Goal: Task Accomplishment & Management: Complete application form

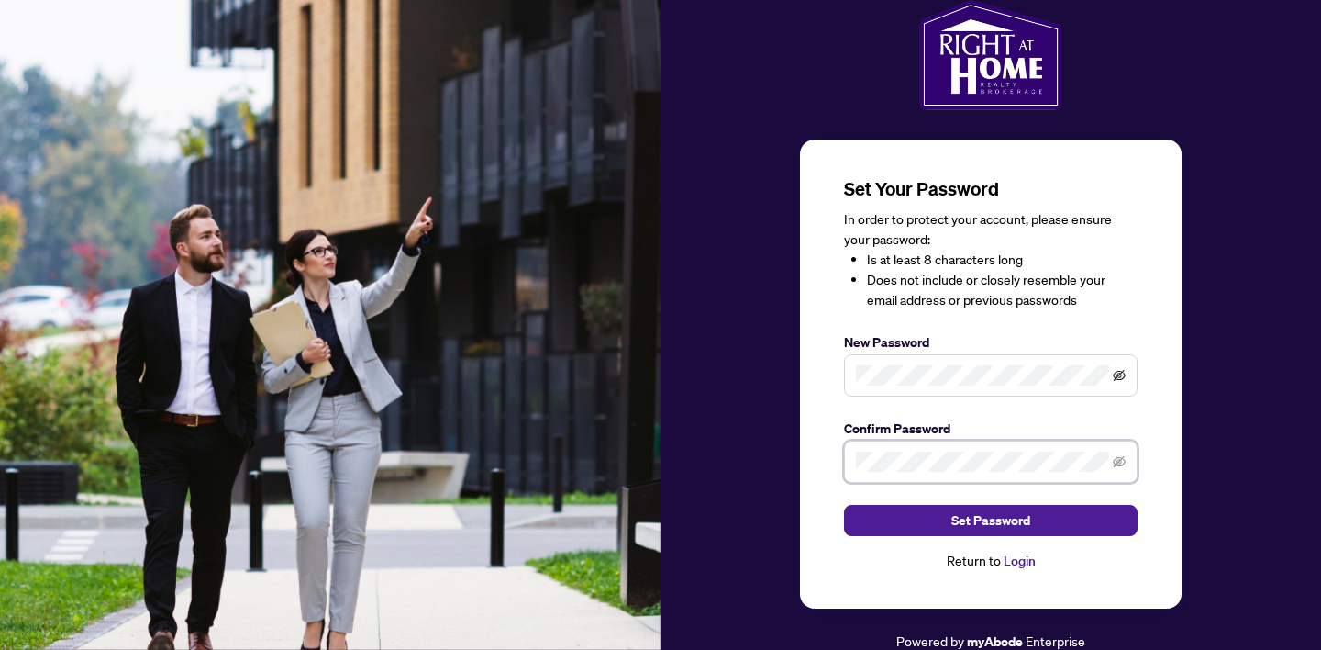
click at [1122, 380] on icon "eye-invisible" at bounding box center [1119, 375] width 13 height 13
click at [1122, 461] on icon "eye-invisible" at bounding box center [1119, 461] width 13 height 13
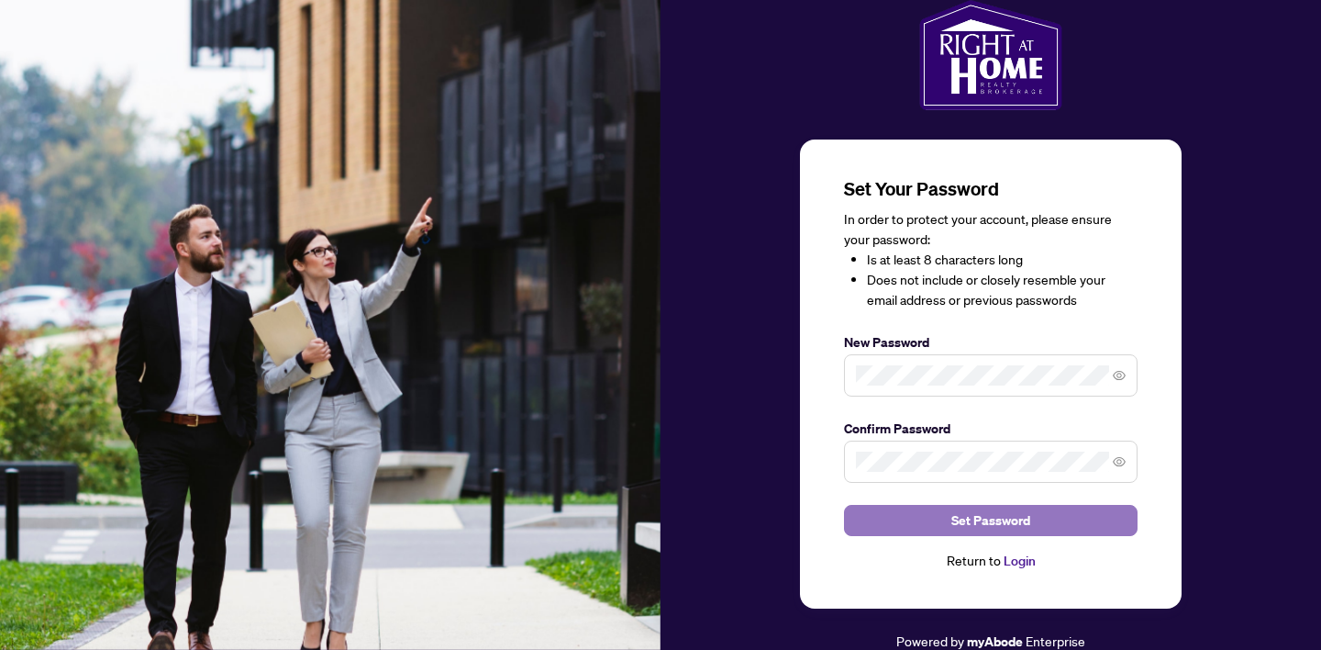
click at [1009, 516] on span "Set Password" at bounding box center [991, 520] width 79 height 29
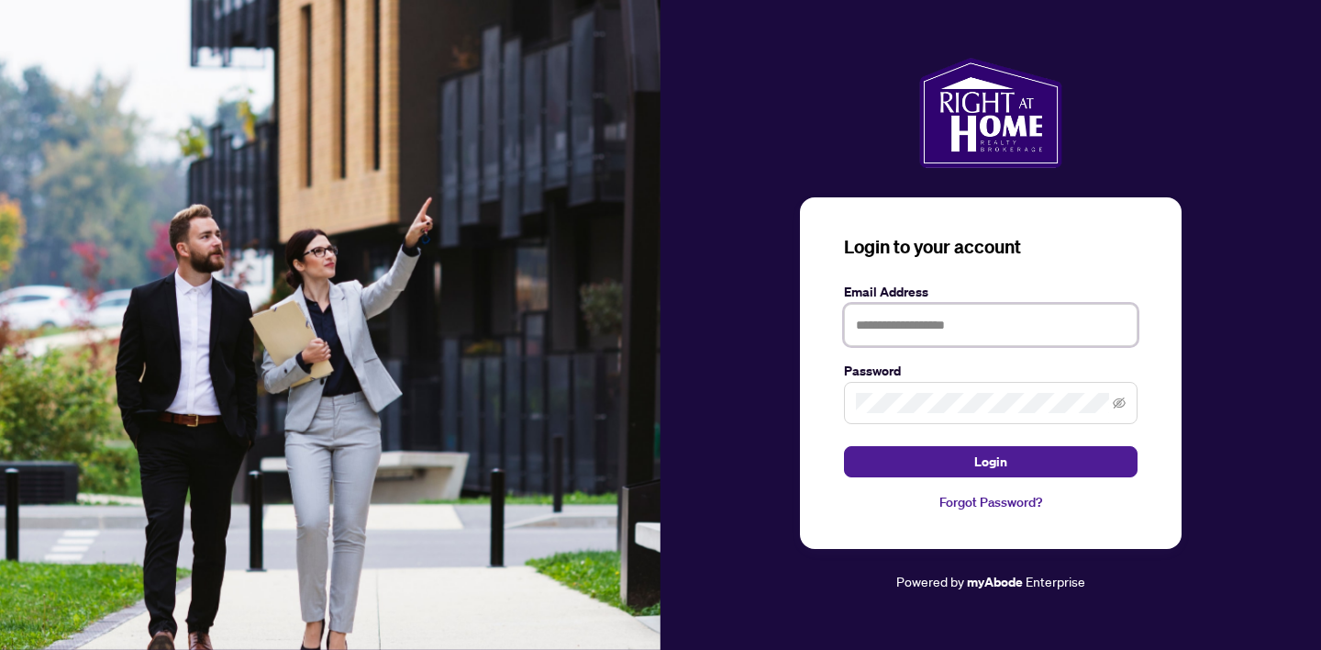
click at [897, 320] on input "text" at bounding box center [991, 325] width 294 height 42
type input "**********"
click at [1121, 403] on icon "eye-invisible" at bounding box center [1119, 402] width 13 height 13
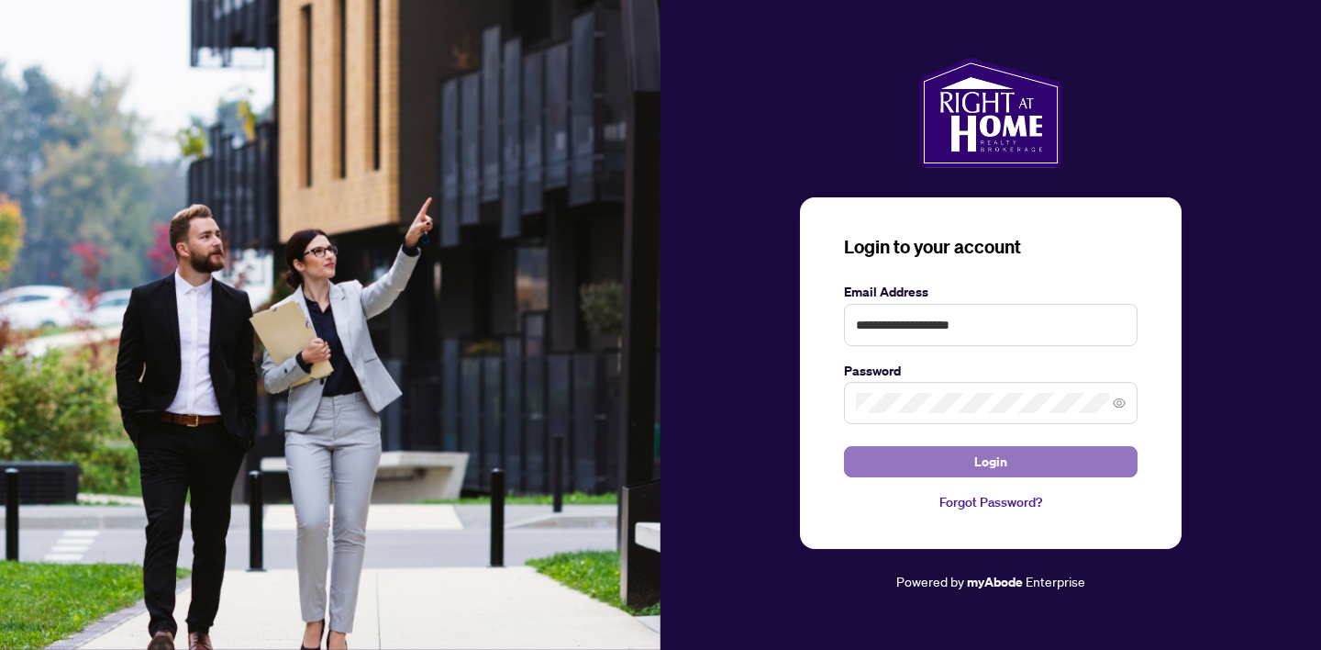
click at [1009, 459] on button "Login" at bounding box center [991, 461] width 294 height 31
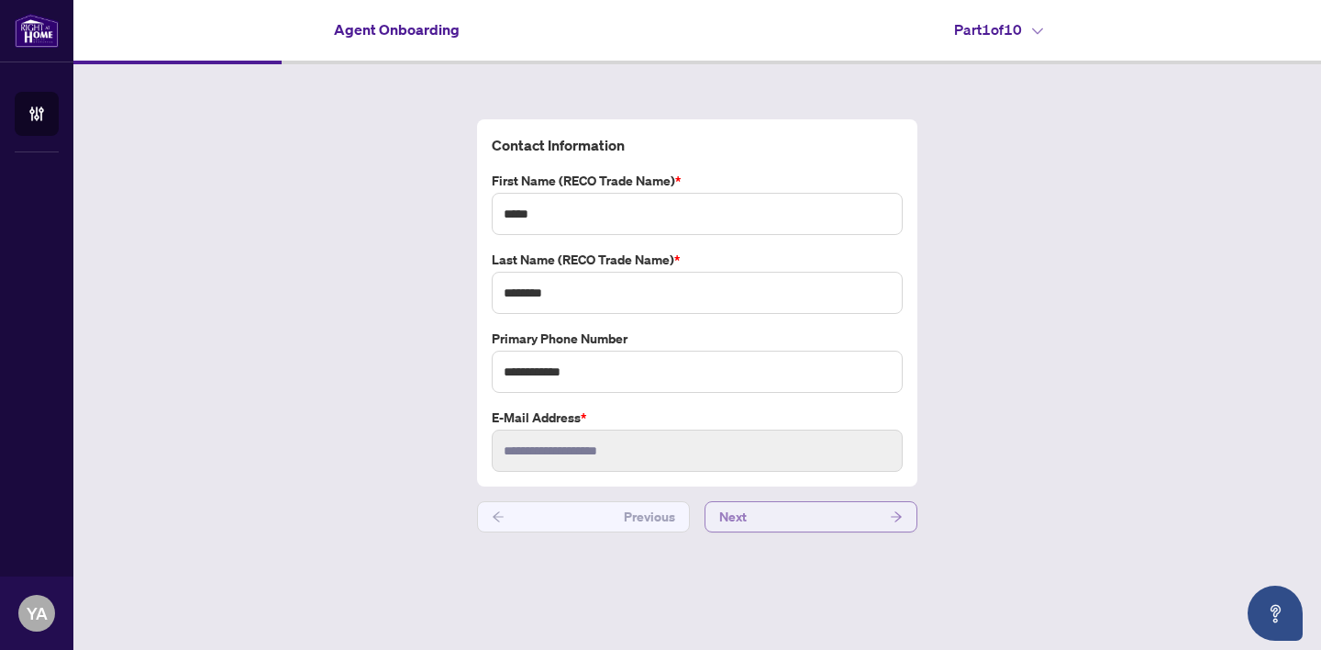
click at [786, 509] on button "Next" at bounding box center [811, 516] width 213 height 31
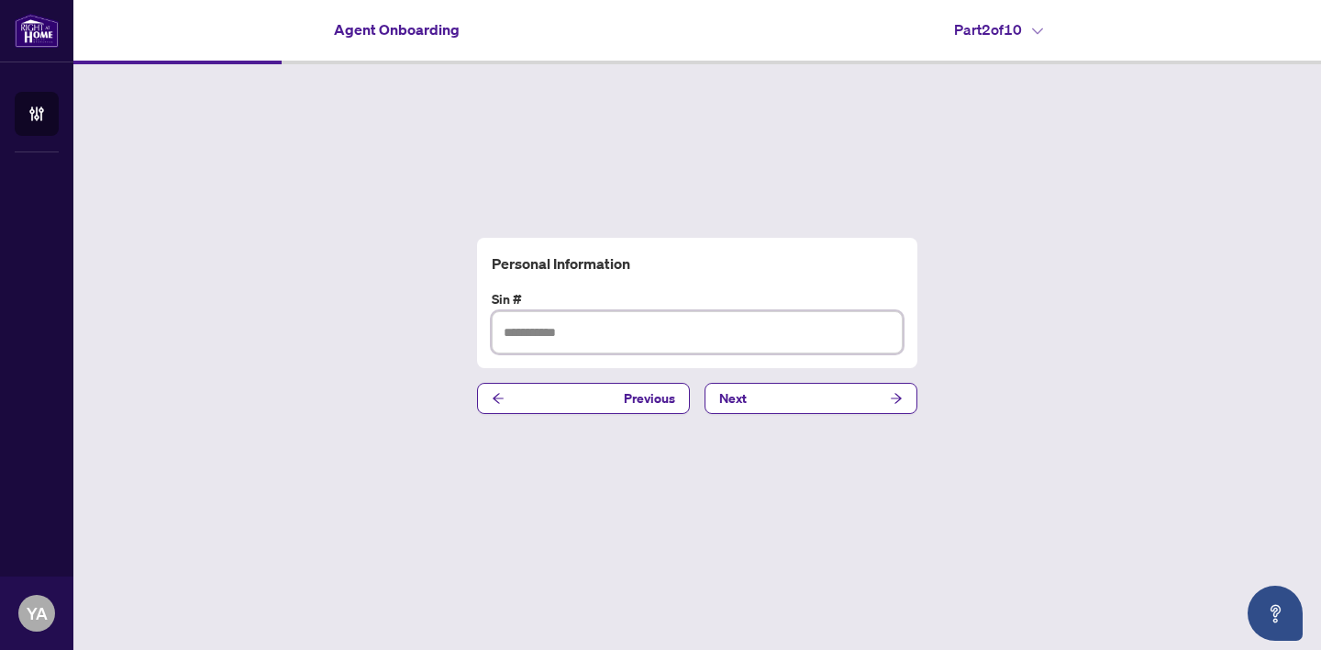
click at [609, 333] on input "text" at bounding box center [697, 332] width 411 height 42
type input "*********"
click at [807, 396] on button "Next" at bounding box center [811, 398] width 213 height 31
click at [651, 336] on input "text" at bounding box center [697, 332] width 411 height 42
type input "**********"
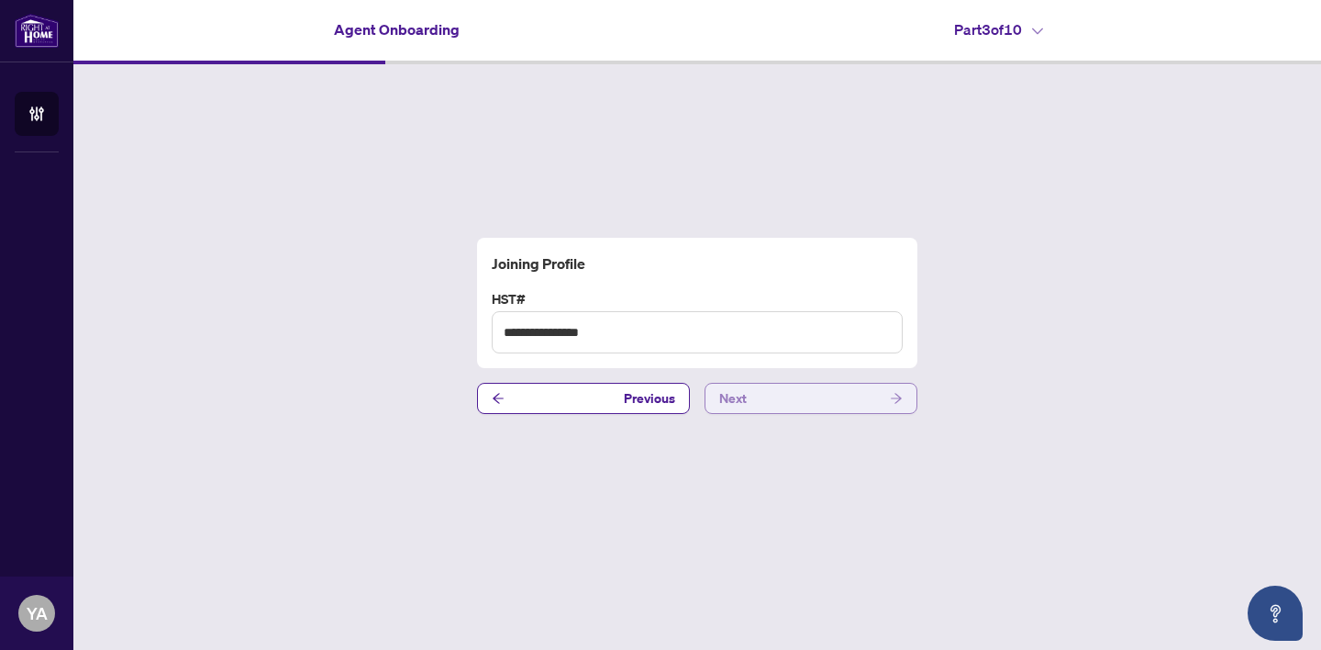
click at [752, 397] on button "Next" at bounding box center [811, 398] width 213 height 31
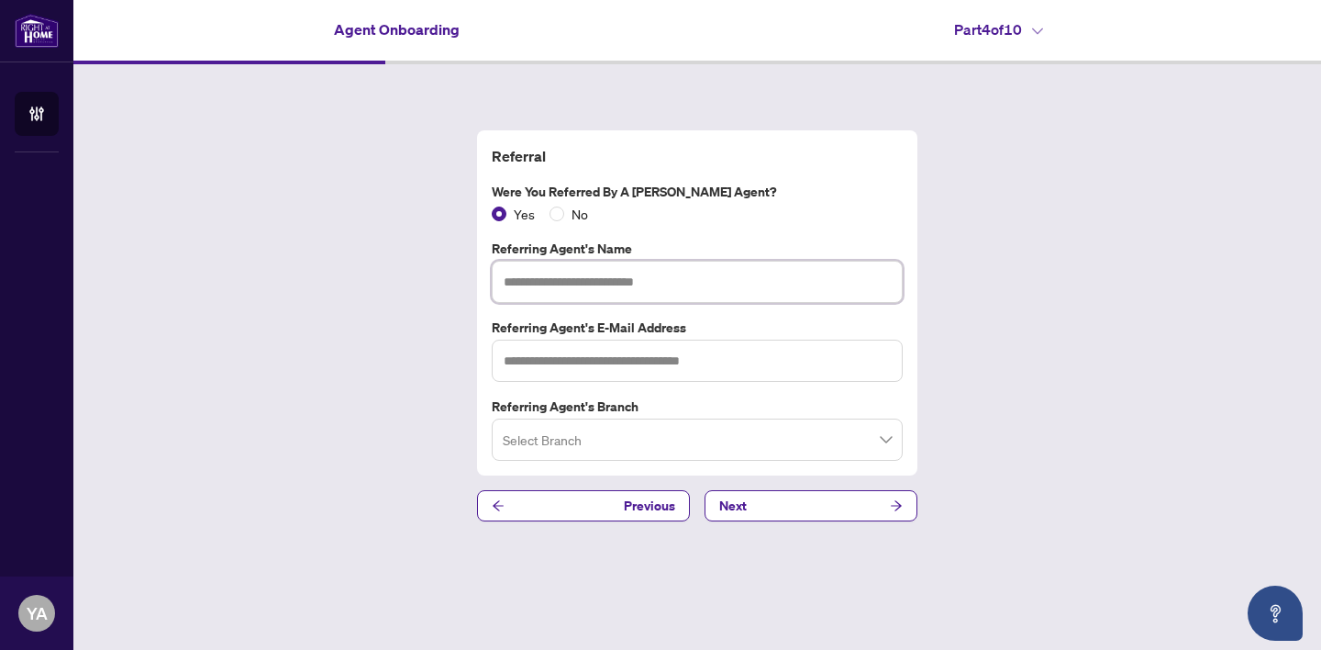
click at [592, 277] on input "text" at bounding box center [697, 282] width 411 height 42
type input "*********"
click at [616, 444] on input "search" at bounding box center [689, 442] width 373 height 40
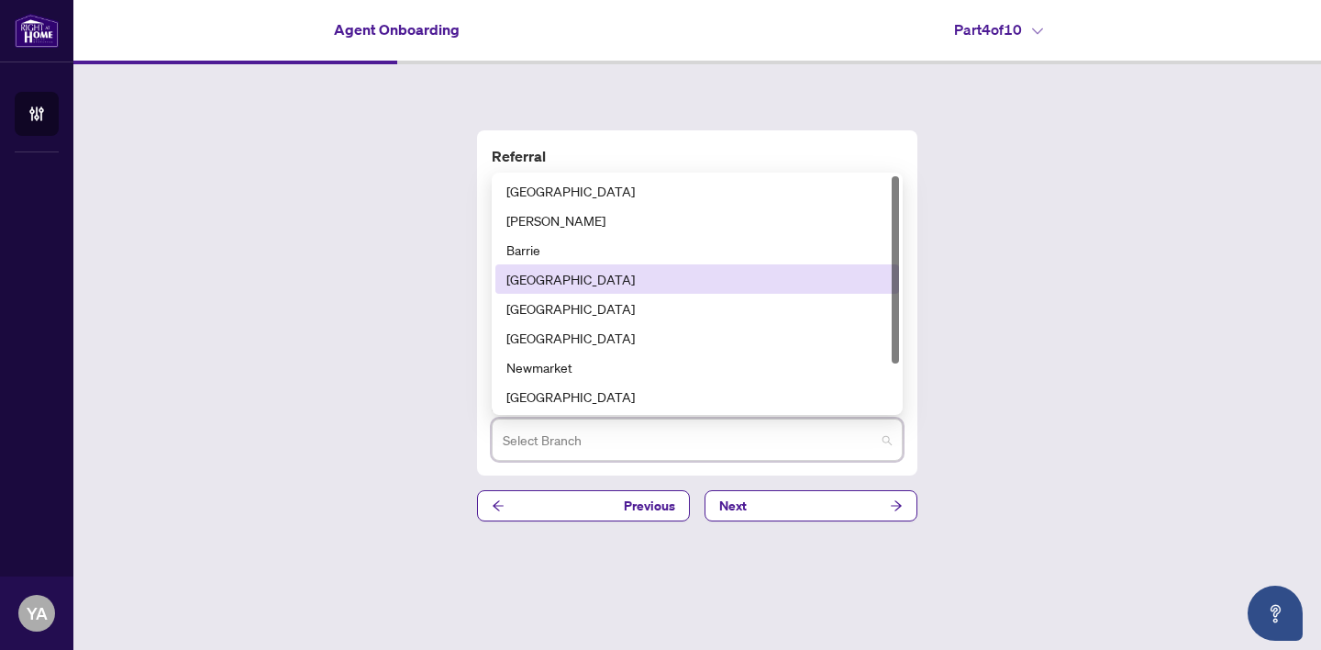
click at [574, 267] on div "[GEOGRAPHIC_DATA]" at bounding box center [698, 278] width 404 height 29
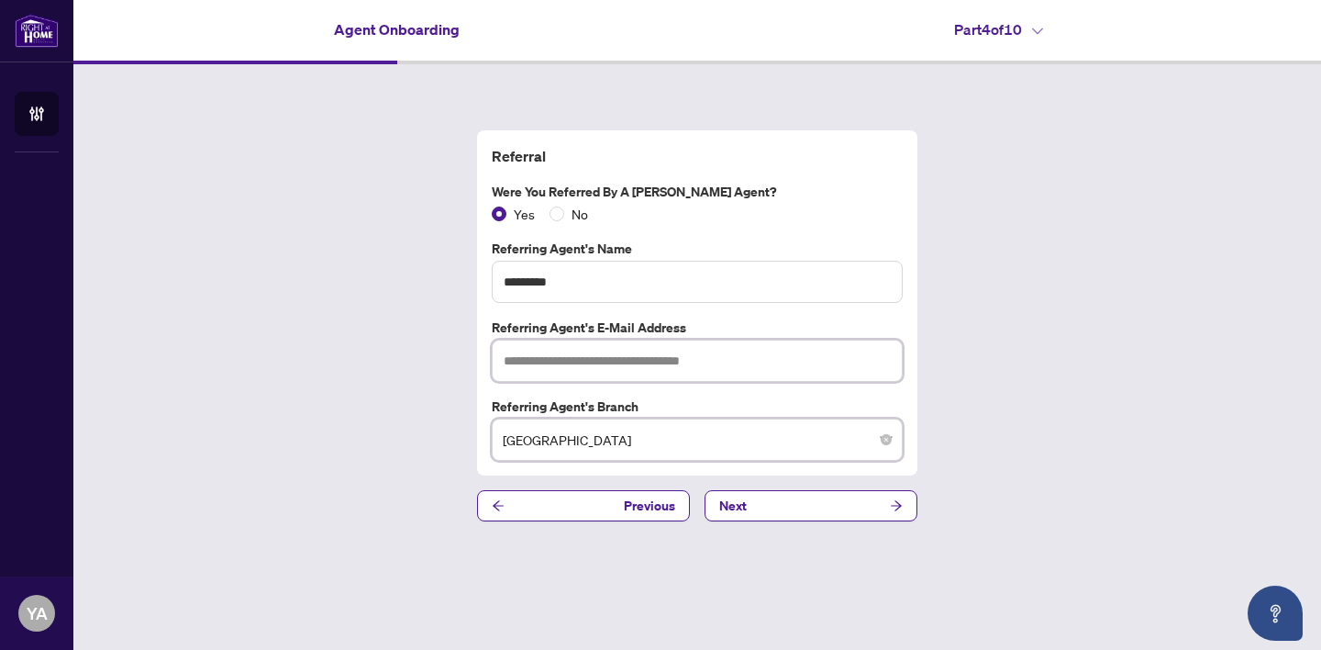
click at [573, 362] on input "text" at bounding box center [697, 361] width 411 height 42
paste input "**********"
type input "**********"
click at [999, 485] on div "**********" at bounding box center [697, 325] width 1248 height 523
click at [503, 362] on input "**********" at bounding box center [697, 361] width 411 height 42
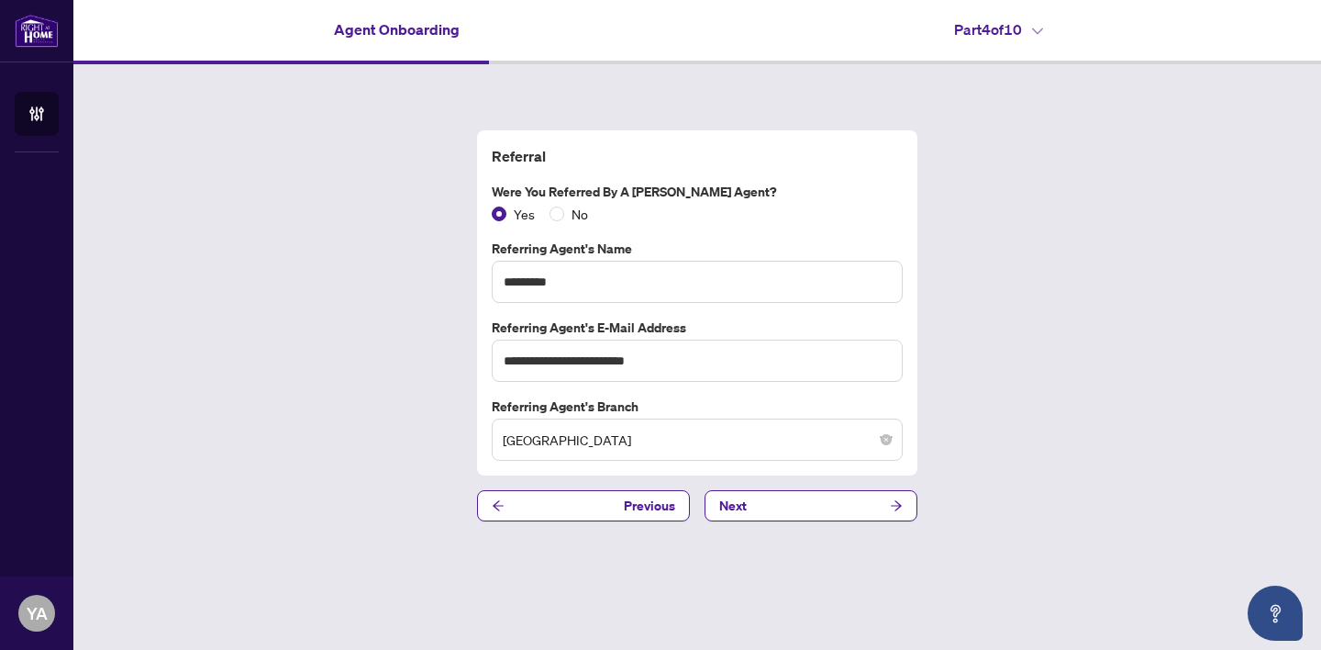
click at [999, 345] on div "**********" at bounding box center [697, 325] width 1248 height 523
click at [829, 507] on button "Next" at bounding box center [811, 505] width 213 height 31
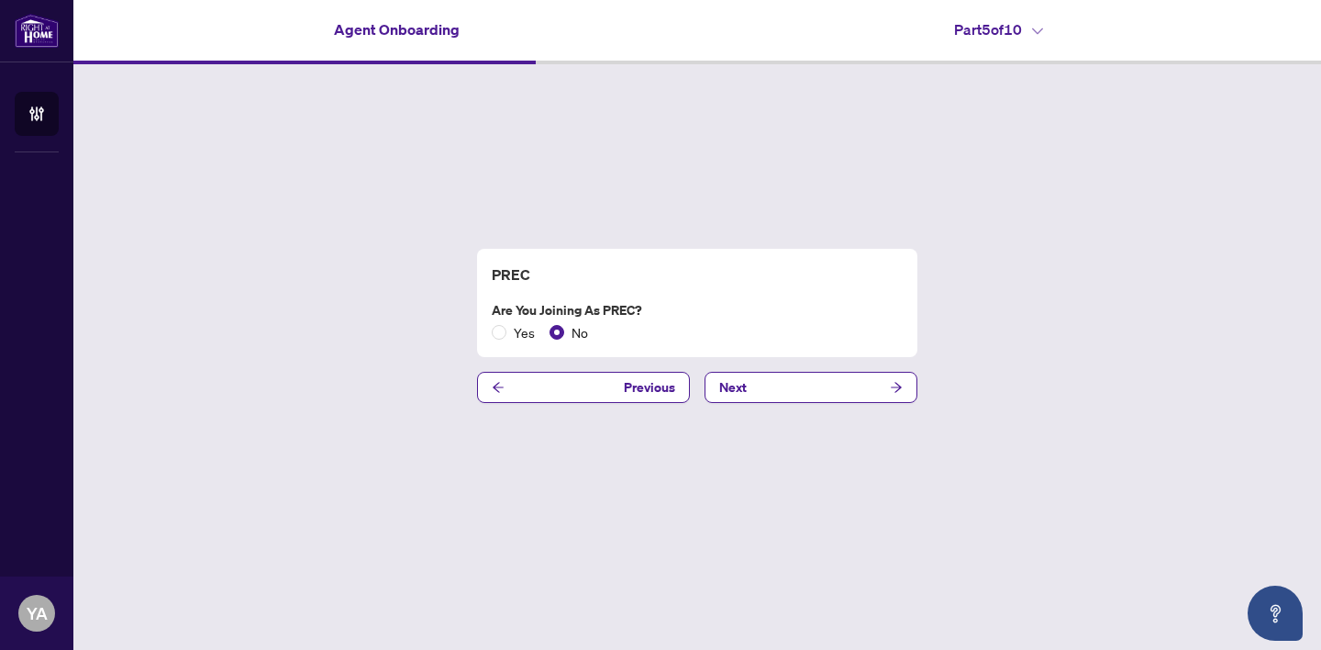
click at [889, 445] on div "PREC Are you joining as PREC? Yes No Previous Next" at bounding box center [697, 325] width 1248 height 523
click at [900, 385] on icon "arrow-right" at bounding box center [896, 387] width 13 height 13
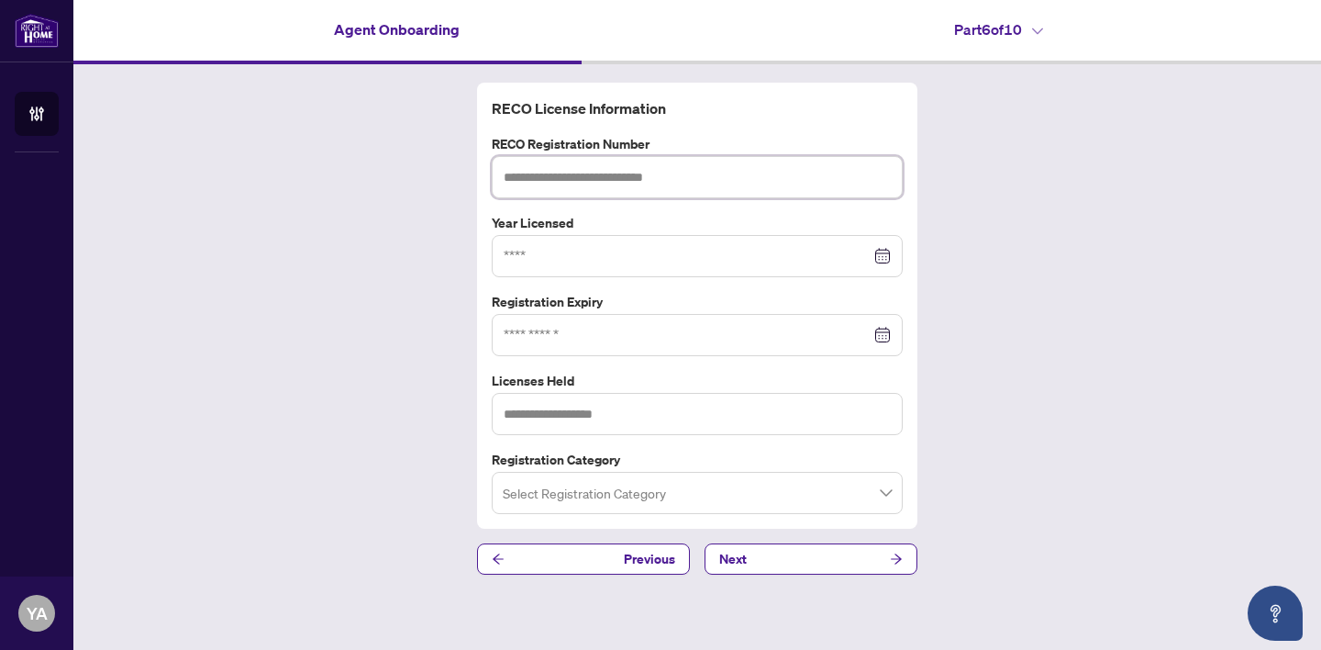
click at [674, 181] on input "text" at bounding box center [697, 177] width 411 height 42
type input "*******"
click at [547, 254] on input at bounding box center [687, 256] width 367 height 20
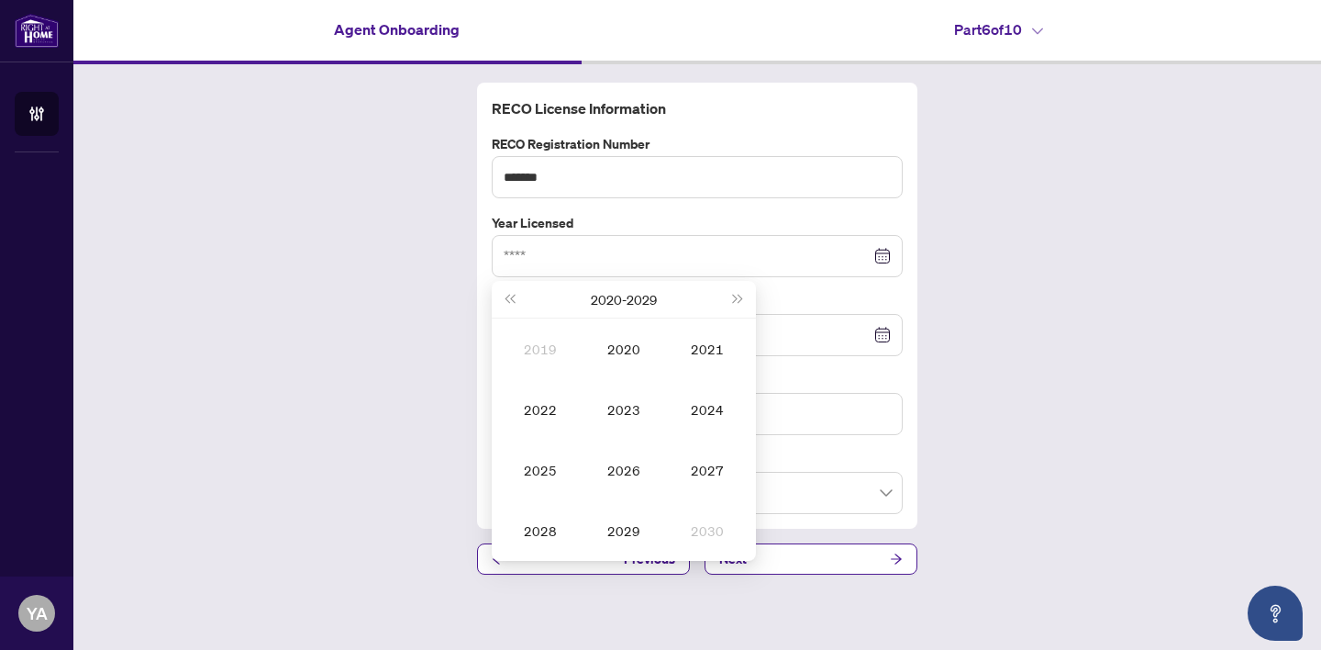
click at [371, 259] on div "RECO License Information RECO Registration Number ******* Year Licensed [DATE] …" at bounding box center [697, 328] width 1248 height 529
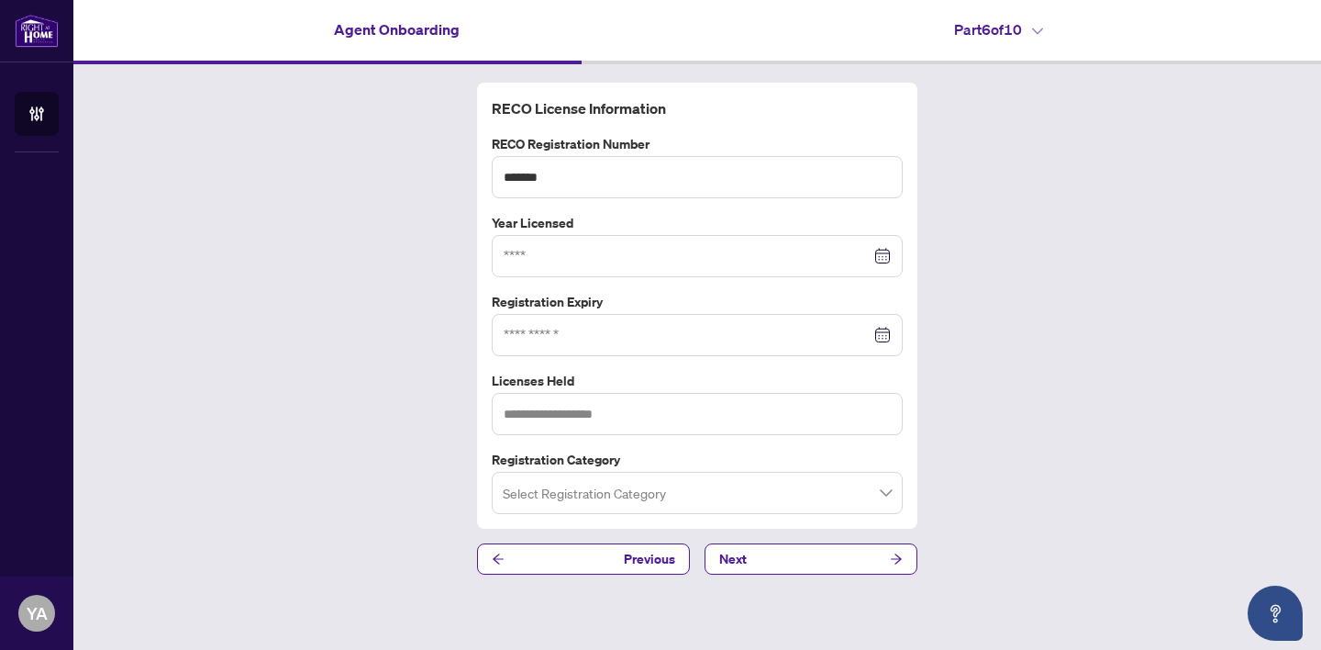
click at [883, 334] on div at bounding box center [697, 335] width 387 height 20
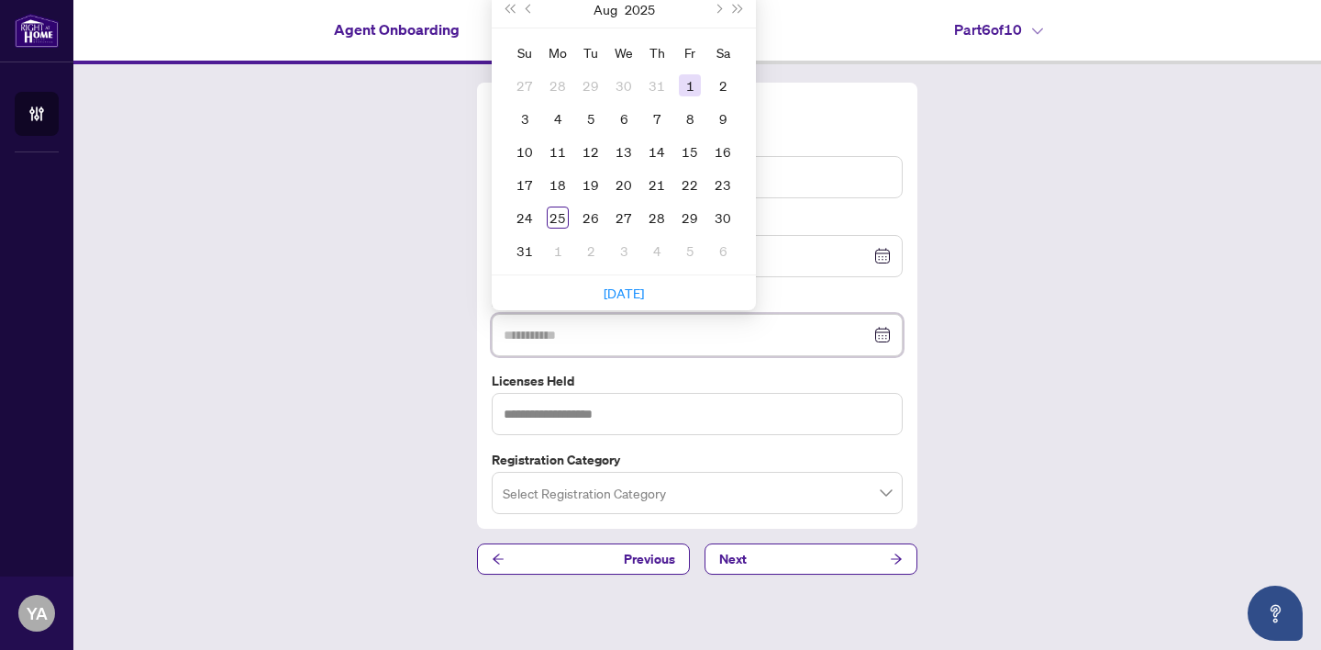
type input "**********"
click at [643, 6] on button "2025" at bounding box center [640, 9] width 30 height 37
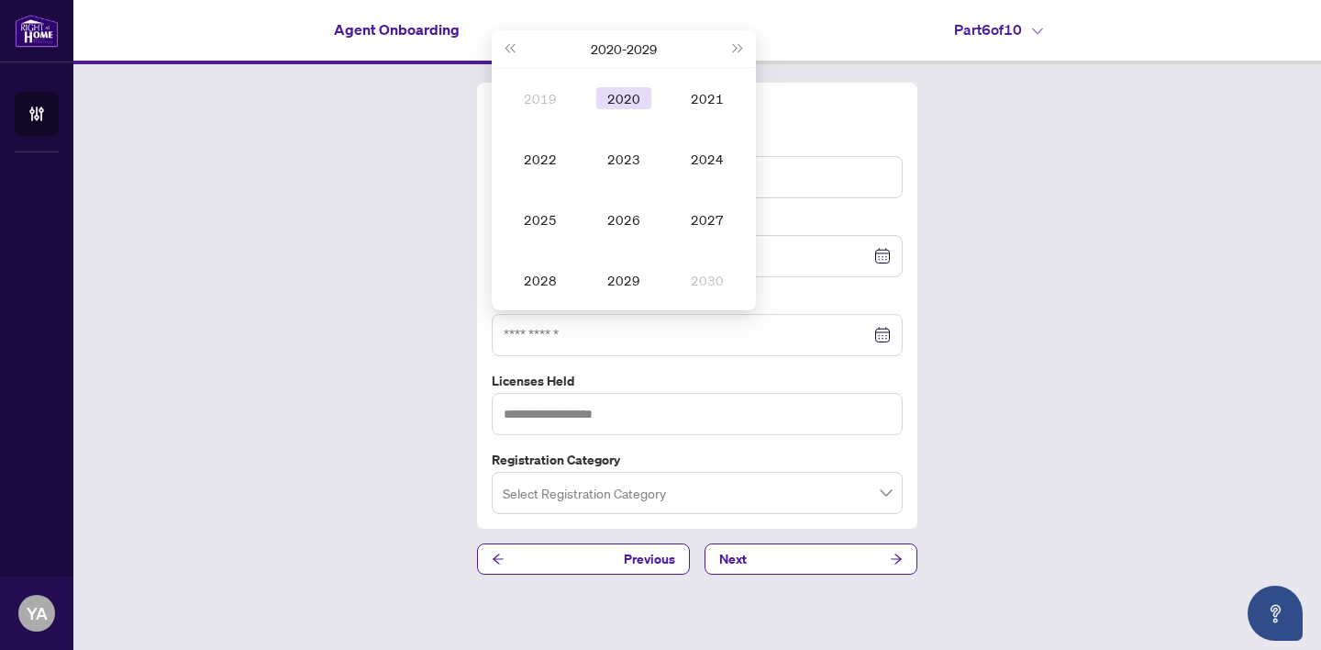
type input "**********"
click at [704, 216] on div "2027" at bounding box center [707, 219] width 55 height 22
click at [706, 98] on div "Mar" at bounding box center [707, 98] width 55 height 22
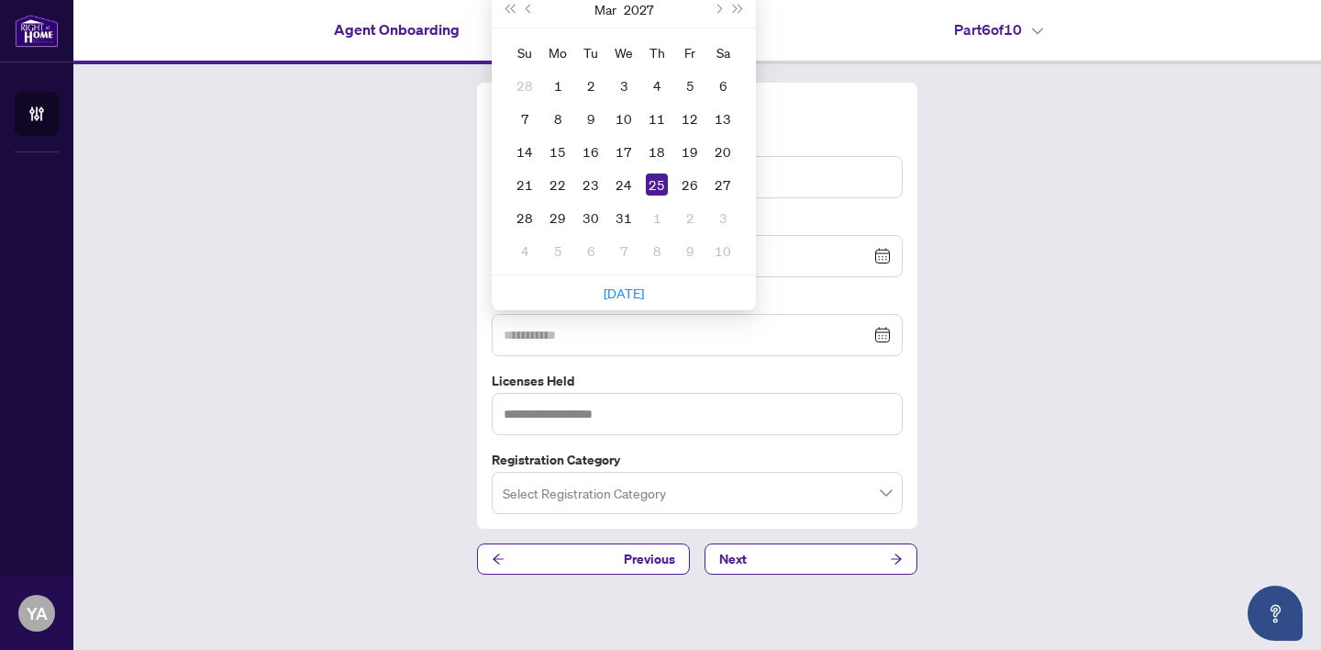
type input "**********"
click at [660, 179] on div "25" at bounding box center [657, 184] width 22 height 22
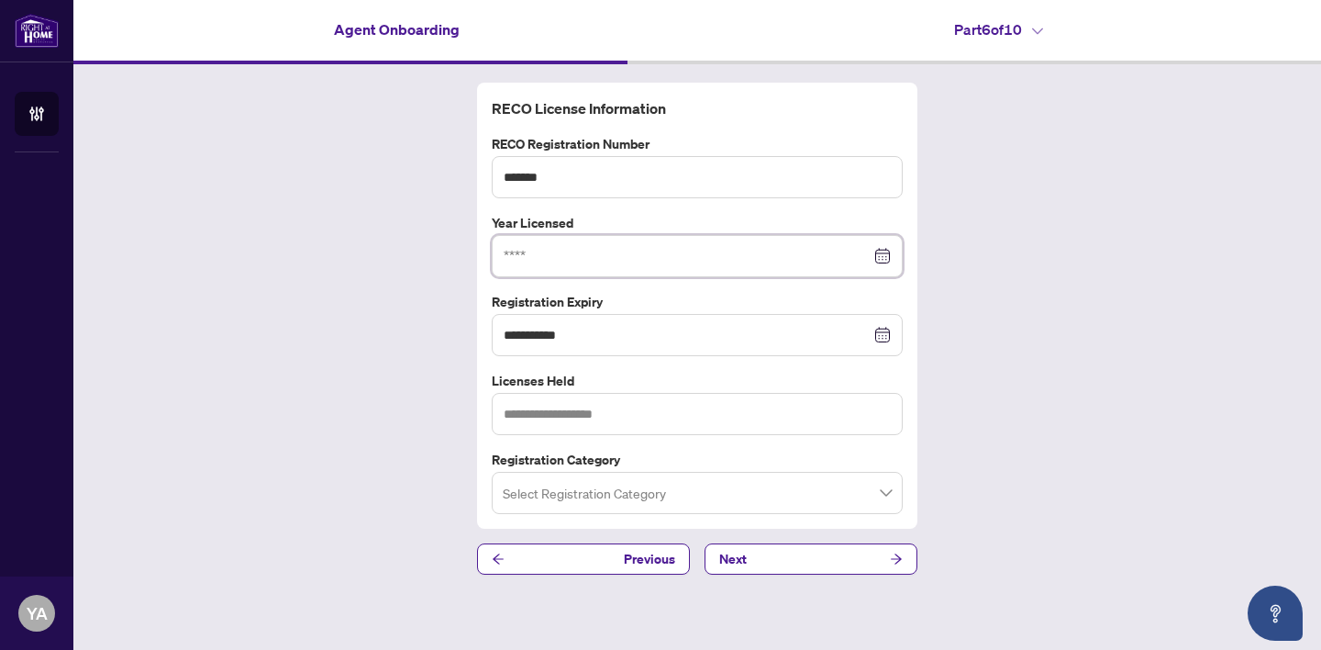
click at [652, 256] on input at bounding box center [687, 256] width 367 height 20
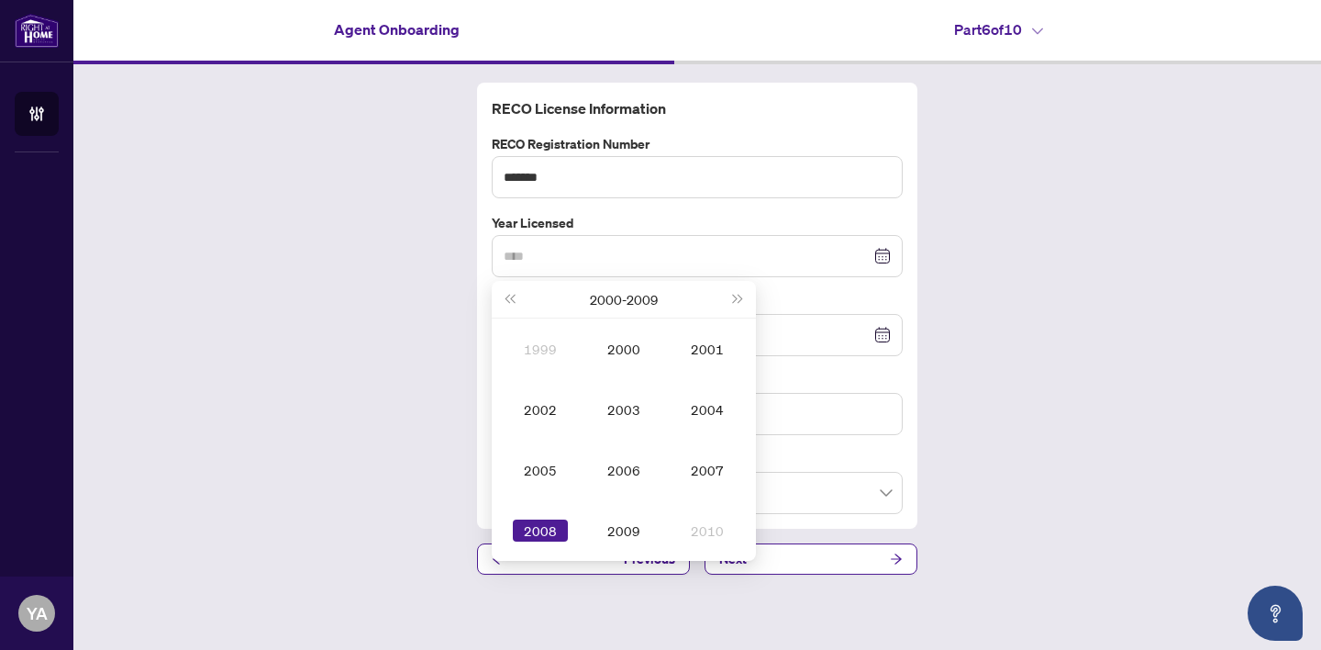
click at [535, 522] on div "2008" at bounding box center [540, 530] width 55 height 22
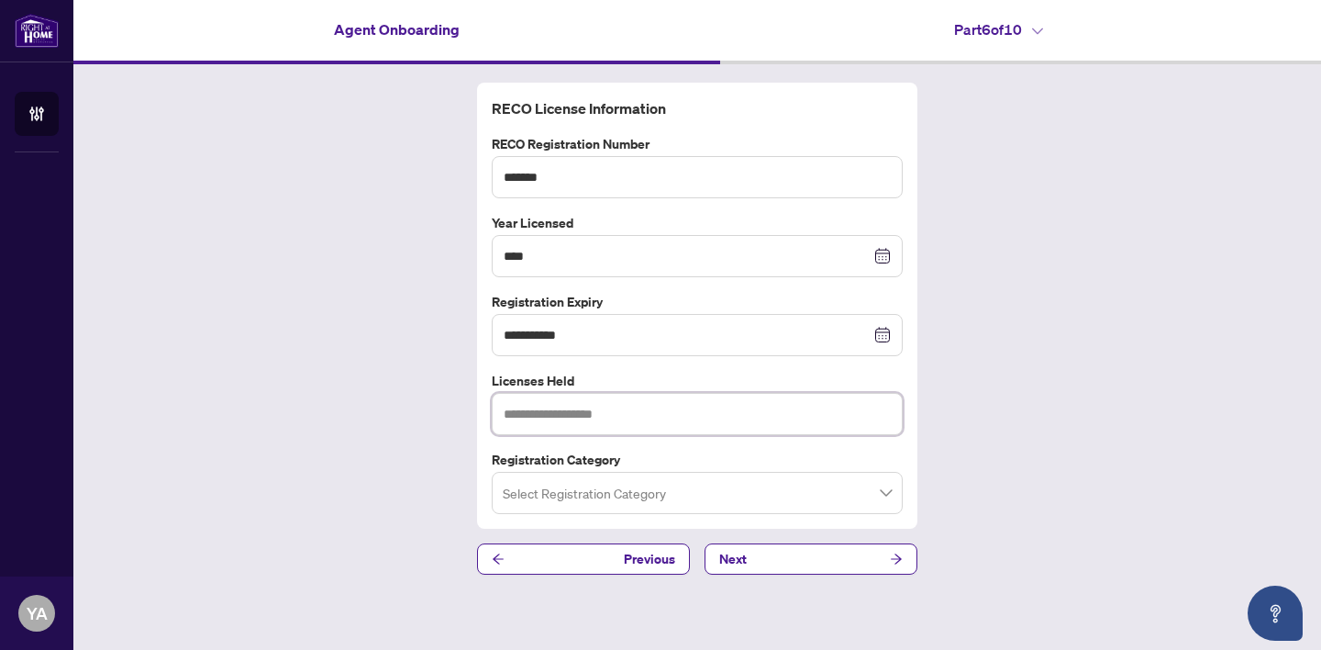
click at [579, 417] on input "text" at bounding box center [697, 414] width 411 height 42
drag, startPoint x: 1024, startPoint y: 385, endPoint x: 1024, endPoint y: 307, distance: 78.9
click at [1024, 307] on div "**********" at bounding box center [697, 328] width 1248 height 529
click at [552, 255] on input "****" at bounding box center [687, 256] width 367 height 20
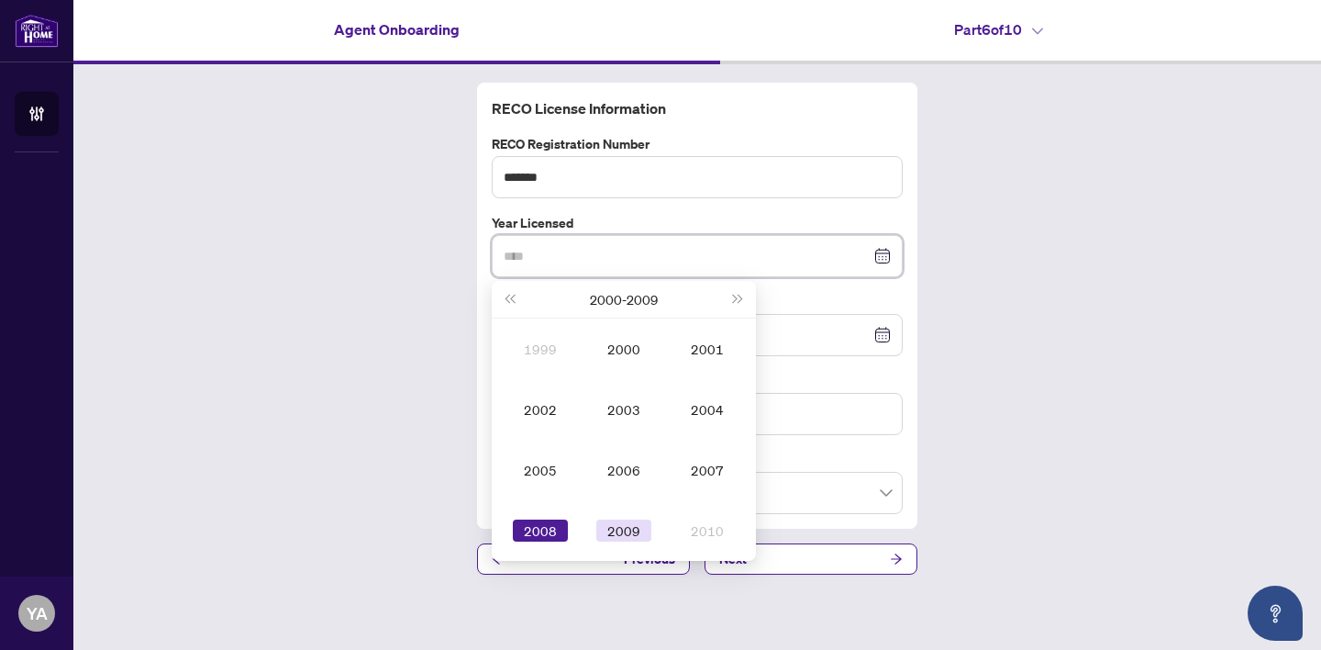
type input "****"
click at [624, 532] on div "2009" at bounding box center [624, 530] width 55 height 22
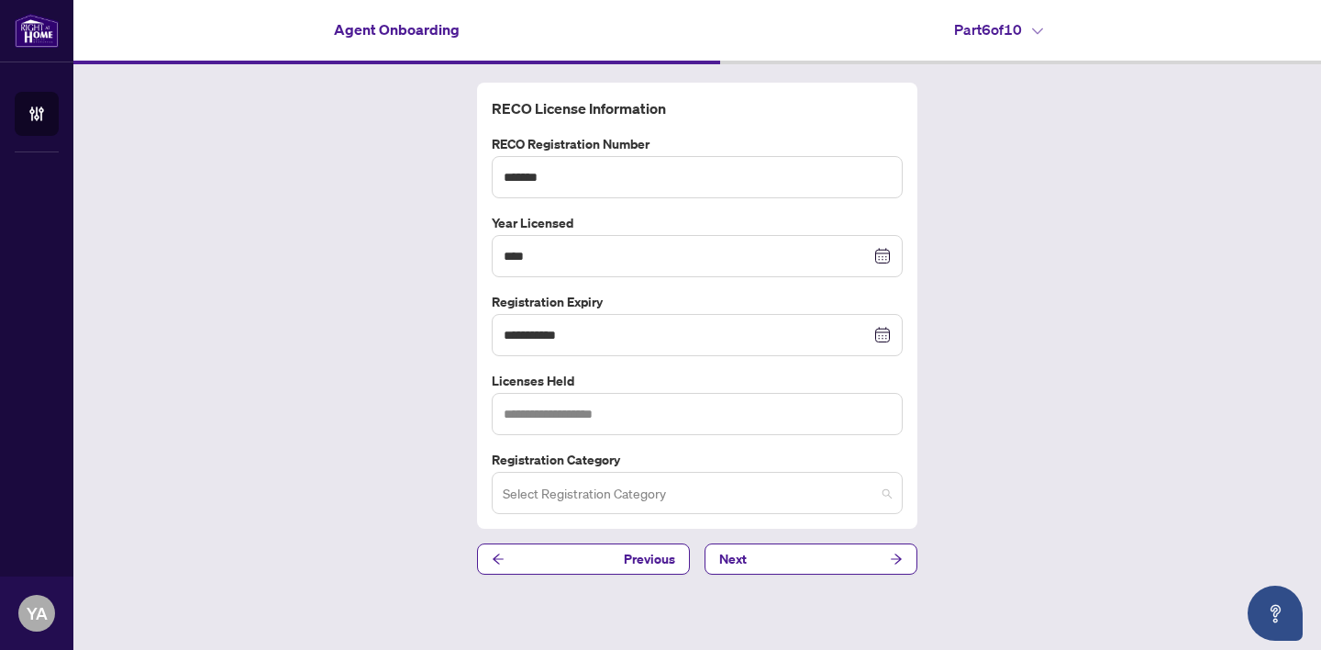
click at [651, 497] on input "search" at bounding box center [689, 495] width 373 height 40
click at [976, 469] on div "**********" at bounding box center [697, 328] width 1248 height 529
click at [818, 557] on button "Next" at bounding box center [811, 558] width 213 height 31
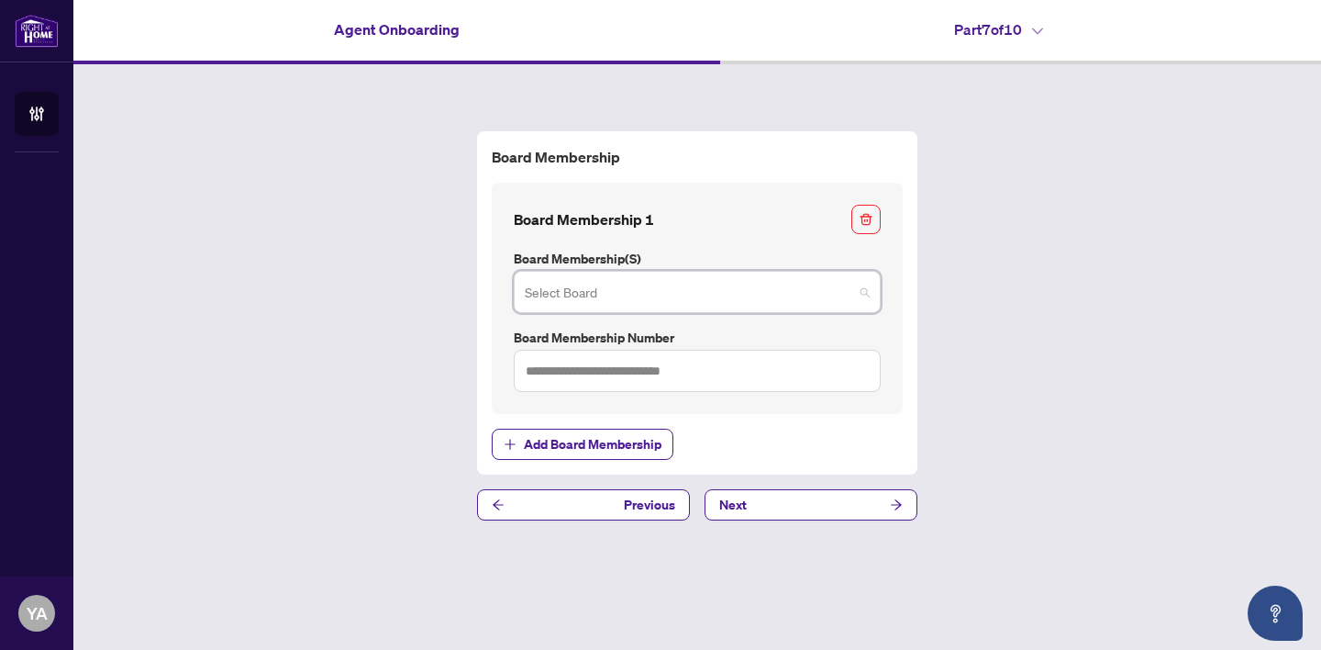
click at [802, 295] on input "search" at bounding box center [689, 294] width 329 height 40
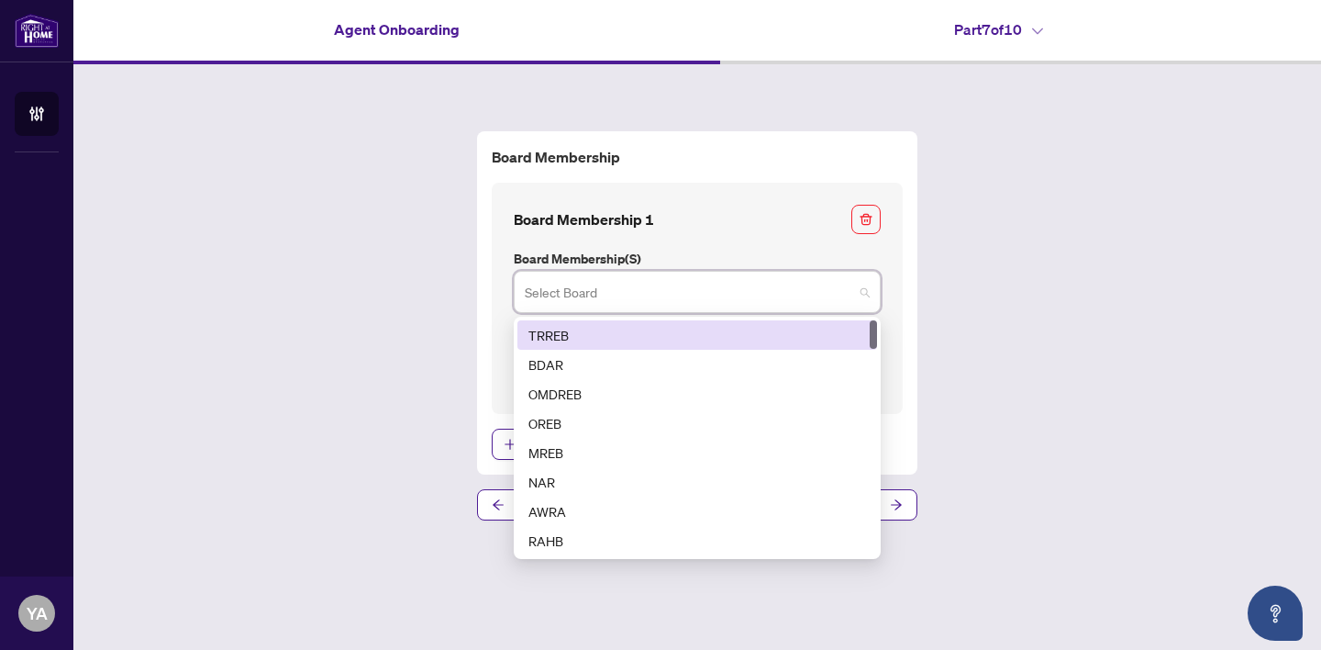
click at [774, 328] on div "TRREB" at bounding box center [698, 335] width 338 height 20
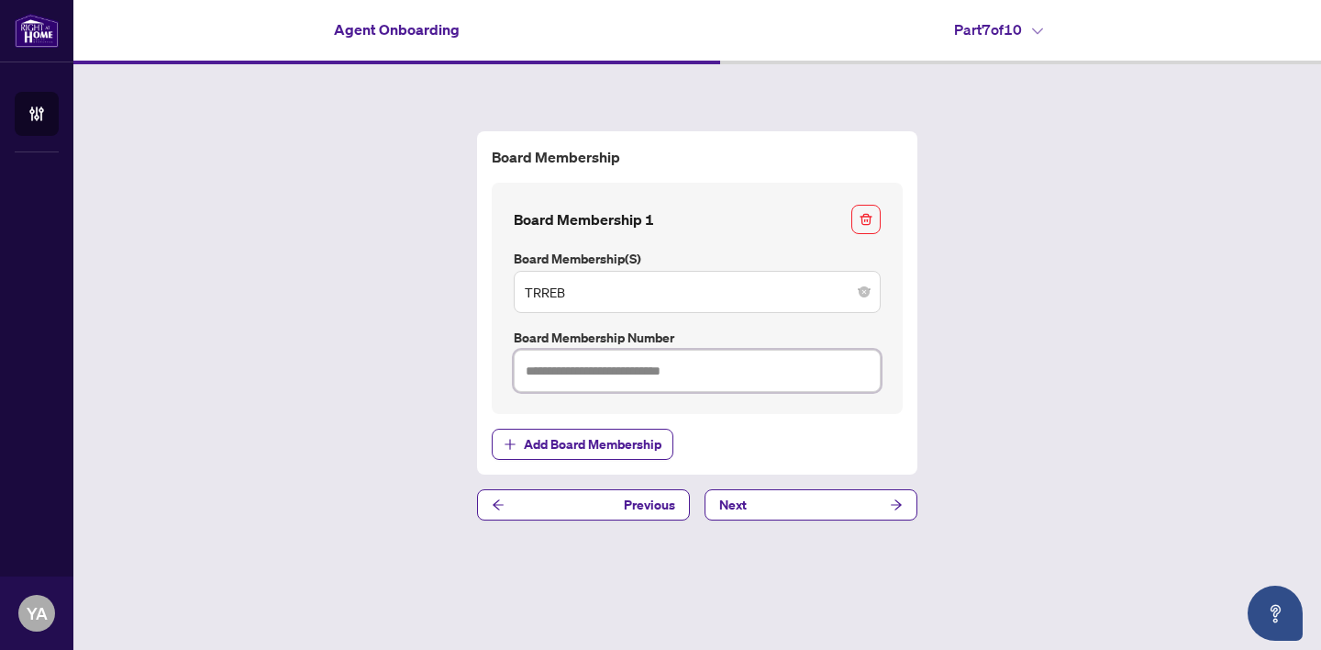
click at [826, 377] on input "text" at bounding box center [697, 371] width 367 height 42
type input "*******"
click at [819, 503] on button "Next" at bounding box center [811, 504] width 213 height 31
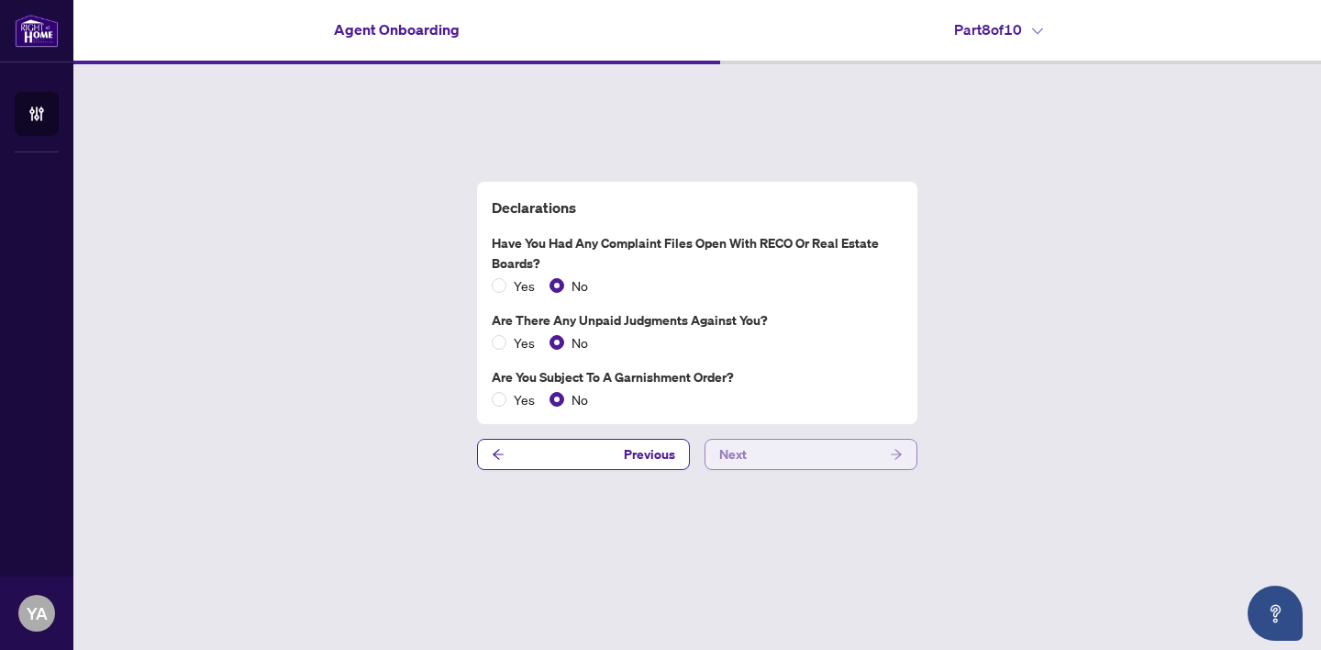
click at [798, 452] on button "Next" at bounding box center [811, 454] width 213 height 31
click at [825, 451] on button "Next" at bounding box center [811, 454] width 213 height 31
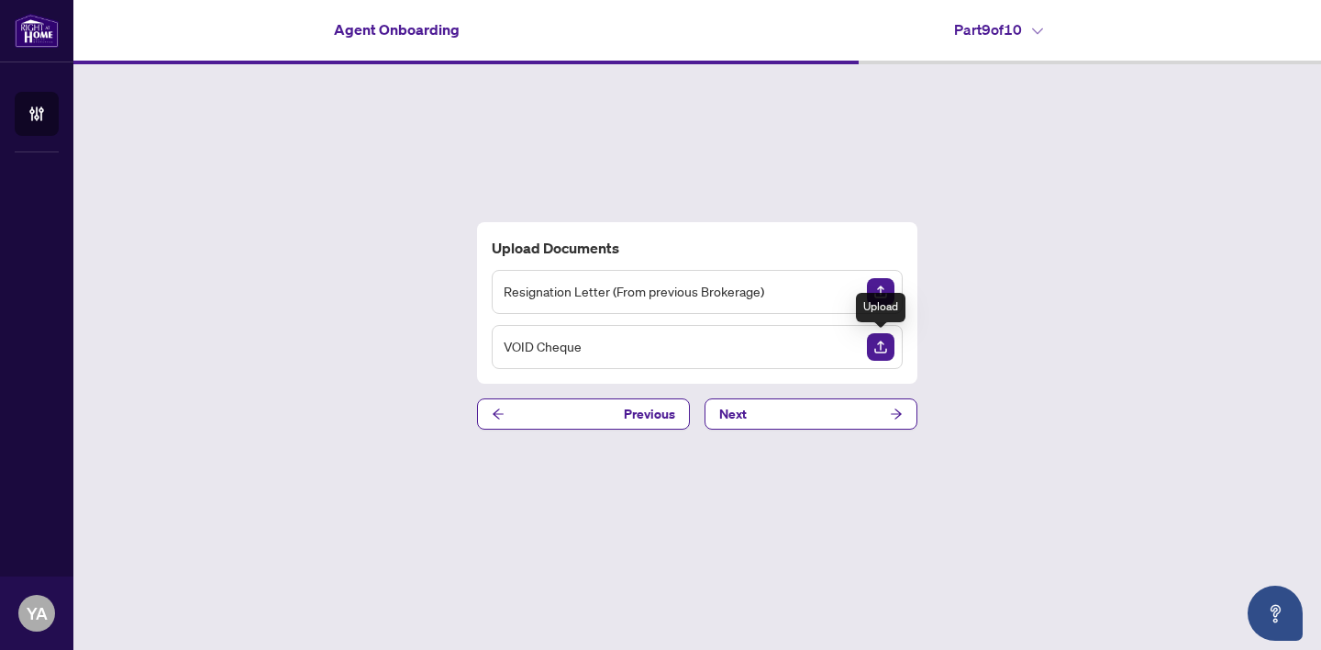
click at [872, 348] on img "Upload Document" at bounding box center [881, 347] width 28 height 28
click at [886, 345] on img "Upload Document" at bounding box center [881, 347] width 28 height 28
click at [879, 346] on img "Upload Document" at bounding box center [881, 347] width 28 height 28
click at [875, 345] on img "Upload Document" at bounding box center [881, 347] width 28 height 28
click at [848, 341] on icon "View Document" at bounding box center [846, 347] width 13 height 13
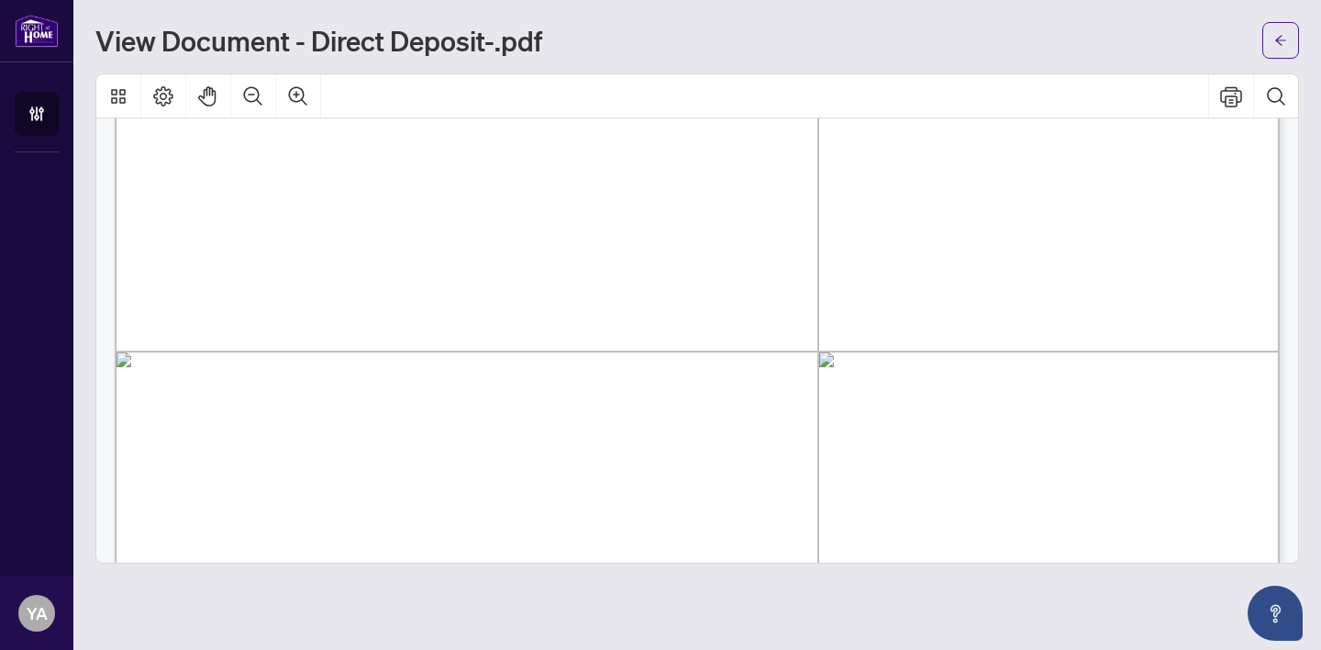
scroll to position [464, 0]
click at [1279, 44] on icon "arrow-left" at bounding box center [1281, 40] width 13 height 13
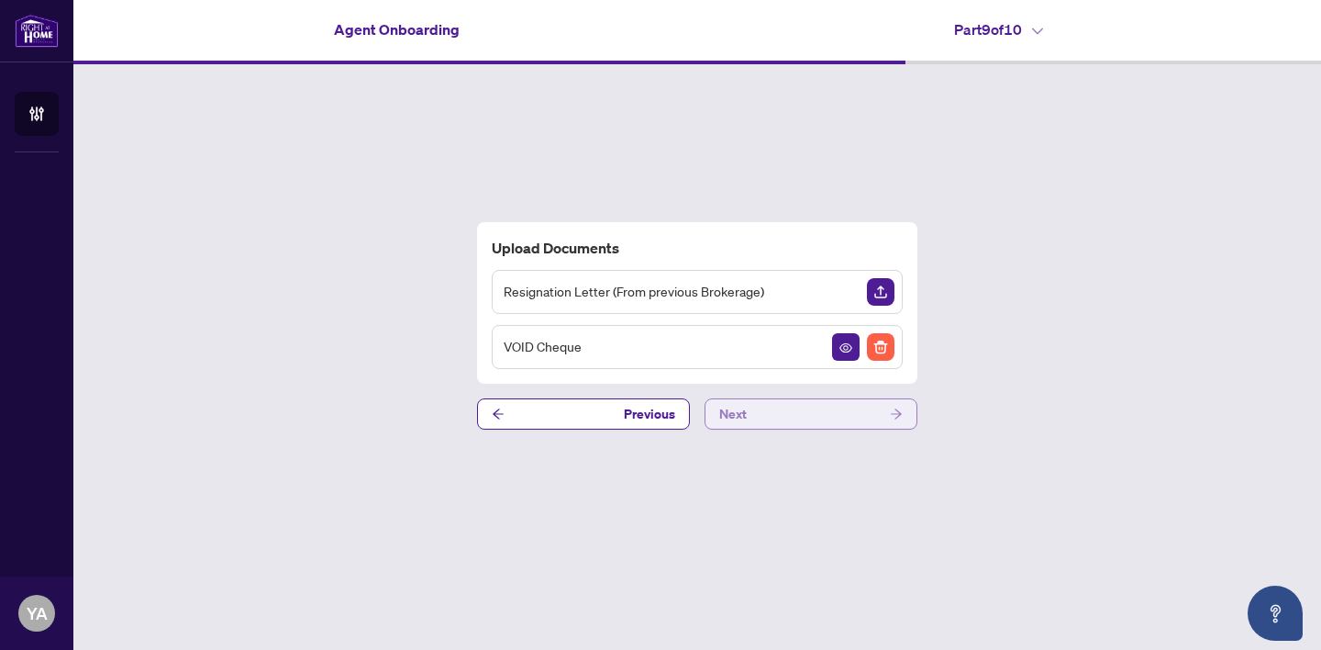
click at [900, 414] on icon "arrow-right" at bounding box center [896, 413] width 11 height 10
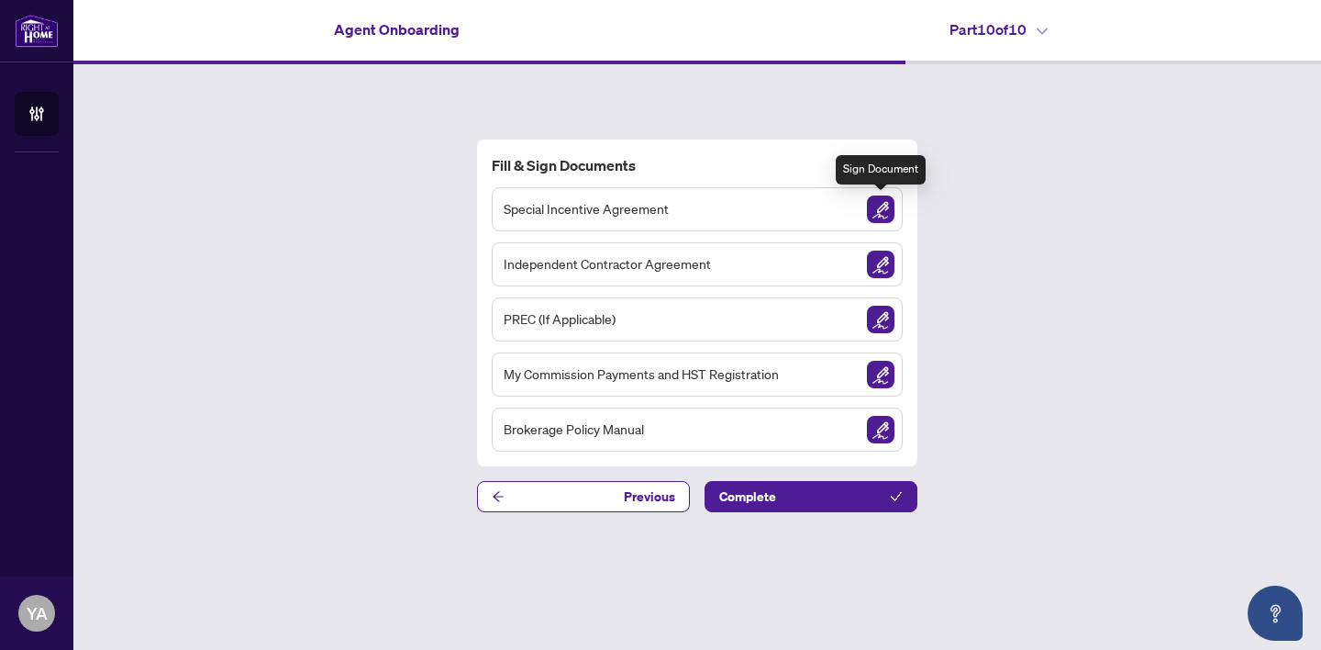
click at [876, 211] on img "Sign Document" at bounding box center [881, 209] width 28 height 28
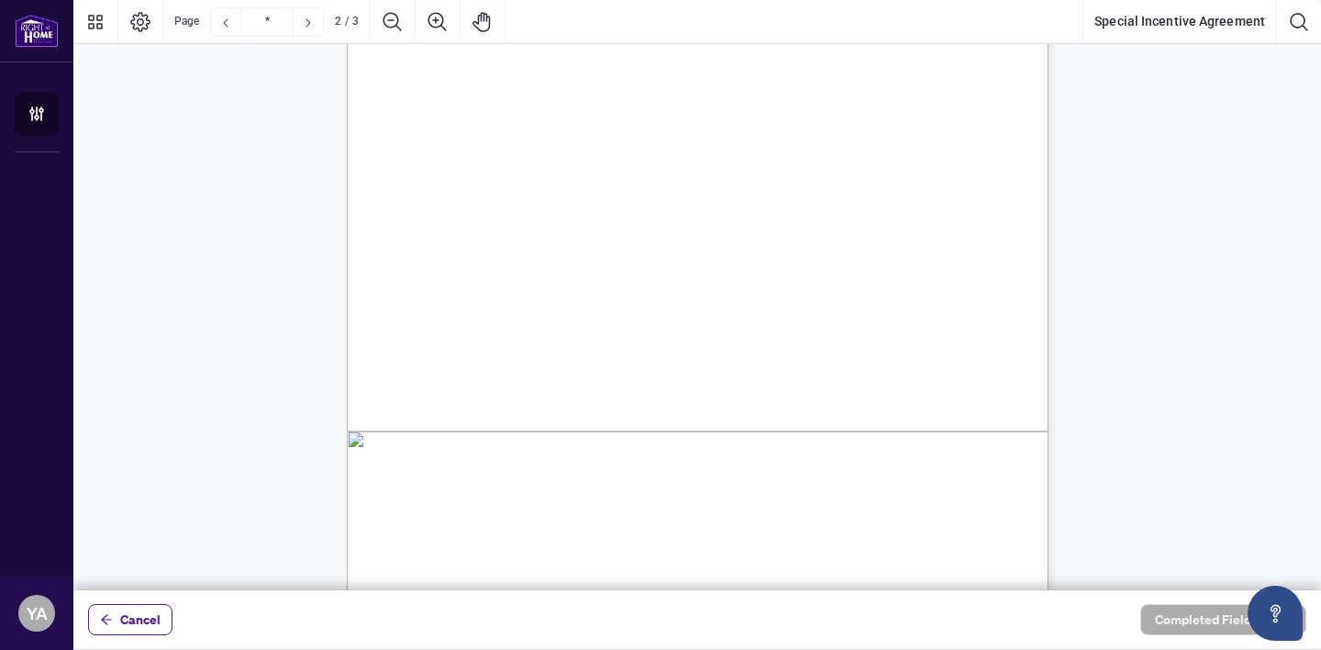
scroll to position [1268, 0]
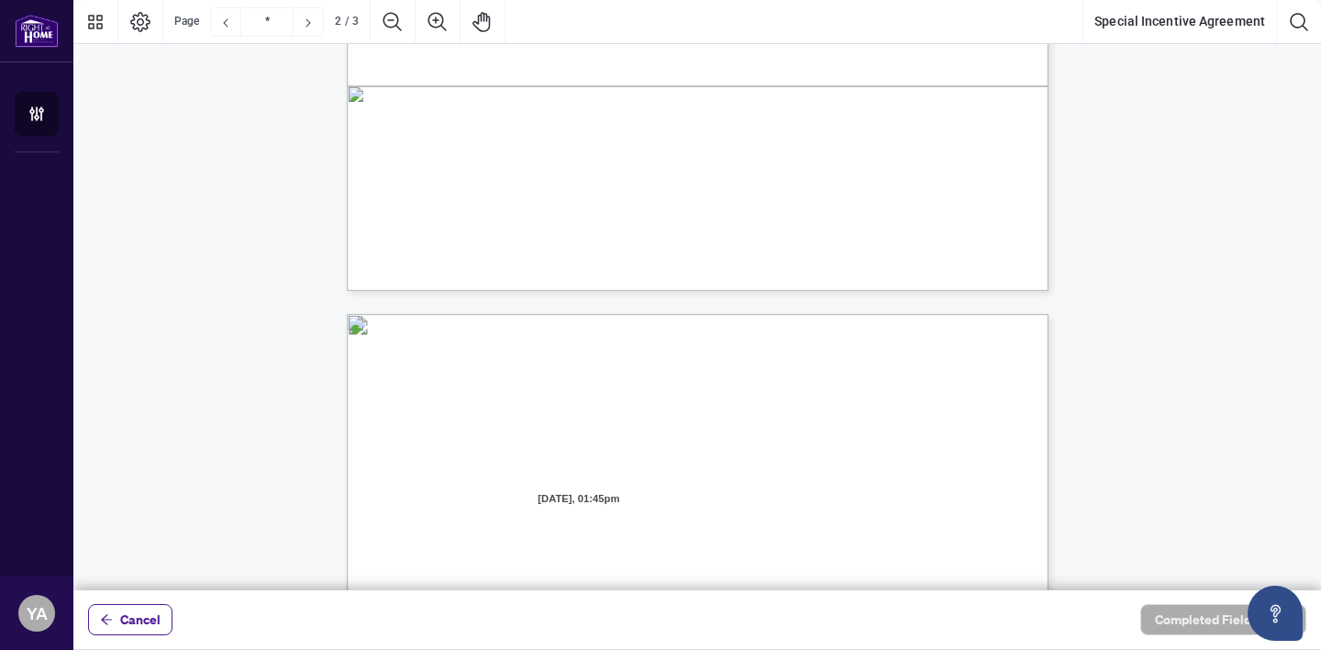
type input "*"
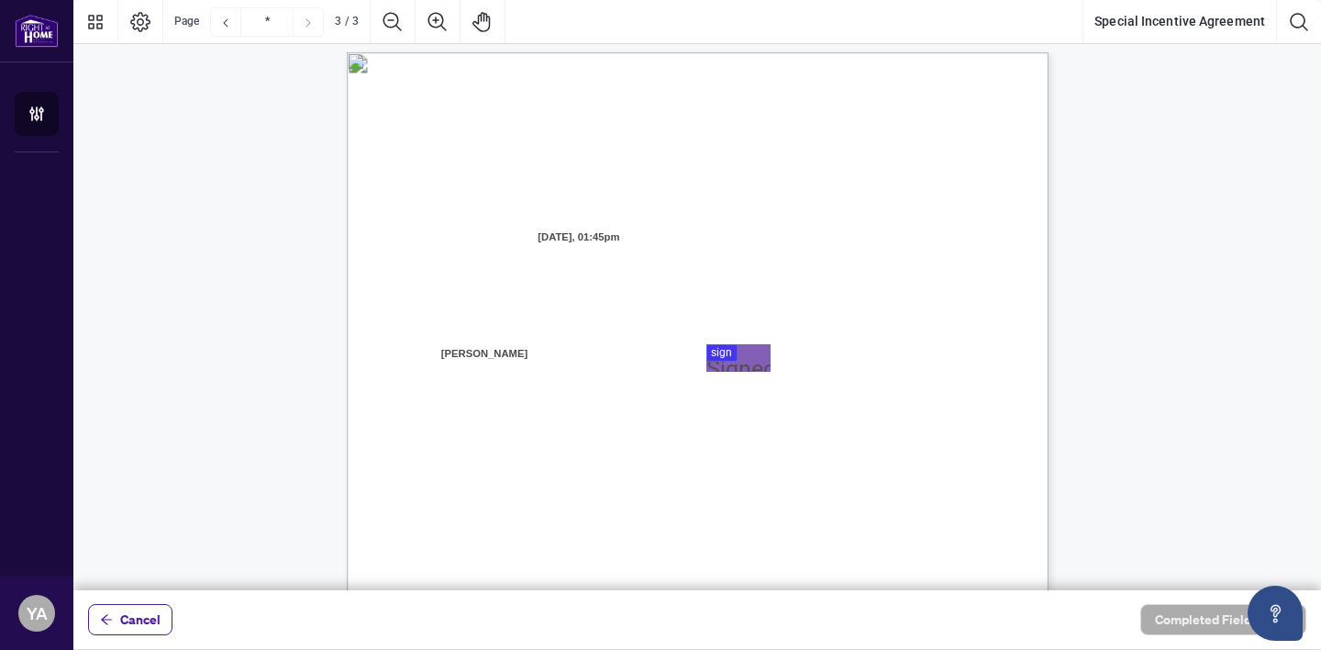
scroll to position [1874, 0]
click at [728, 356] on div at bounding box center [697, 295] width 1248 height 590
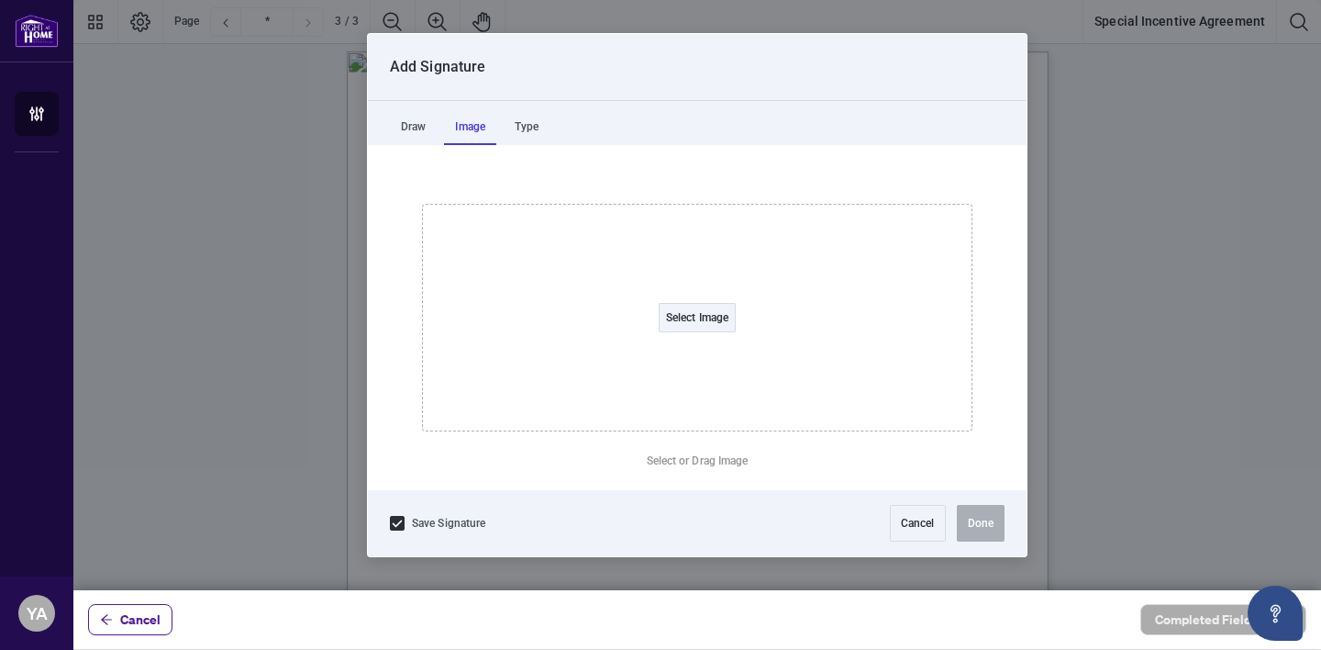
click at [477, 121] on div "Image" at bounding box center [470, 126] width 52 height 37
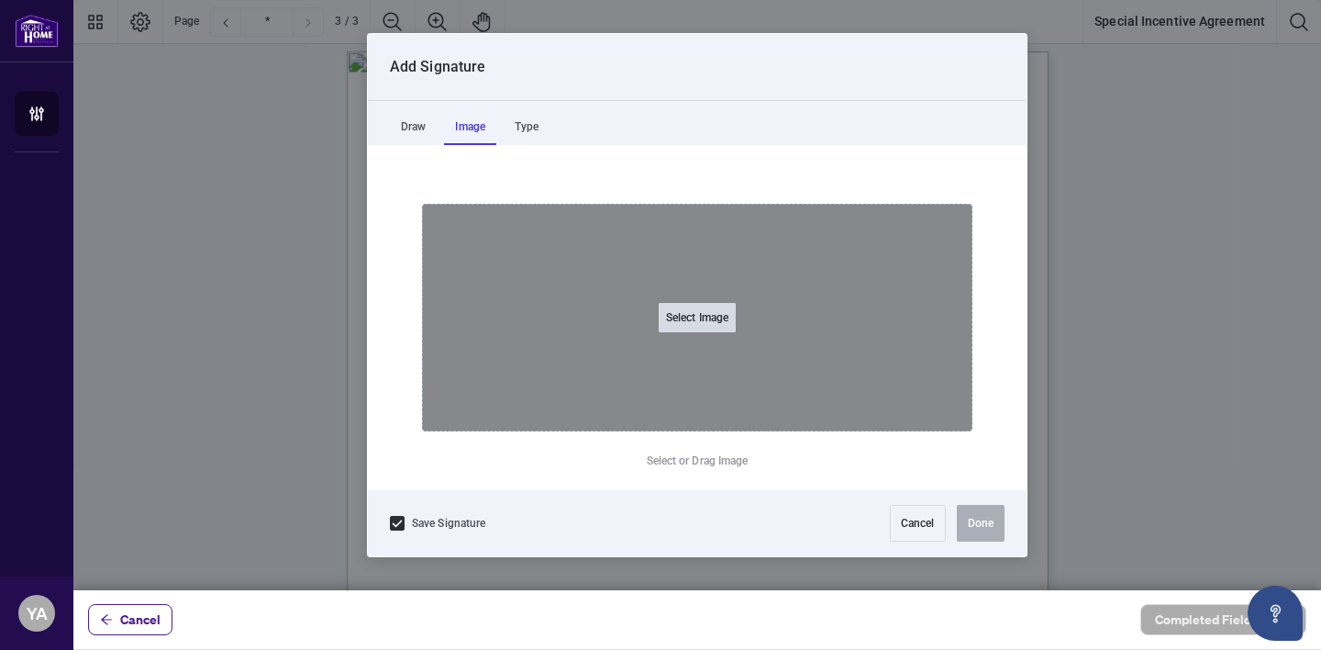
click at [697, 318] on button "Select Image" at bounding box center [697, 317] width 77 height 29
click at [697, 318] on input "Select Image" at bounding box center [813, 327] width 232 height 19
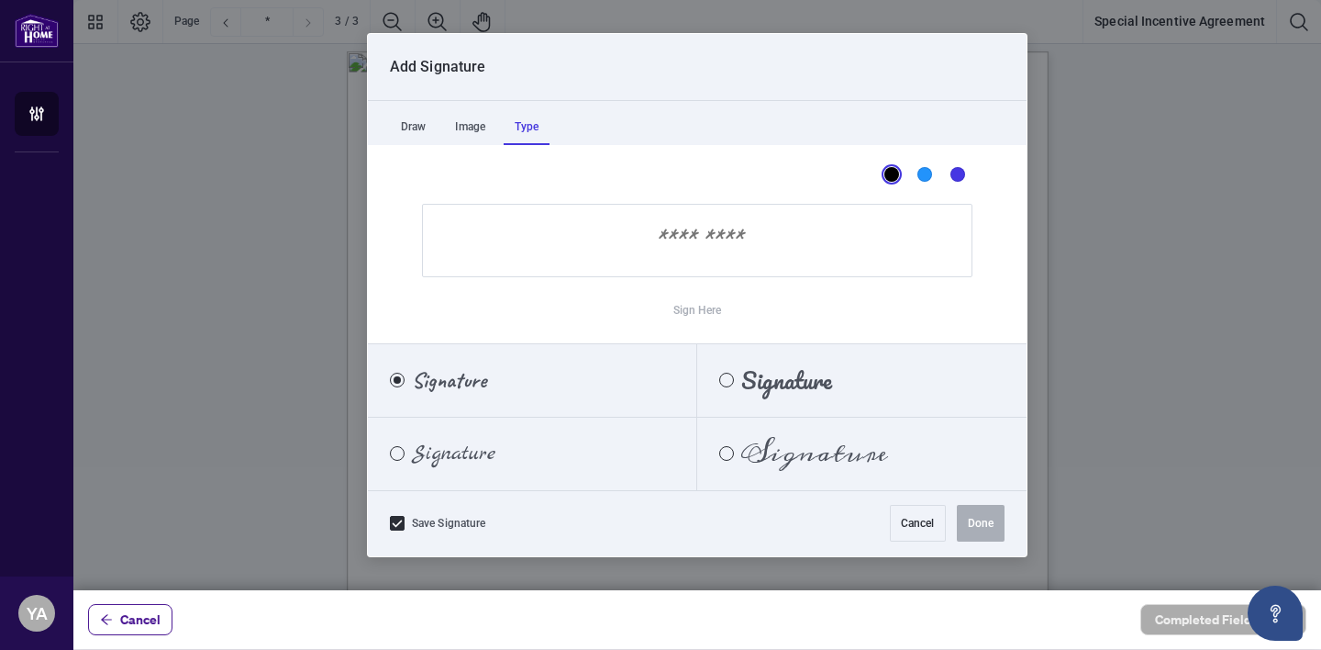
click at [540, 127] on div "Type" at bounding box center [527, 126] width 46 height 37
click at [481, 452] on span "Signature" at bounding box center [454, 453] width 84 height 20
click at [684, 239] on input "Sign Here" at bounding box center [697, 240] width 551 height 73
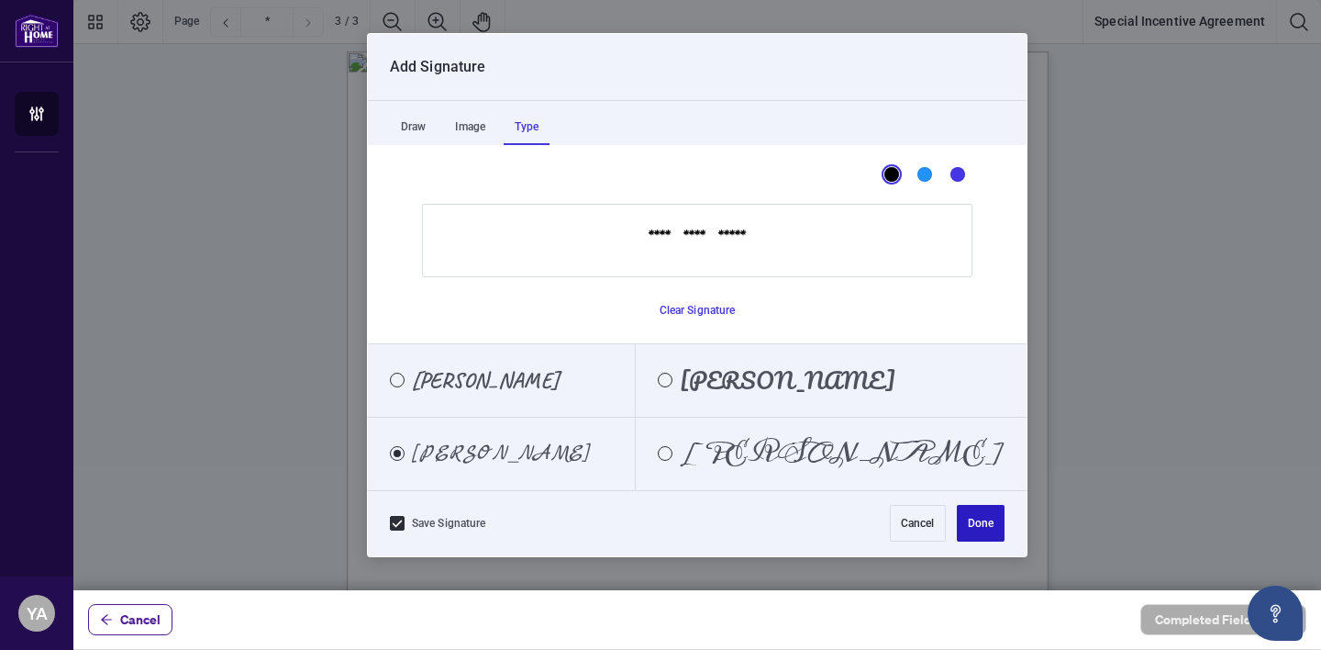
type input "**********"
click at [984, 525] on button "Done" at bounding box center [981, 523] width 48 height 37
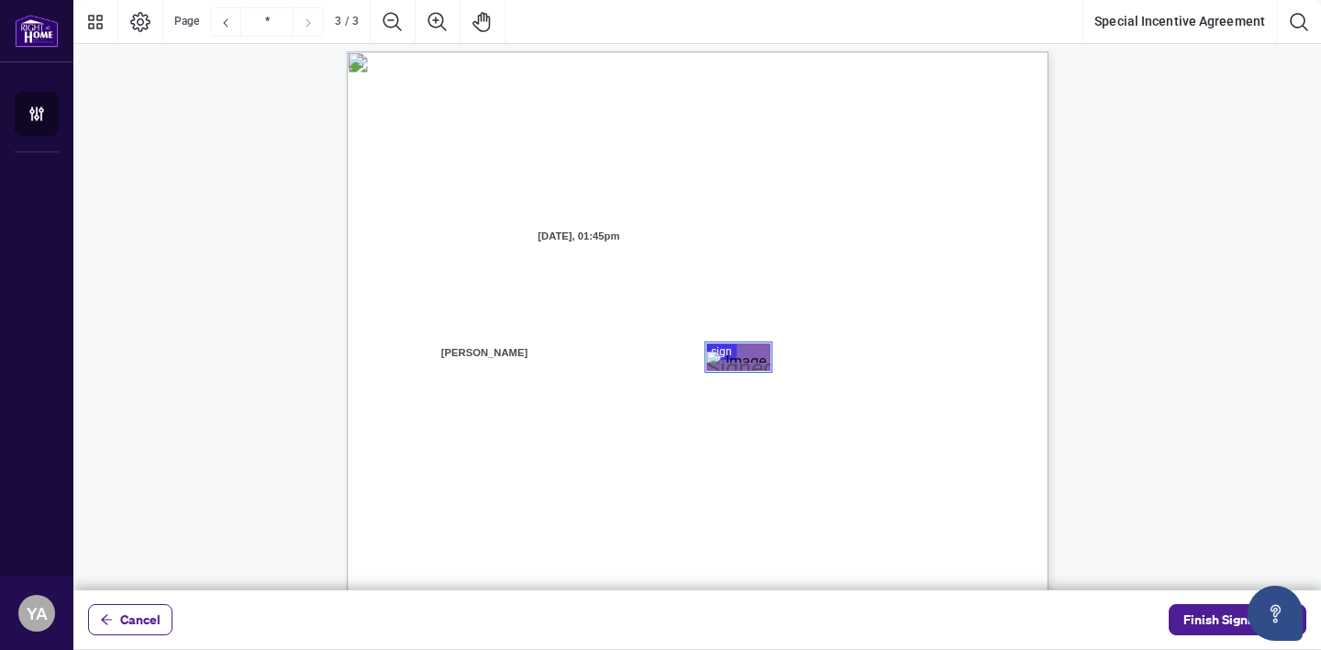
click at [730, 354] on div "Page 3" at bounding box center [739, 356] width 64 height 11
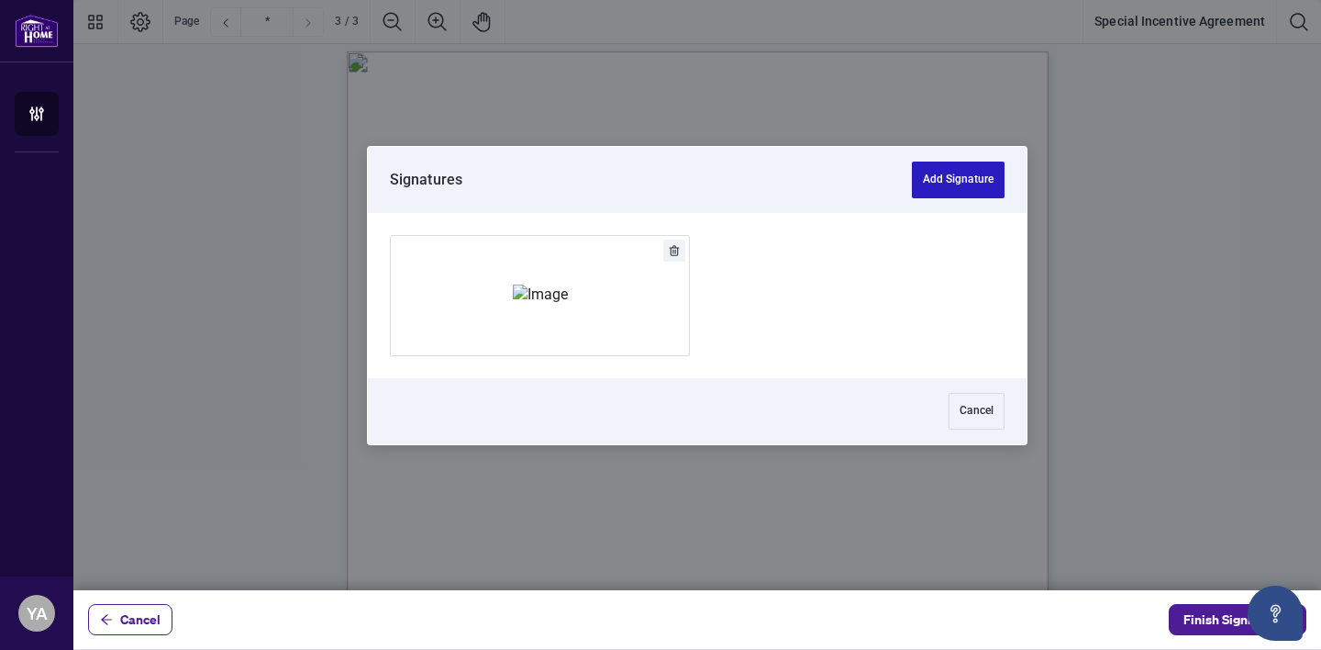
click at [954, 175] on button "Add Signature" at bounding box center [958, 180] width 93 height 37
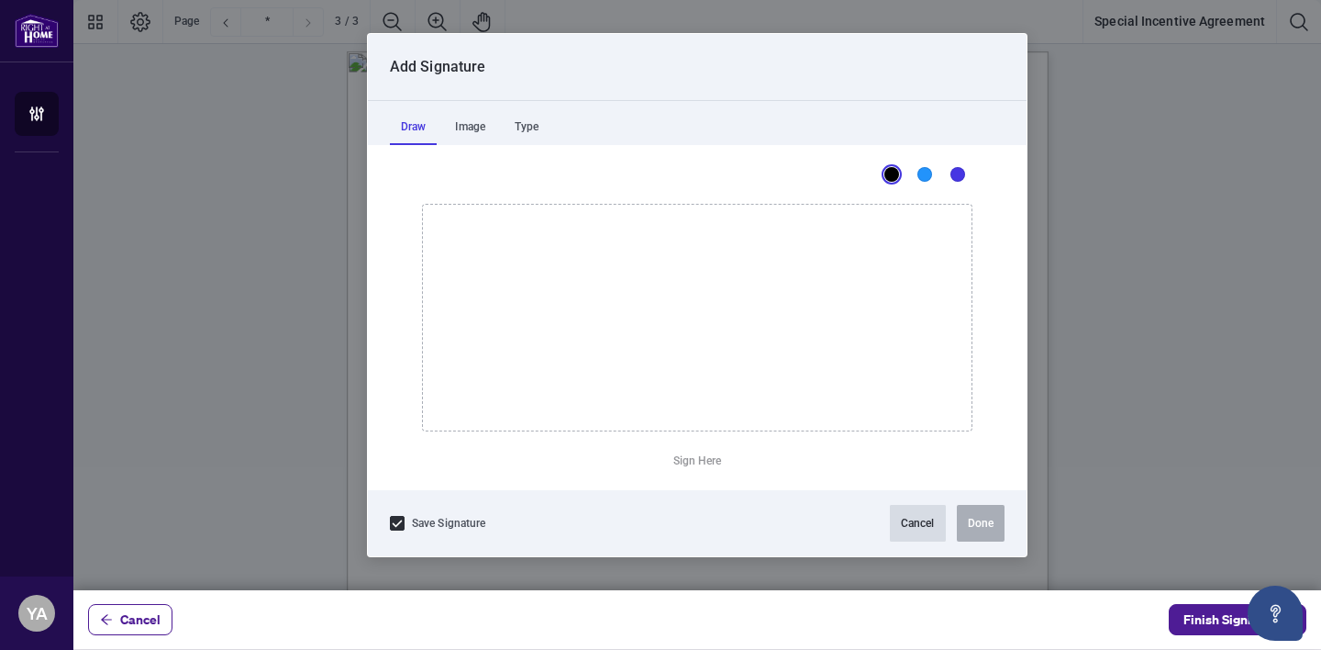
click at [908, 527] on button "Cancel" at bounding box center [918, 523] width 56 height 37
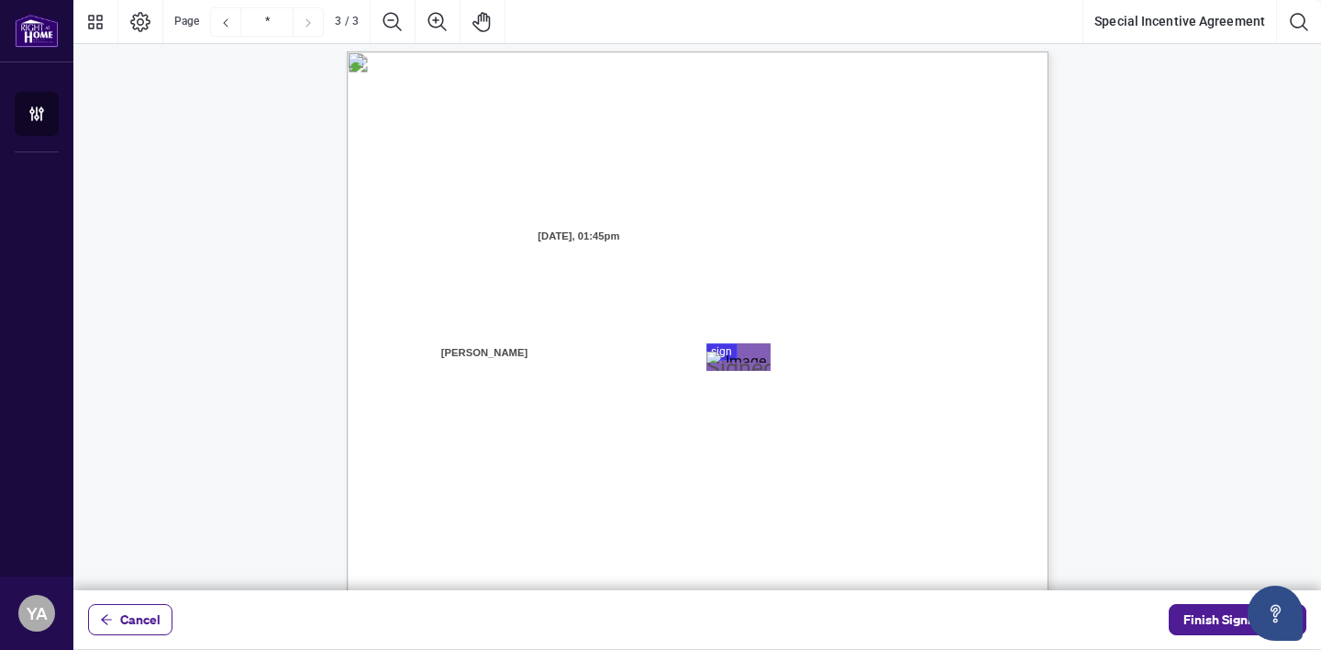
click at [882, 404] on div "Right at Home Realty, Brokerage [STREET_ADDRESS][PERSON_NAME] 416.345.6789 [DOM…" at bounding box center [785, 619] width 877 height 1136
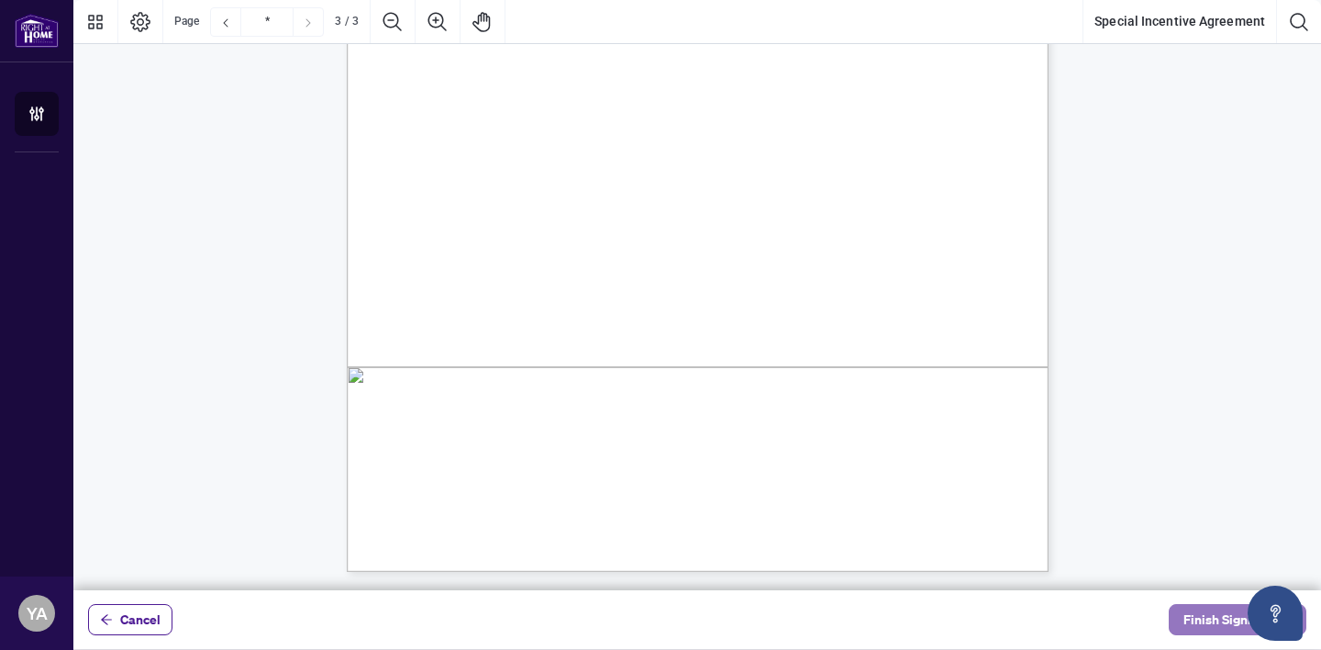
click at [1219, 618] on span "Finish Signing" at bounding box center [1225, 619] width 83 height 29
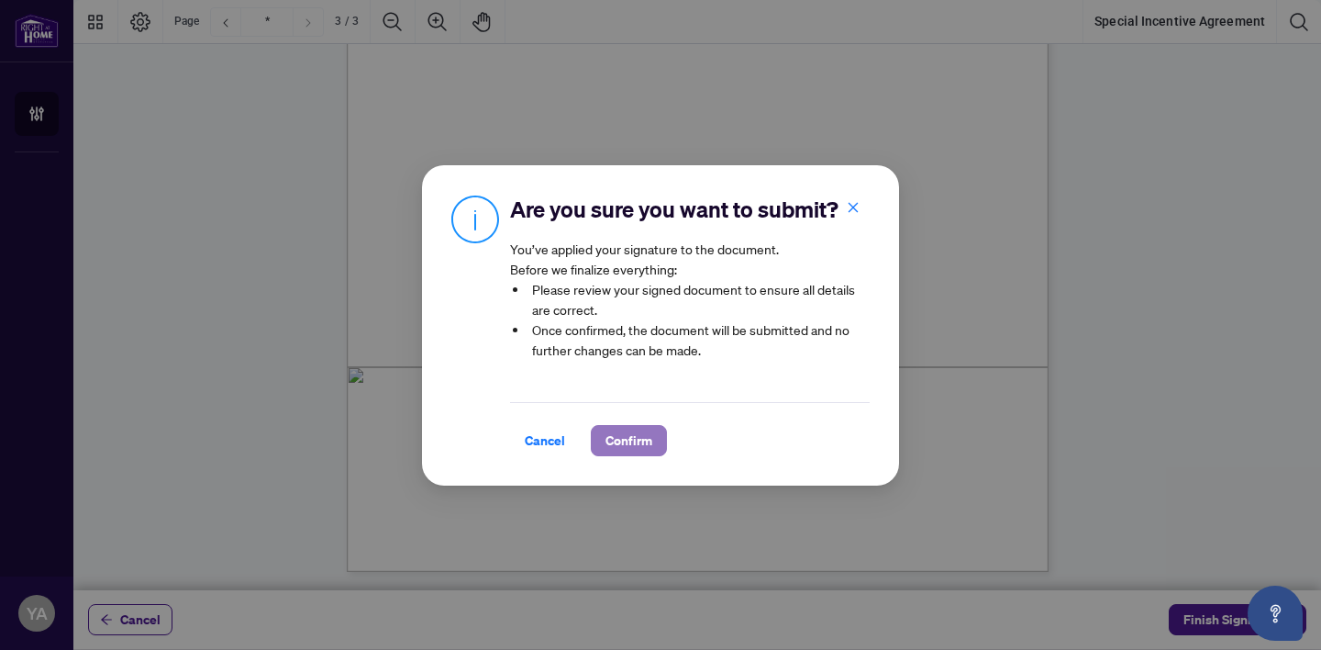
click at [635, 440] on span "Confirm" at bounding box center [629, 440] width 47 height 29
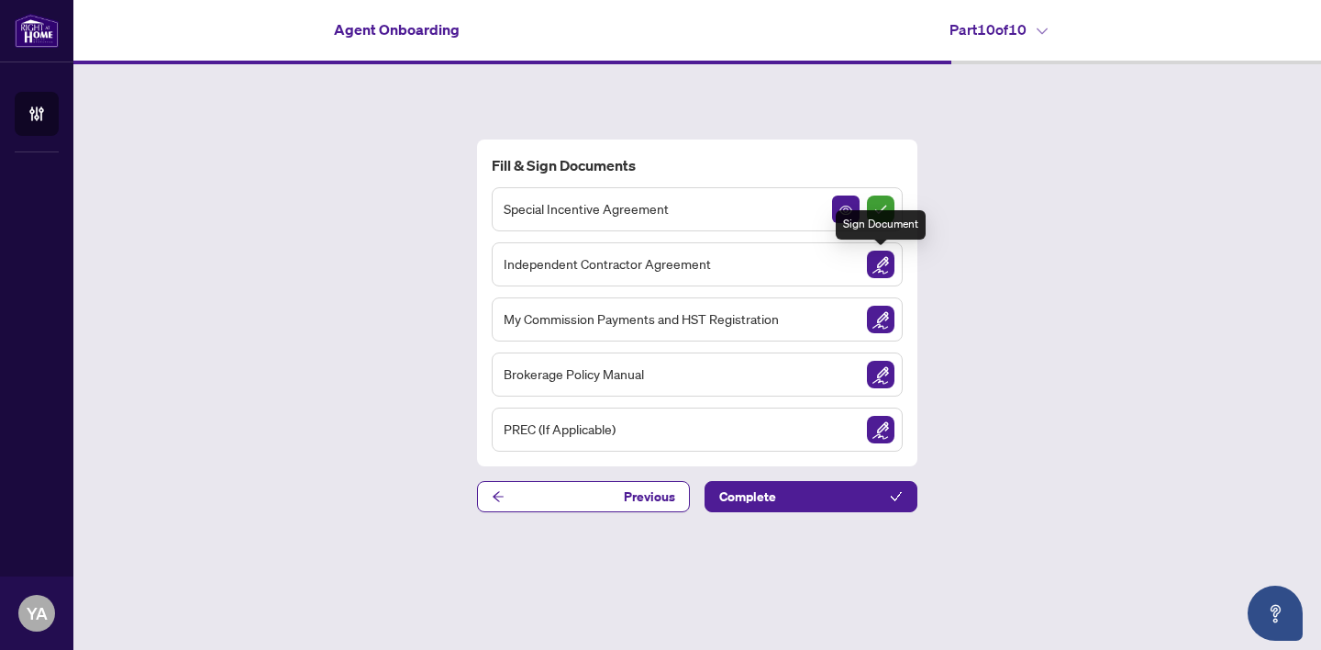
click at [883, 264] on img "Sign Document" at bounding box center [881, 265] width 28 height 28
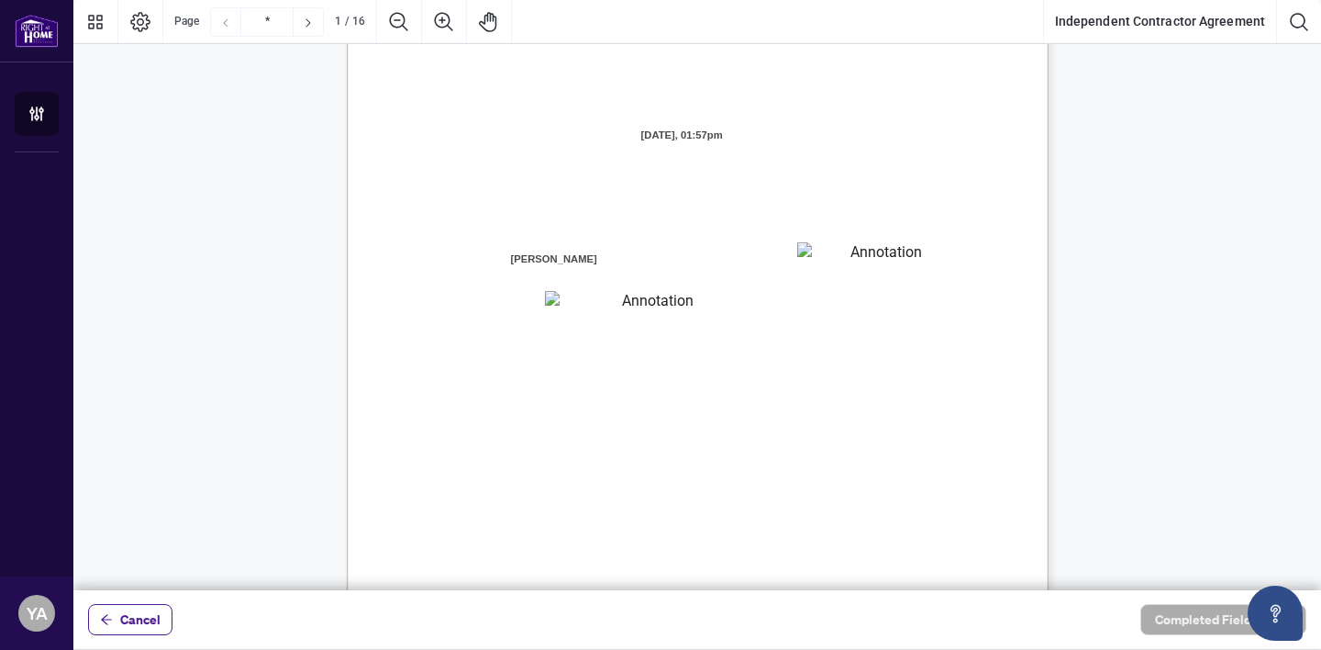
scroll to position [165, 0]
click at [846, 246] on textarea "01K2N7ZVXADQDZS13CP82GTG0Z" at bounding box center [879, 250] width 165 height 28
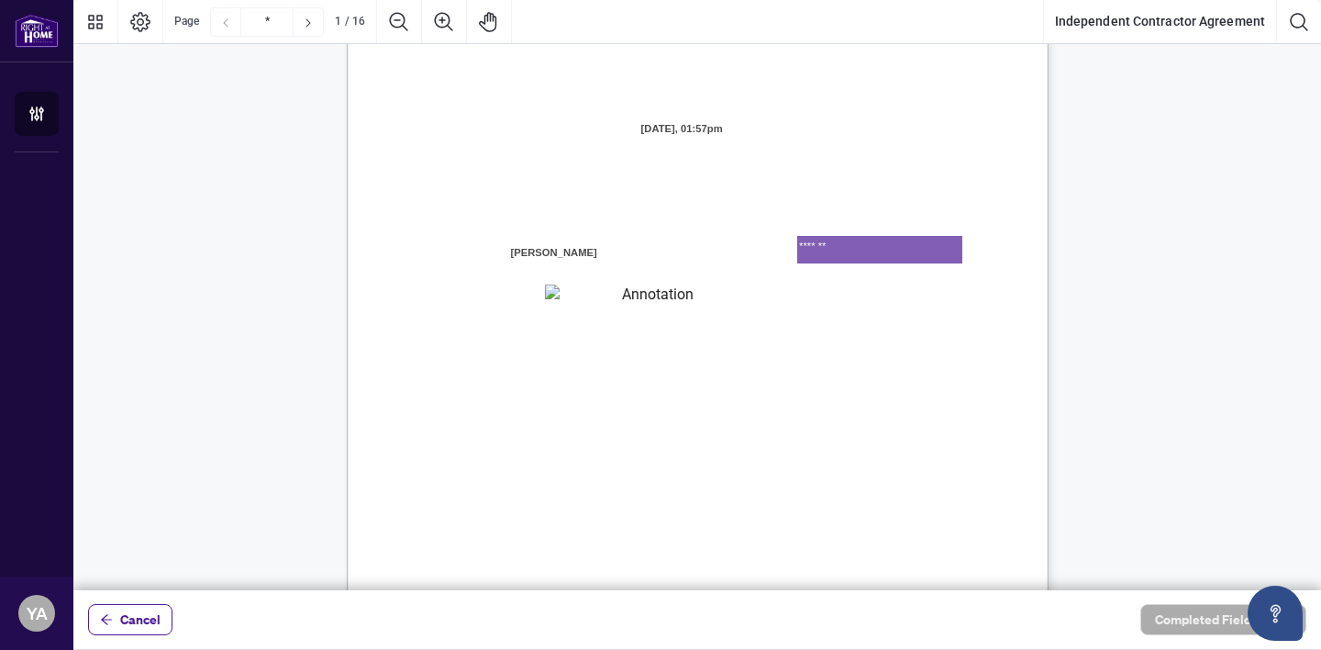
type textarea "*******"
click at [615, 295] on textarea "01K2N800VRNZWEDT7GS4268ZBH" at bounding box center [650, 296] width 210 height 24
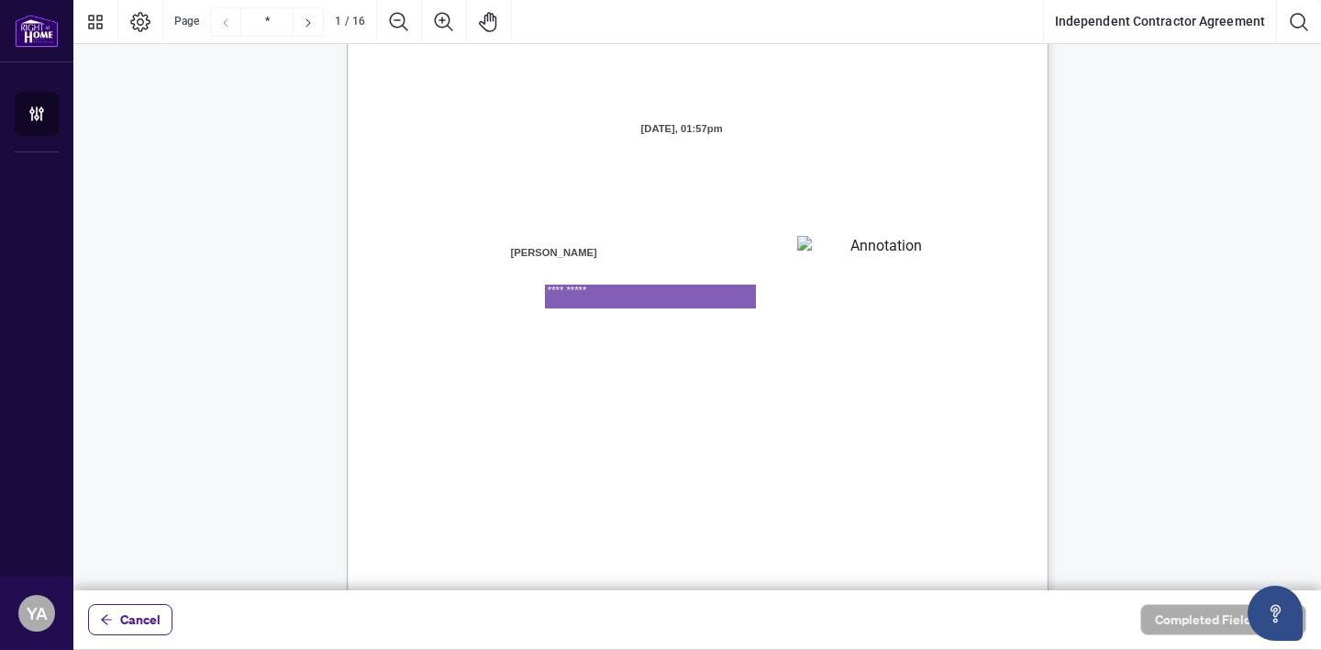
type textarea "**********"
click at [717, 362] on span "[PERSON_NAME] is registered as a real estate brokerage and licensed through the…" at bounding box center [718, 357] width 452 height 17
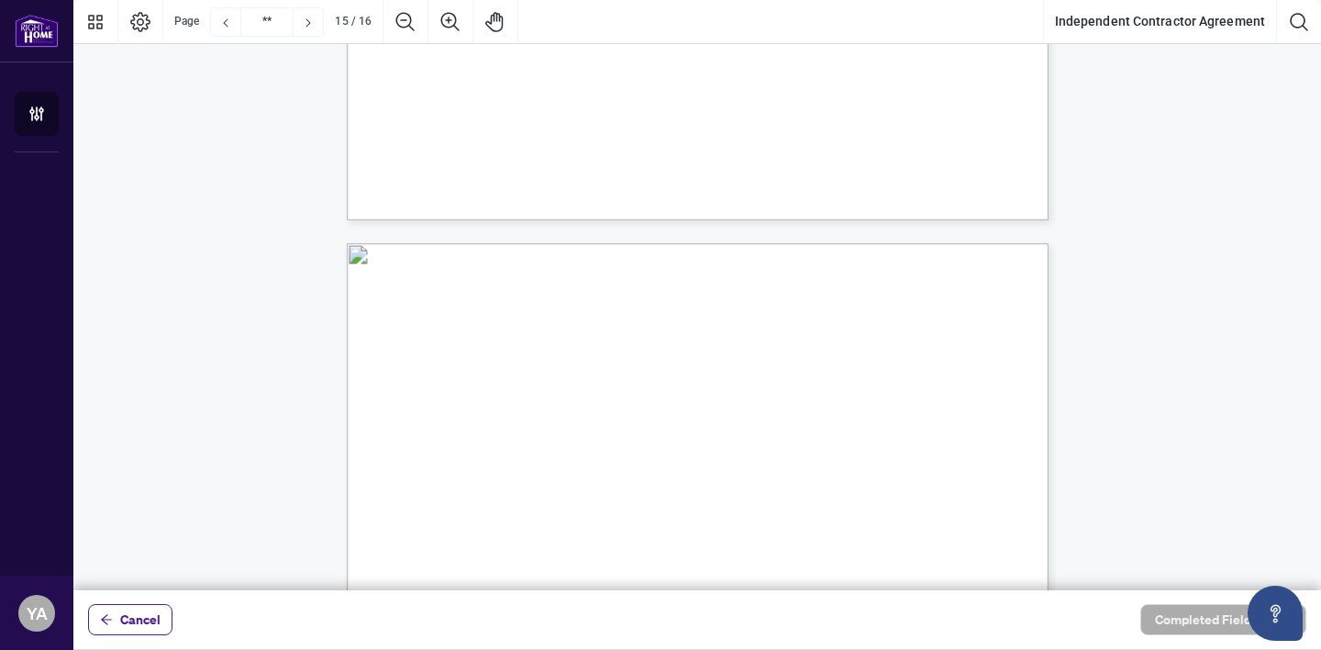
scroll to position [12863, 0]
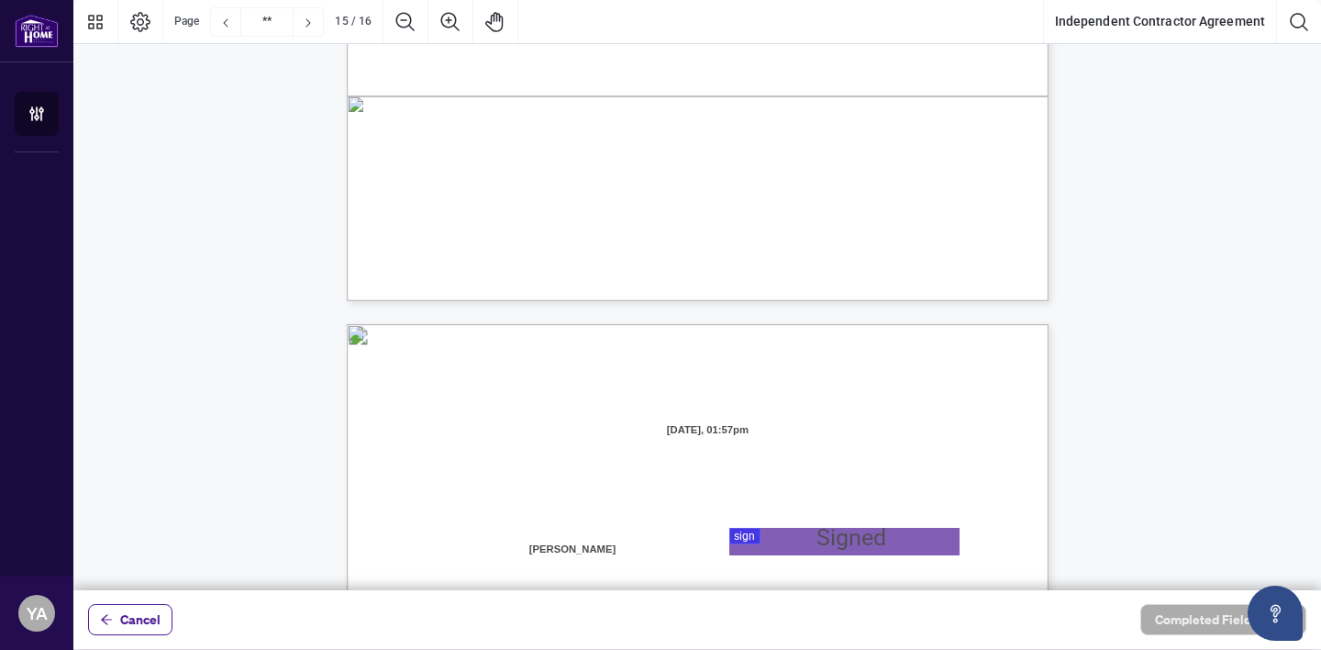
type input "**"
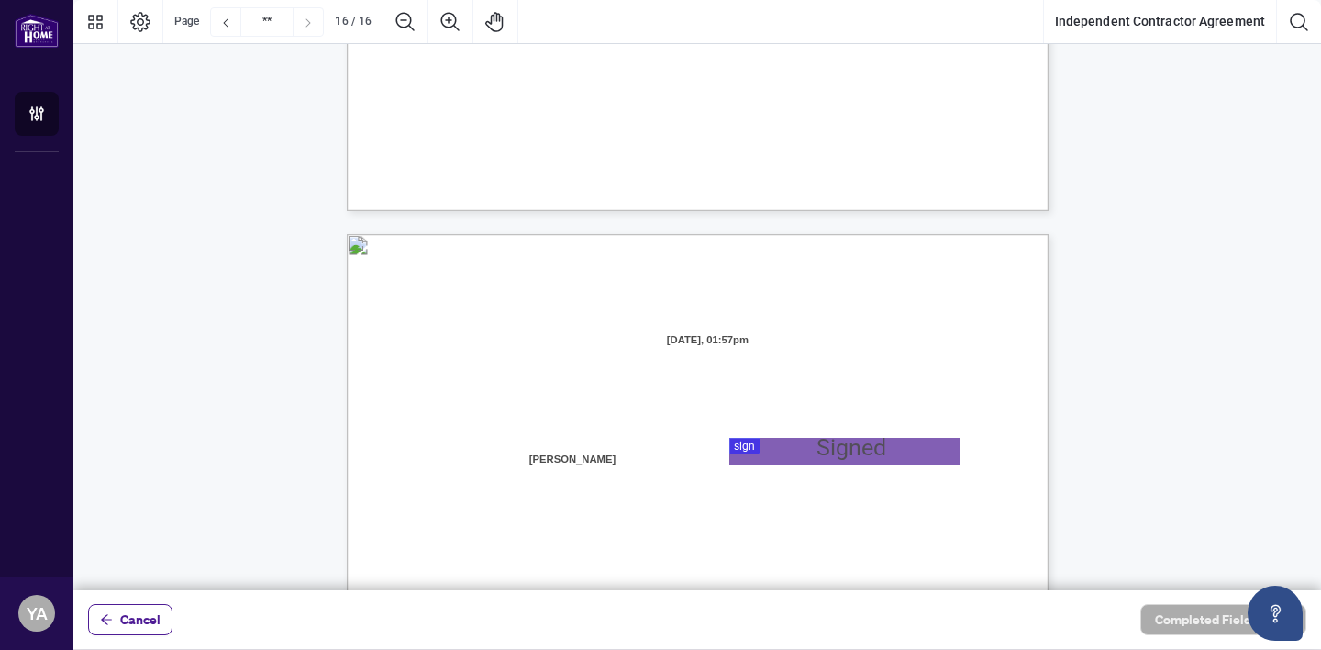
scroll to position [13801, 0]
click at [764, 445] on div at bounding box center [697, 295] width 1248 height 590
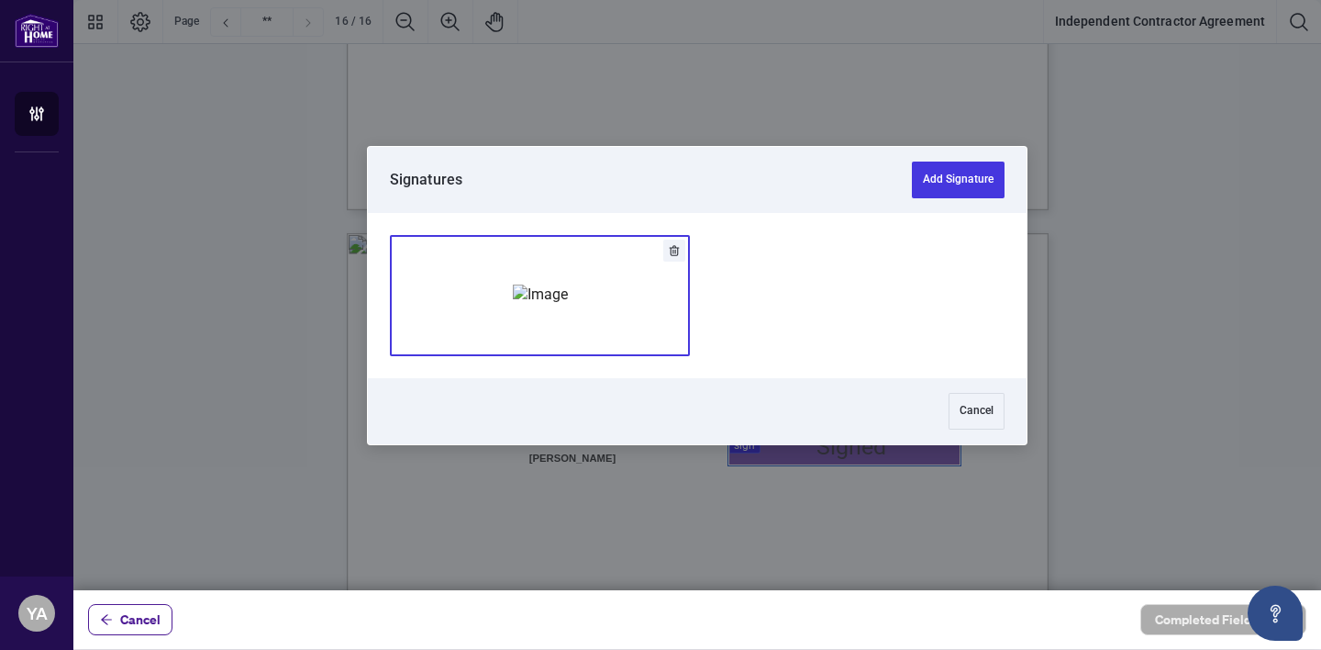
click at [568, 294] on img "Add Signature" at bounding box center [540, 294] width 55 height 20
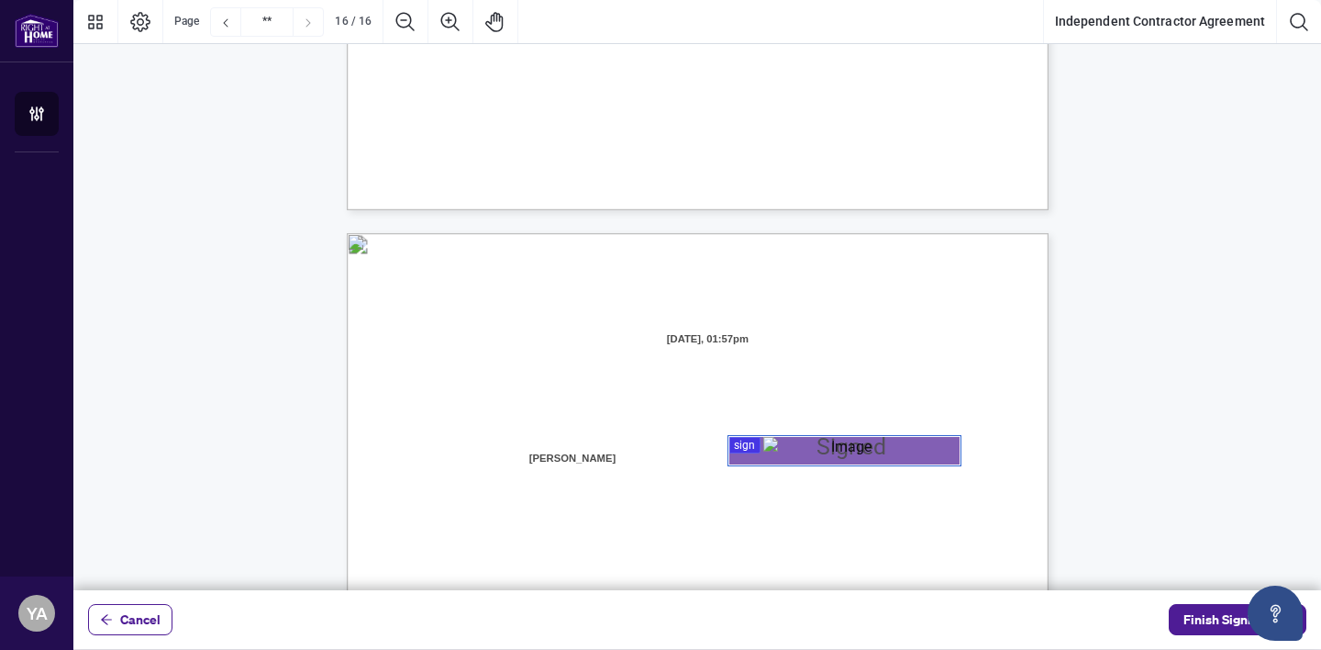
click at [704, 361] on span "Date" at bounding box center [695, 357] width 18 height 13
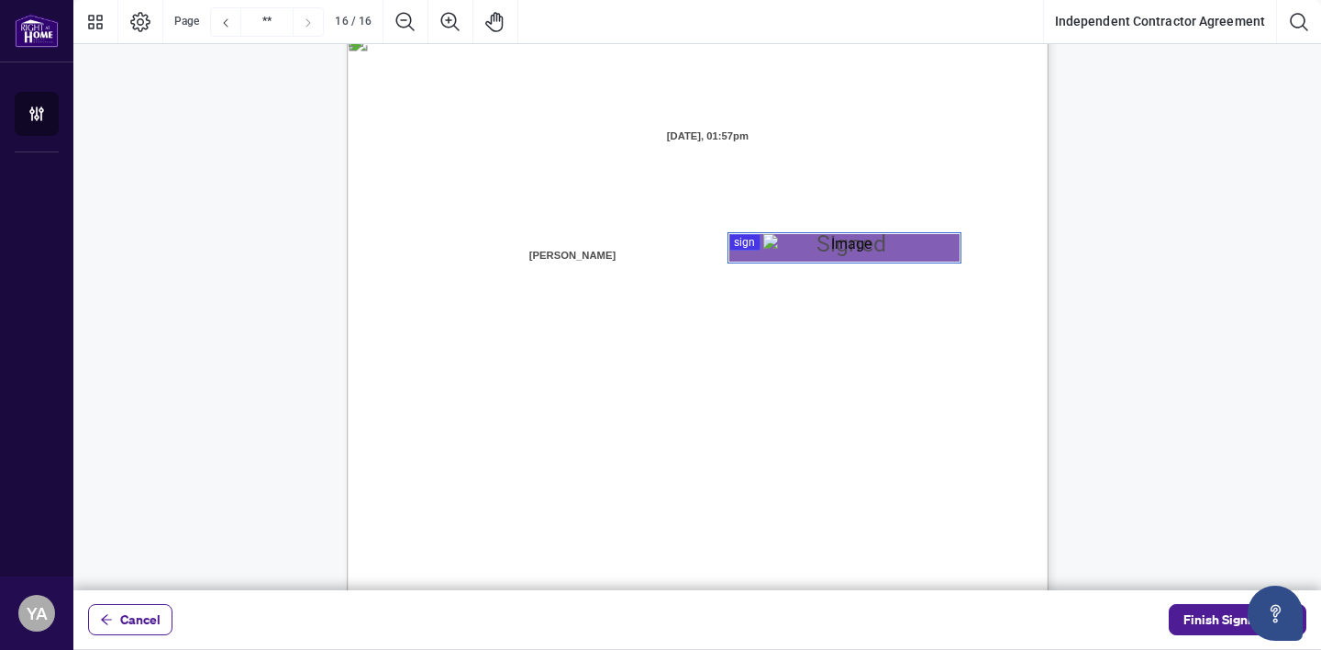
scroll to position [13982, 0]
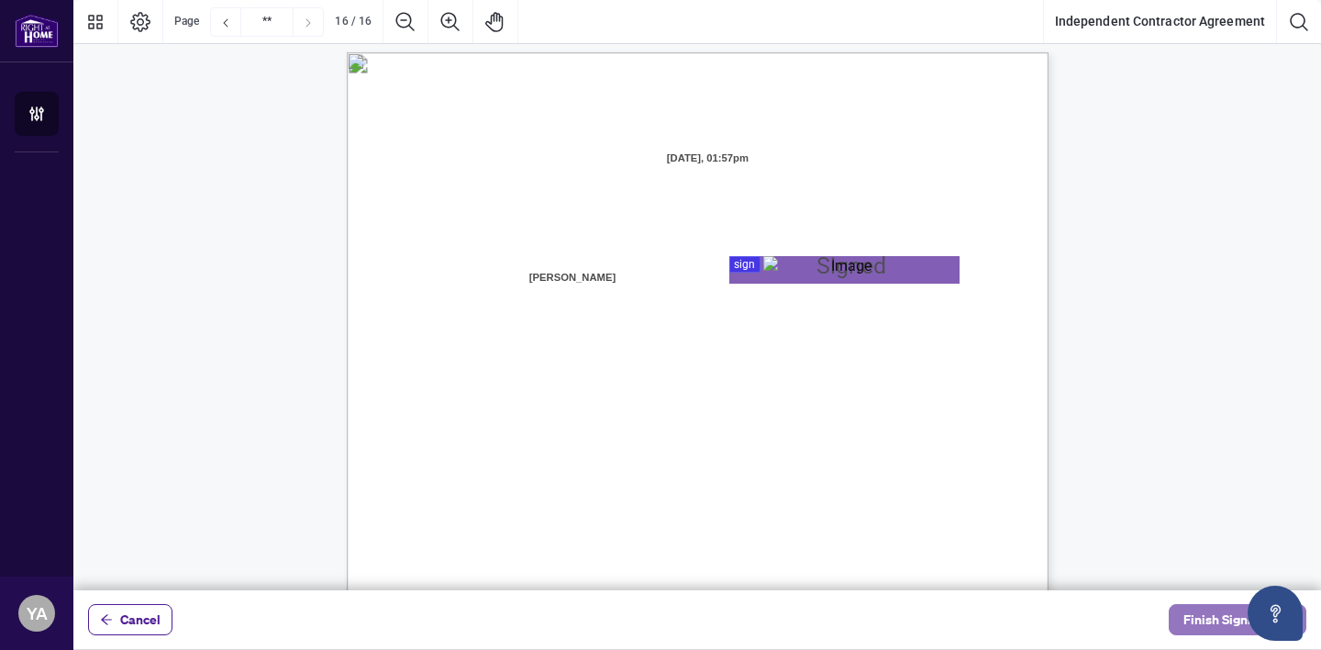
click at [1208, 618] on span "Finish Signing" at bounding box center [1225, 619] width 83 height 29
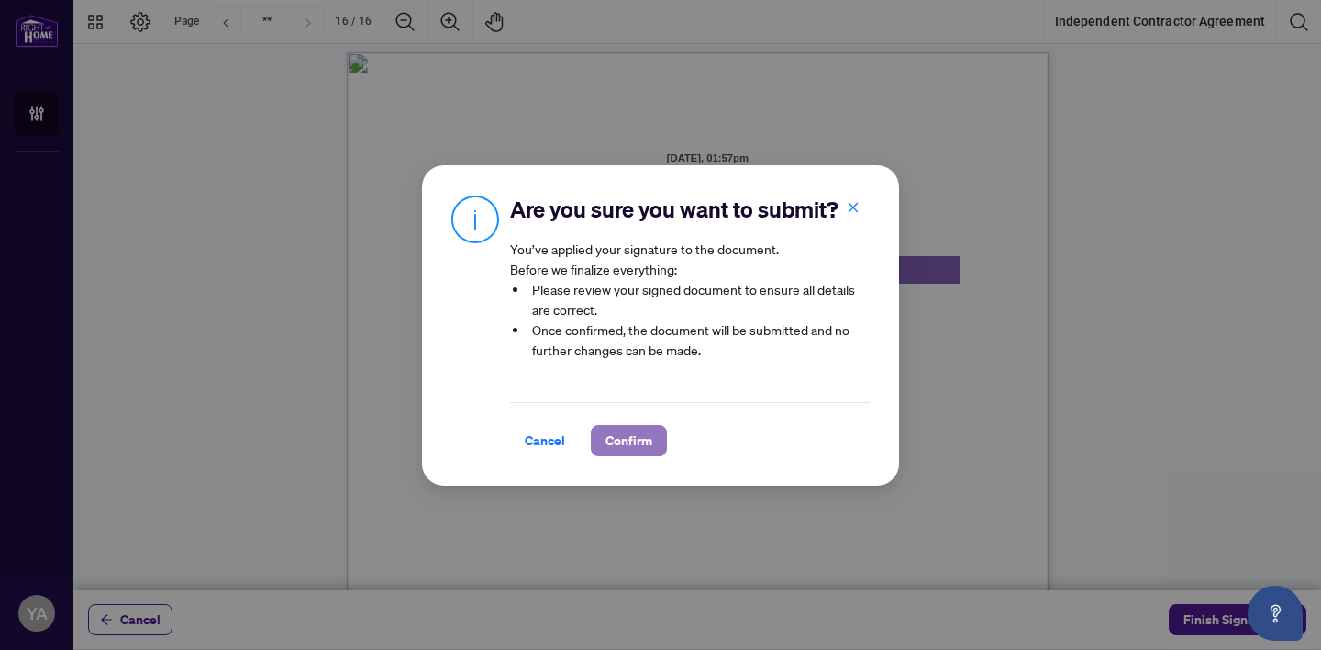
click at [630, 437] on span "Confirm" at bounding box center [629, 440] width 47 height 29
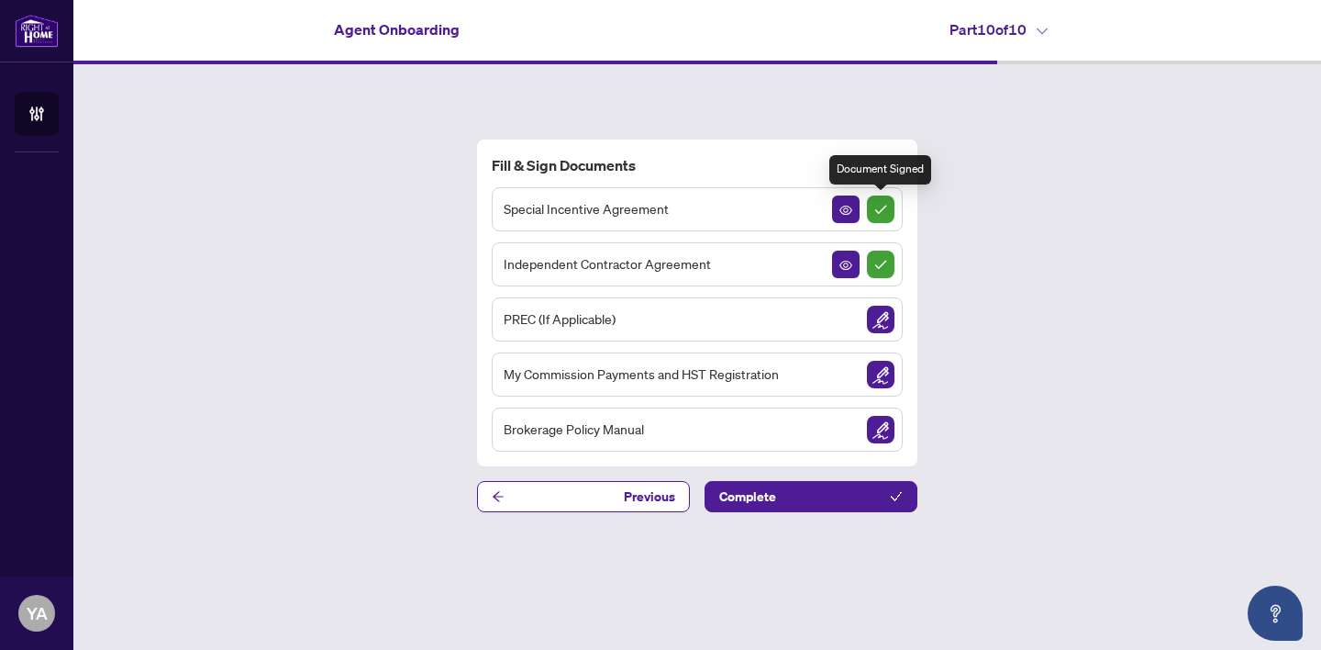
click at [886, 206] on img "Sign Completed" at bounding box center [881, 209] width 28 height 28
click at [883, 371] on img "Sign Document" at bounding box center [881, 375] width 28 height 28
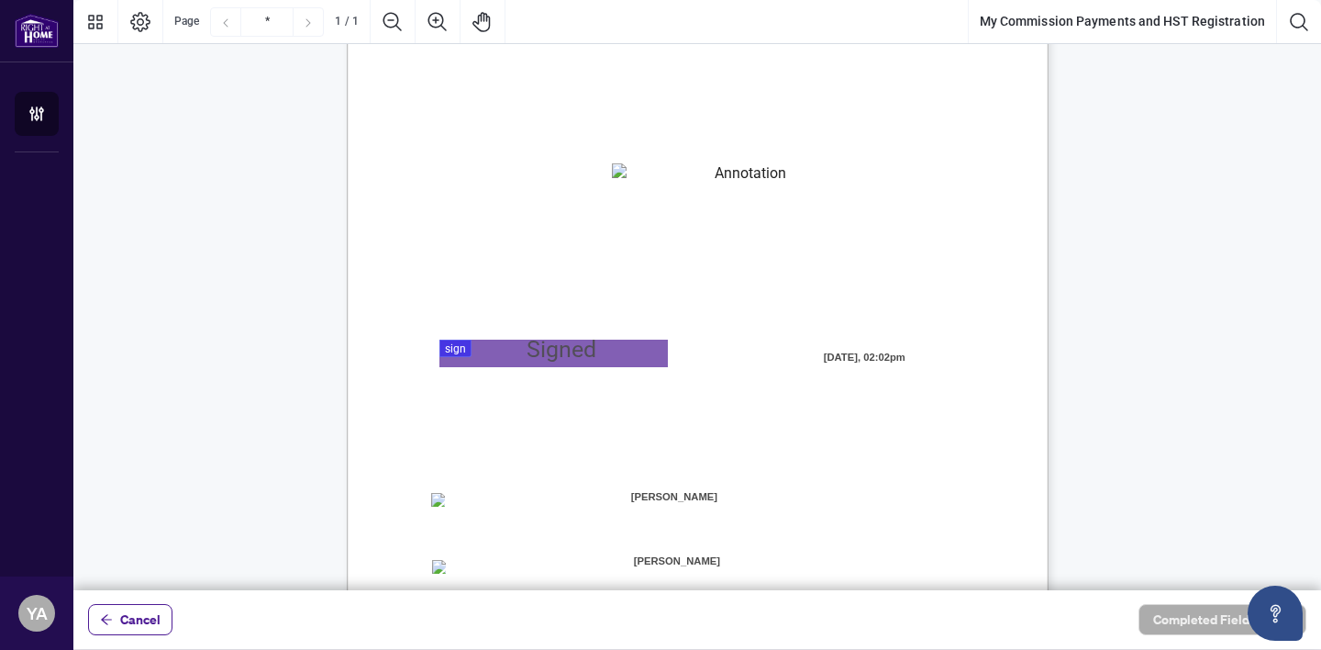
scroll to position [175, 0]
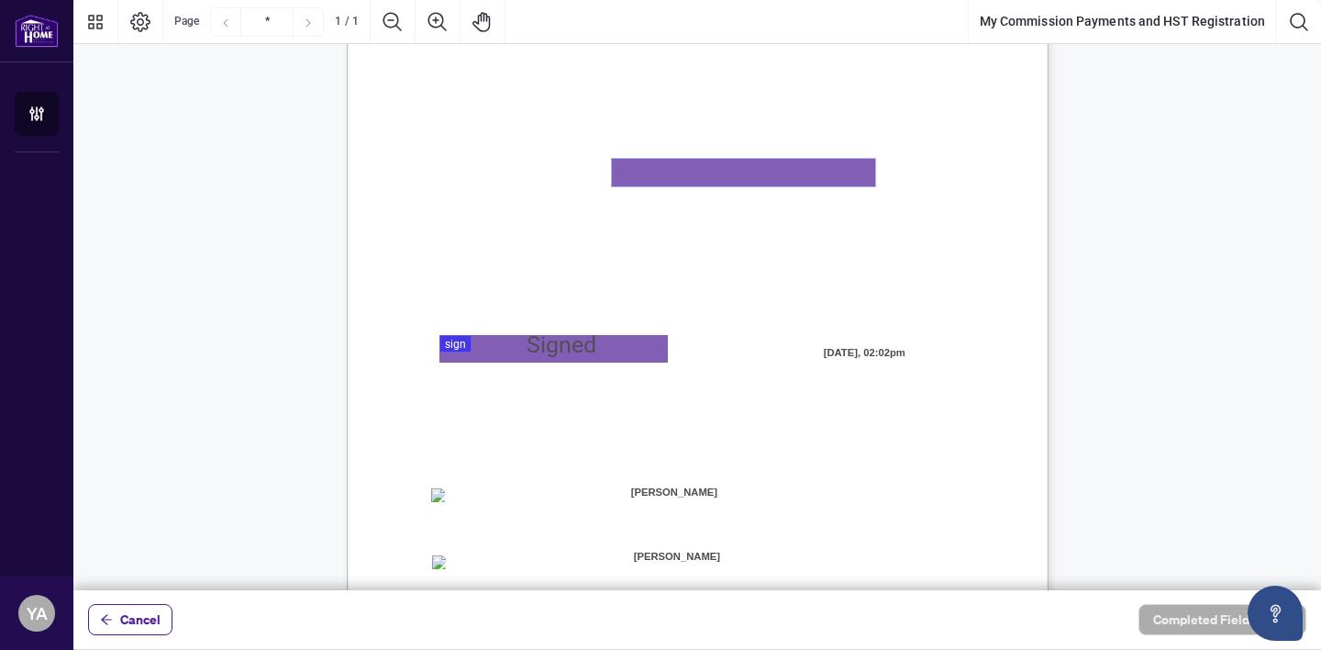
click at [756, 173] on textarea "01K2N82W0617PR3KA8X9DYAB9F" at bounding box center [743, 173] width 263 height 28
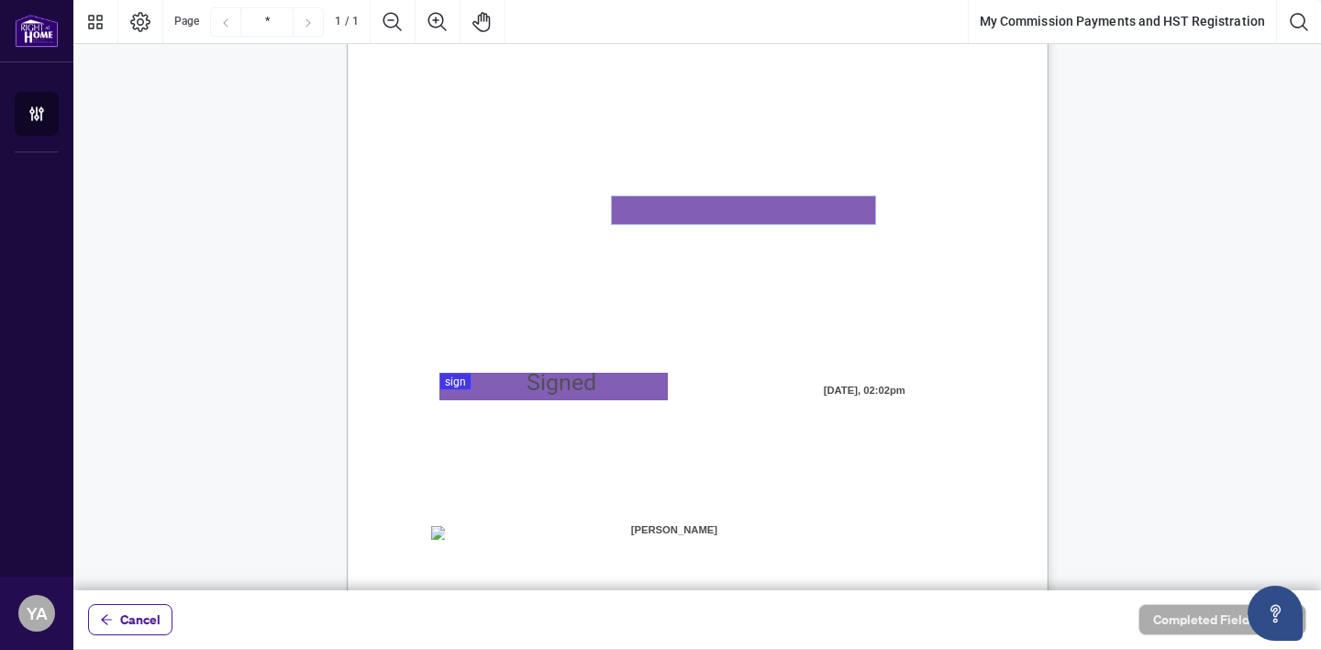
scroll to position [136, 0]
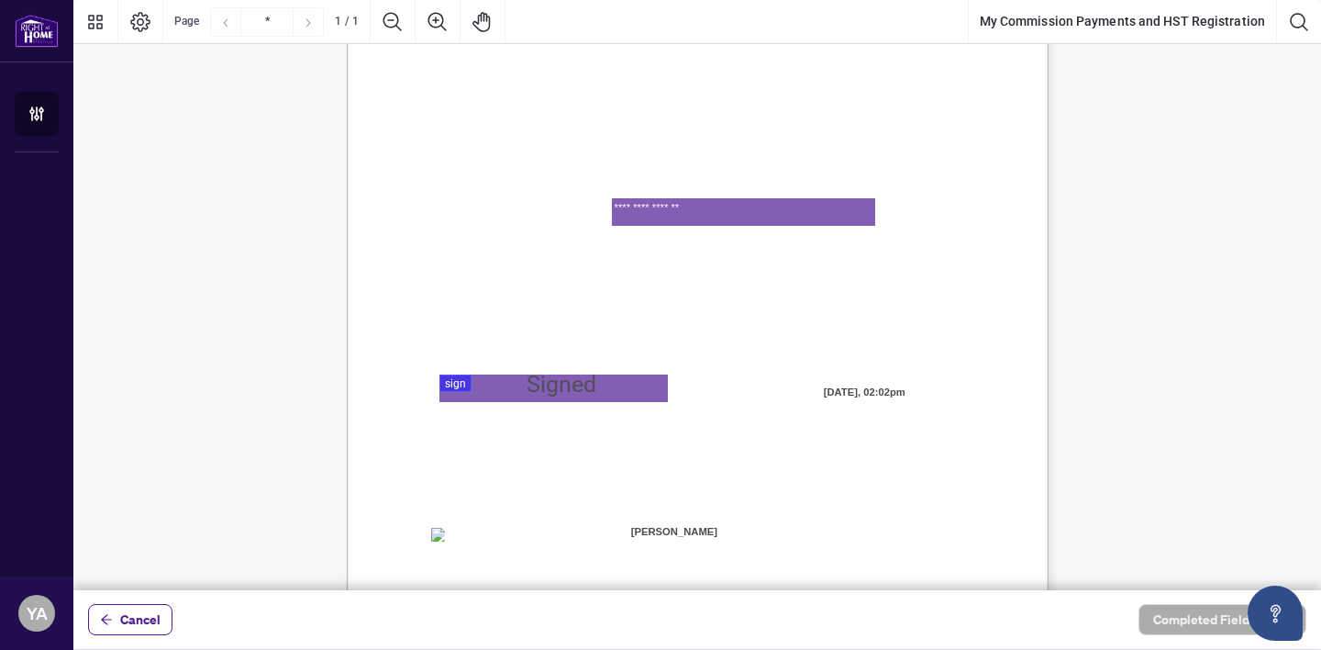
type textarea "**********"
click at [460, 384] on div at bounding box center [697, 295] width 1248 height 590
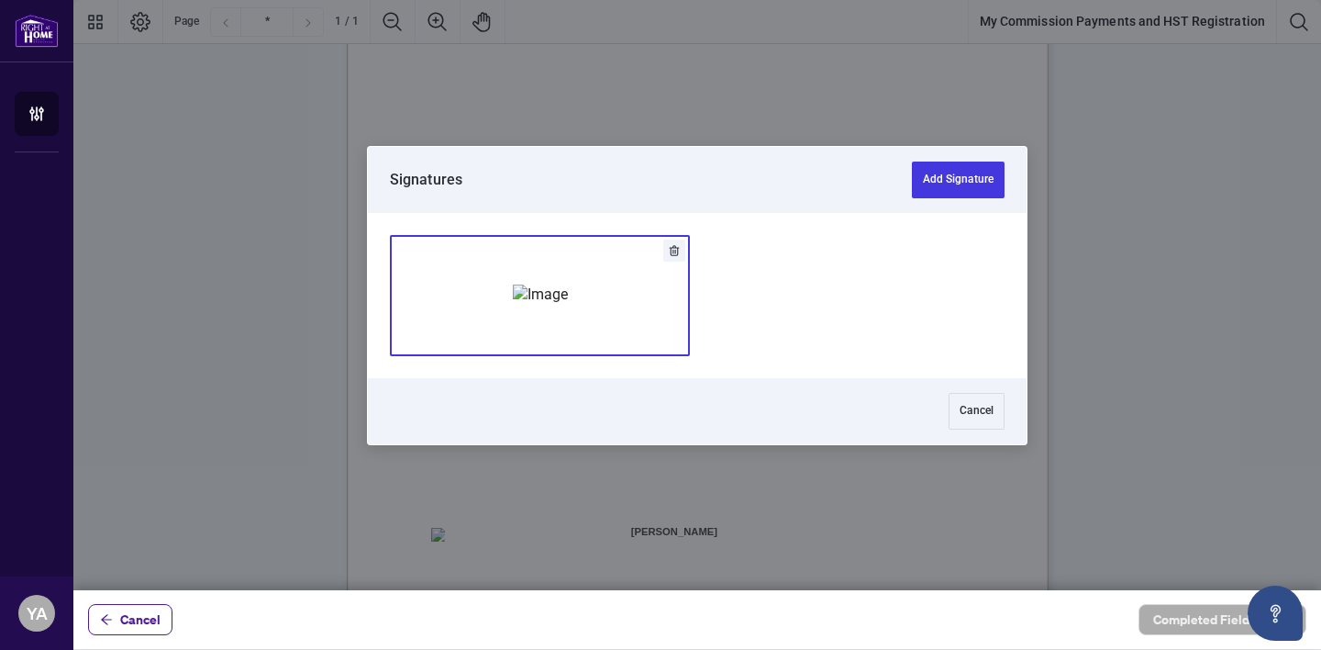
click at [568, 302] on img "Add Signature" at bounding box center [540, 294] width 55 height 20
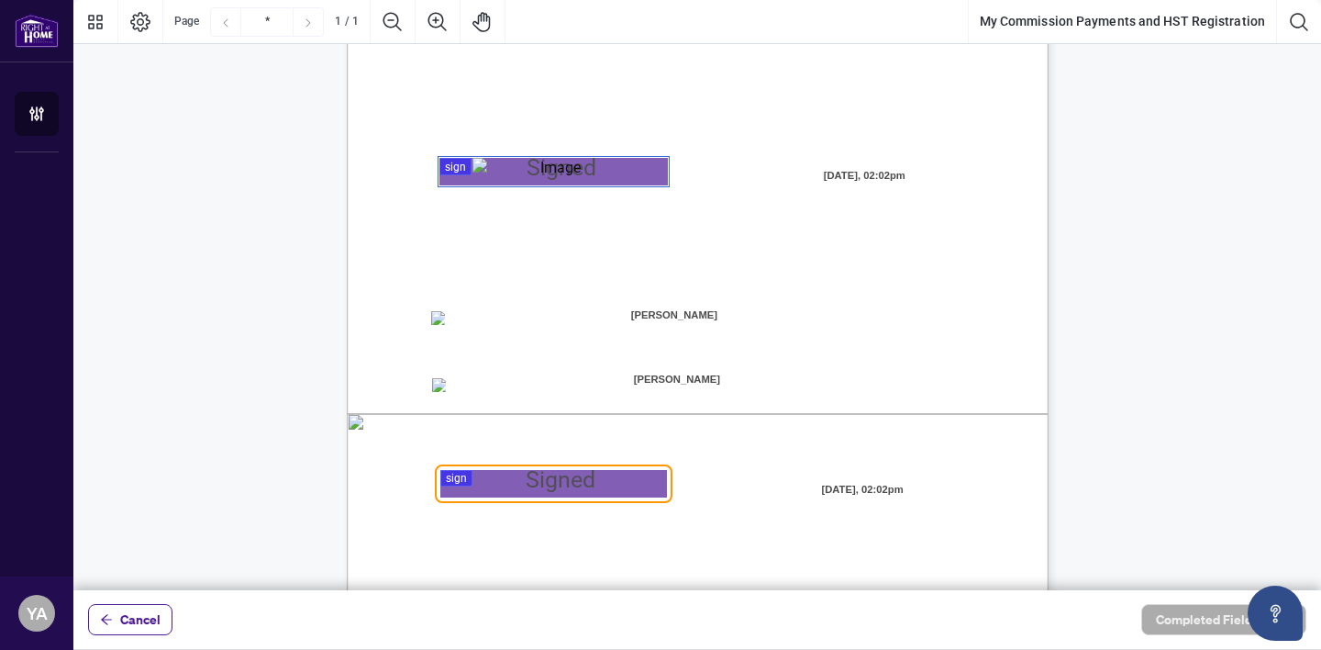
scroll to position [399, 0]
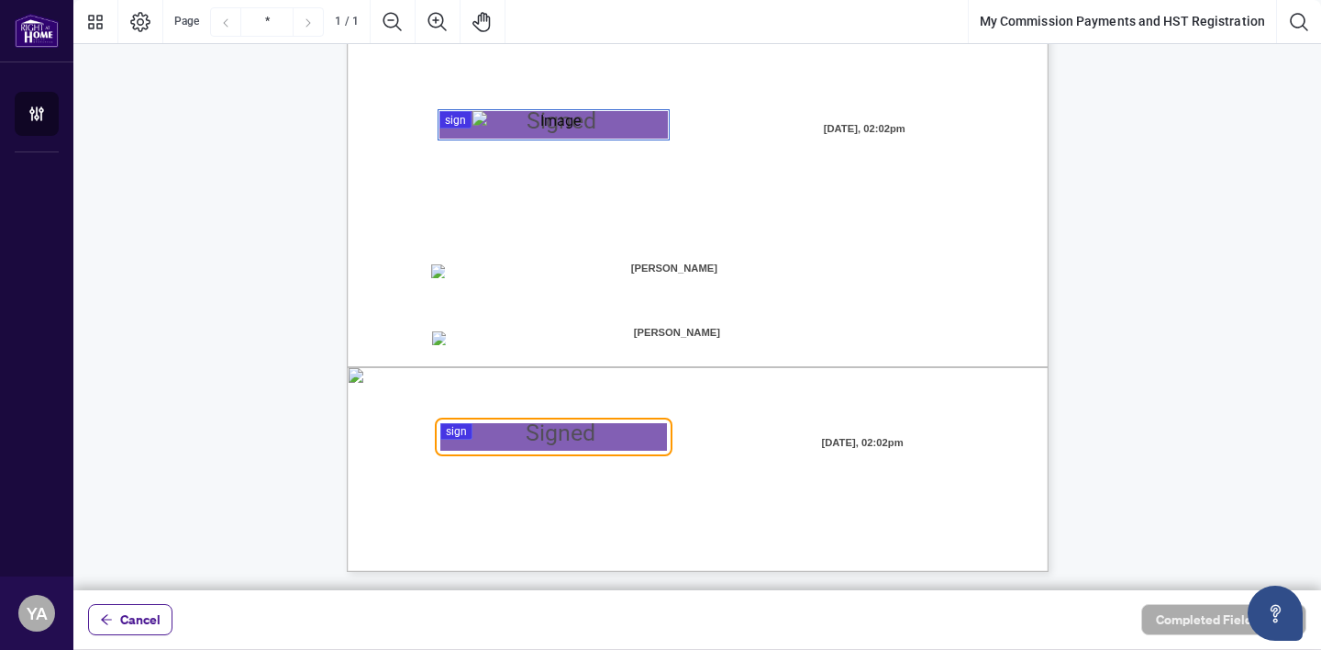
click at [440, 344] on span "☐" at bounding box center [435, 337] width 9 height 16
click at [498, 439] on div at bounding box center [697, 295] width 1248 height 590
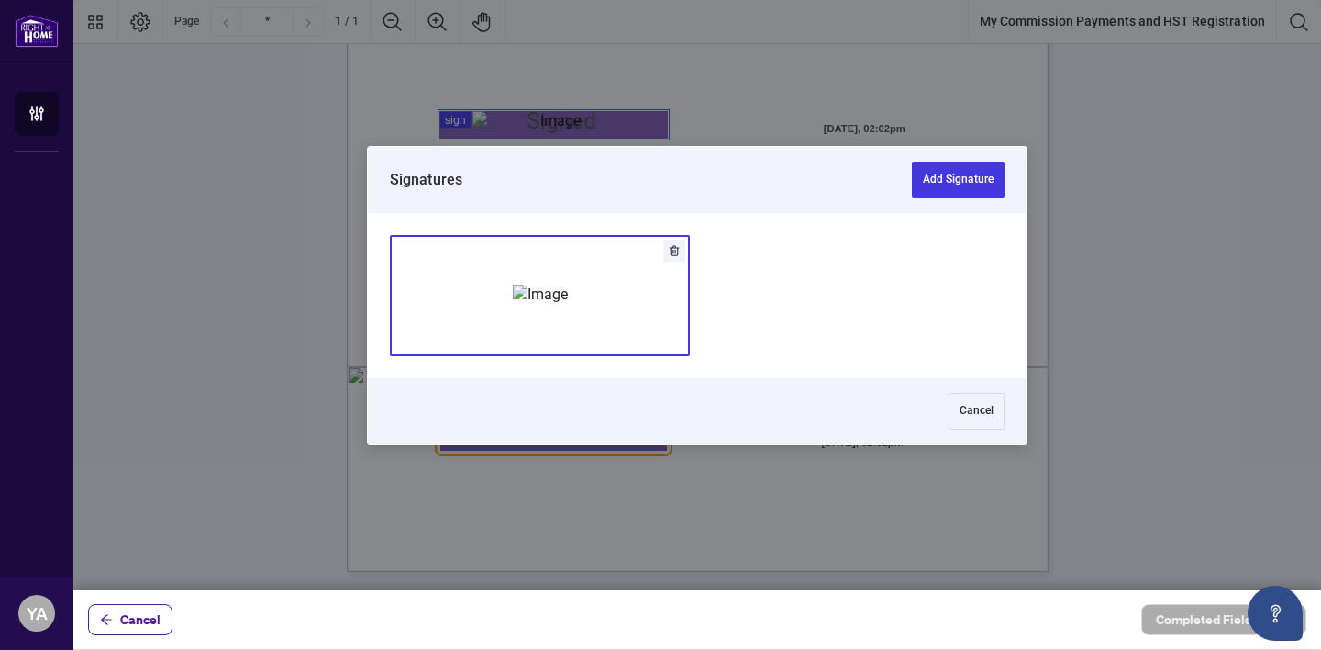
click at [568, 294] on img "Add Signature" at bounding box center [540, 294] width 55 height 20
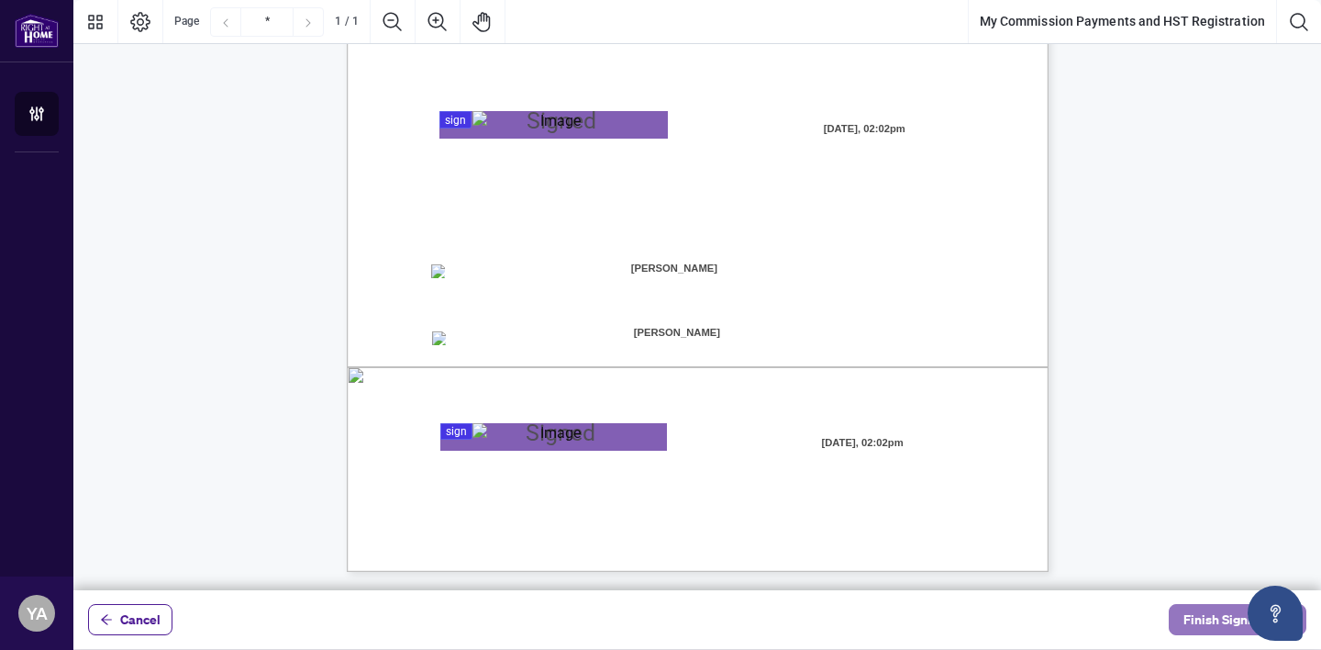
click at [1207, 619] on span "Finish Signing" at bounding box center [1225, 619] width 83 height 29
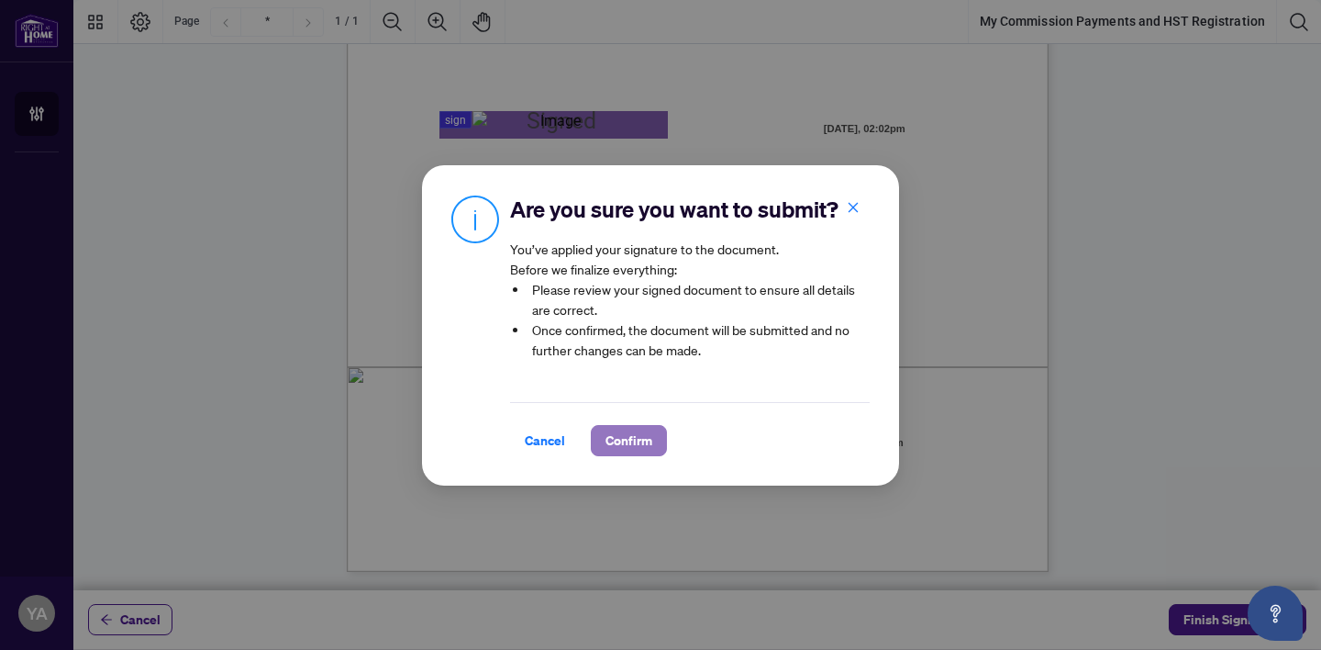
click at [625, 433] on span "Confirm" at bounding box center [629, 440] width 47 height 29
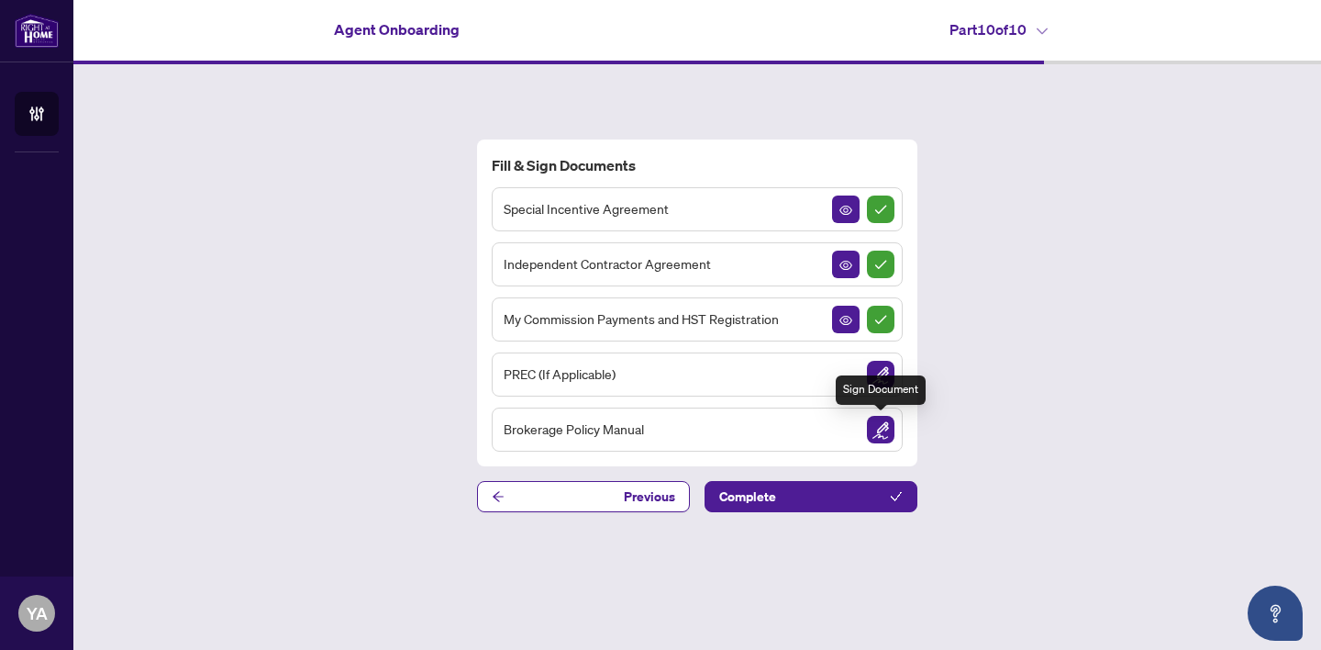
click at [879, 429] on img "Sign Document" at bounding box center [881, 430] width 28 height 28
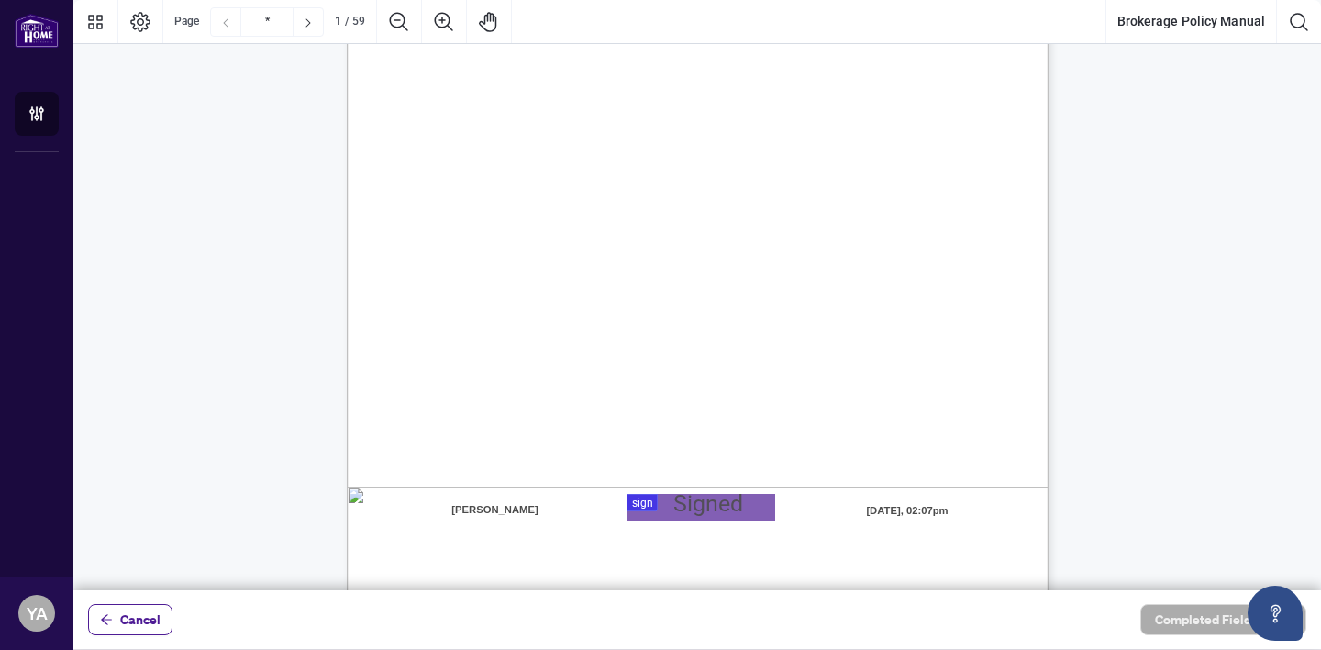
scroll to position [281, 0]
click at [689, 504] on div at bounding box center [697, 295] width 1248 height 590
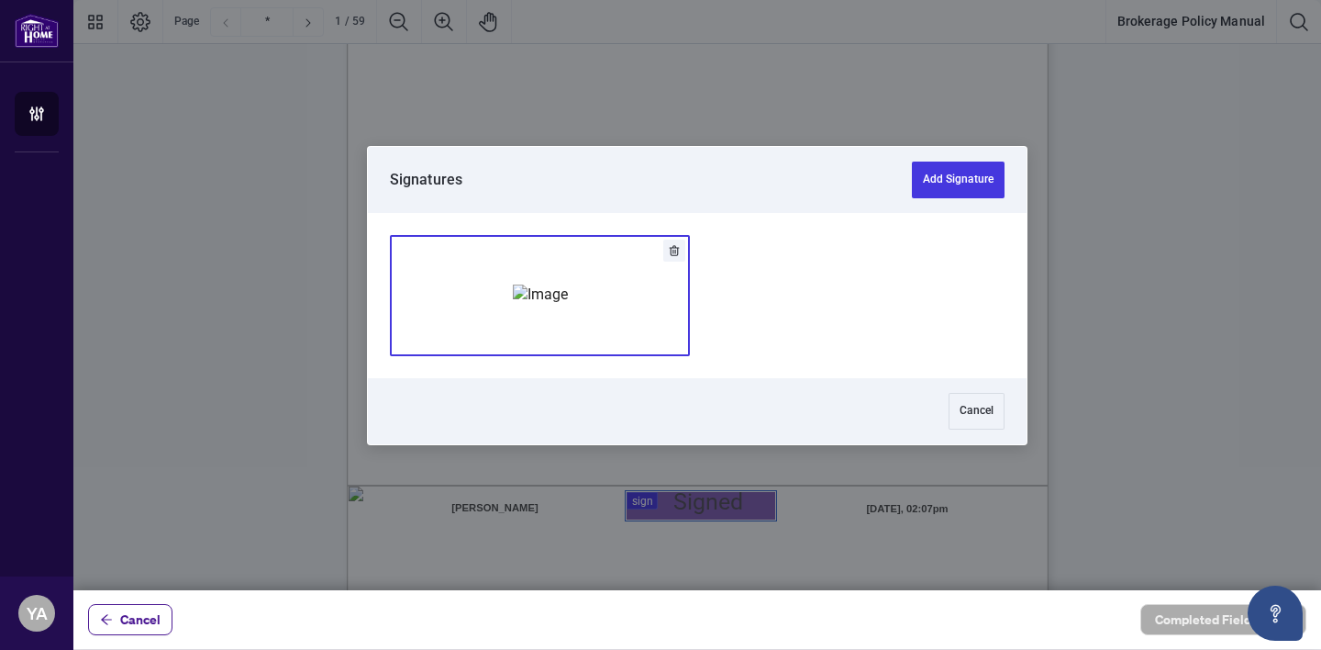
click at [568, 295] on img "Add Signature" at bounding box center [540, 294] width 55 height 20
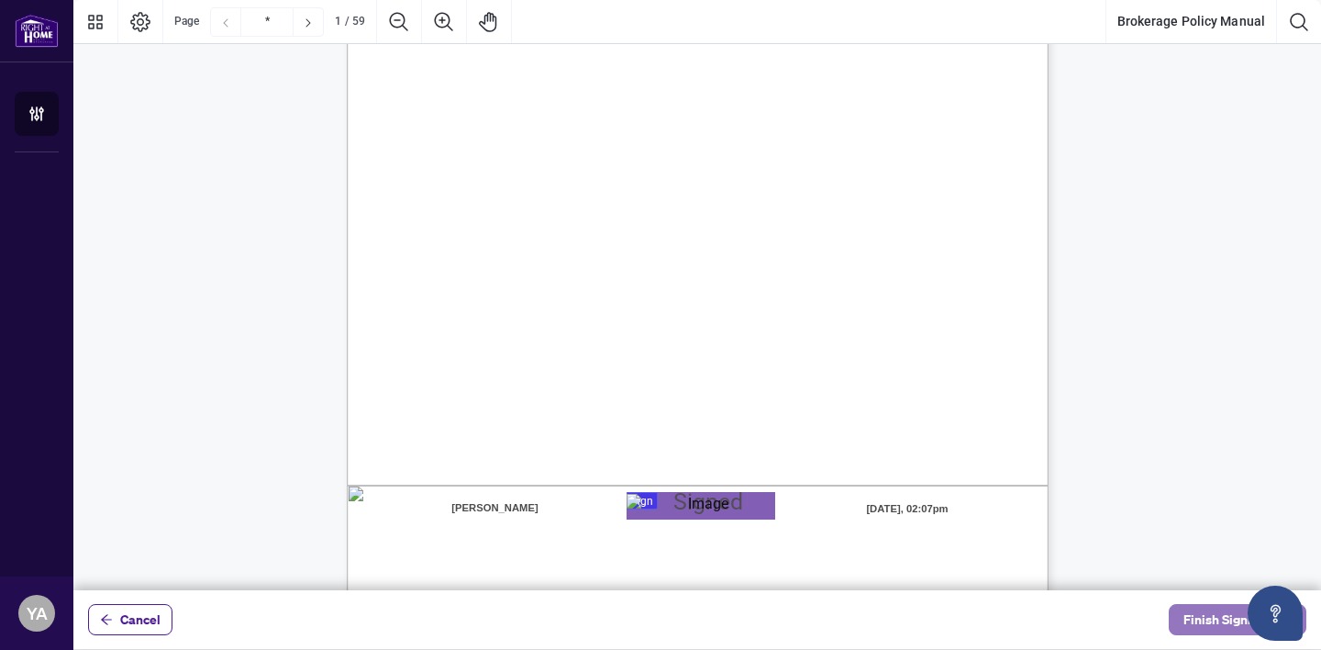
click at [1206, 616] on span "Finish Signing" at bounding box center [1225, 619] width 83 height 29
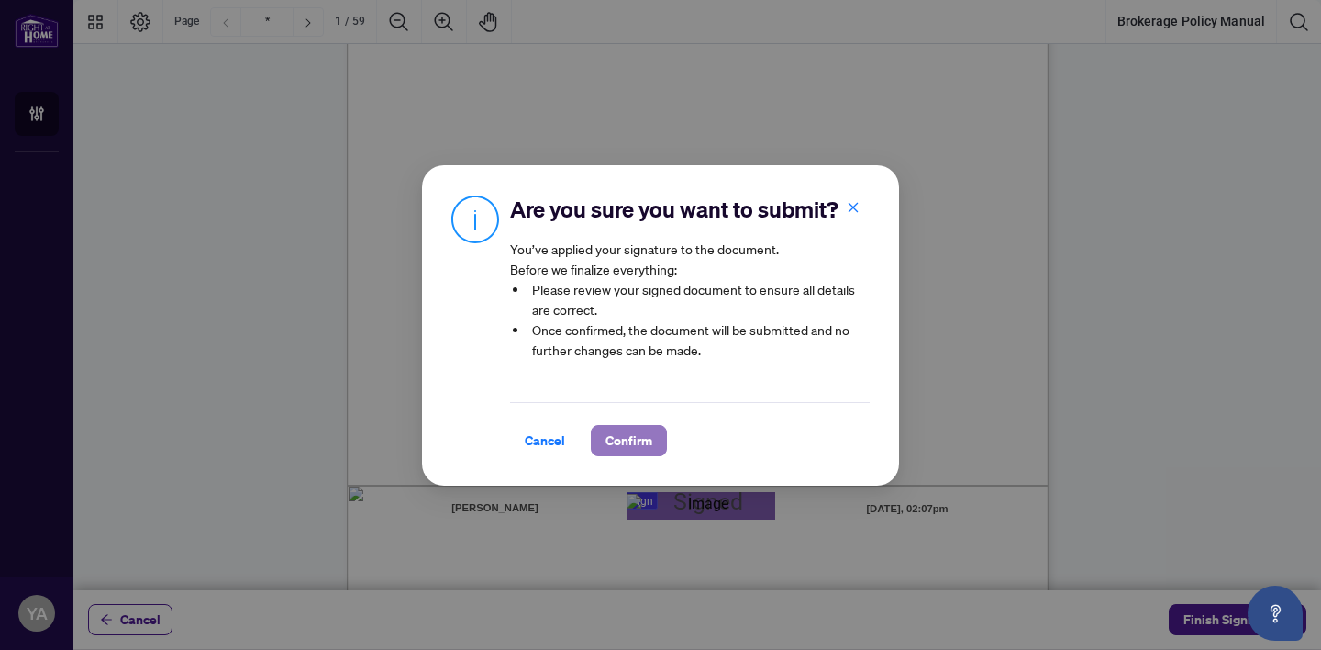
click at [633, 437] on span "Confirm" at bounding box center [629, 440] width 47 height 29
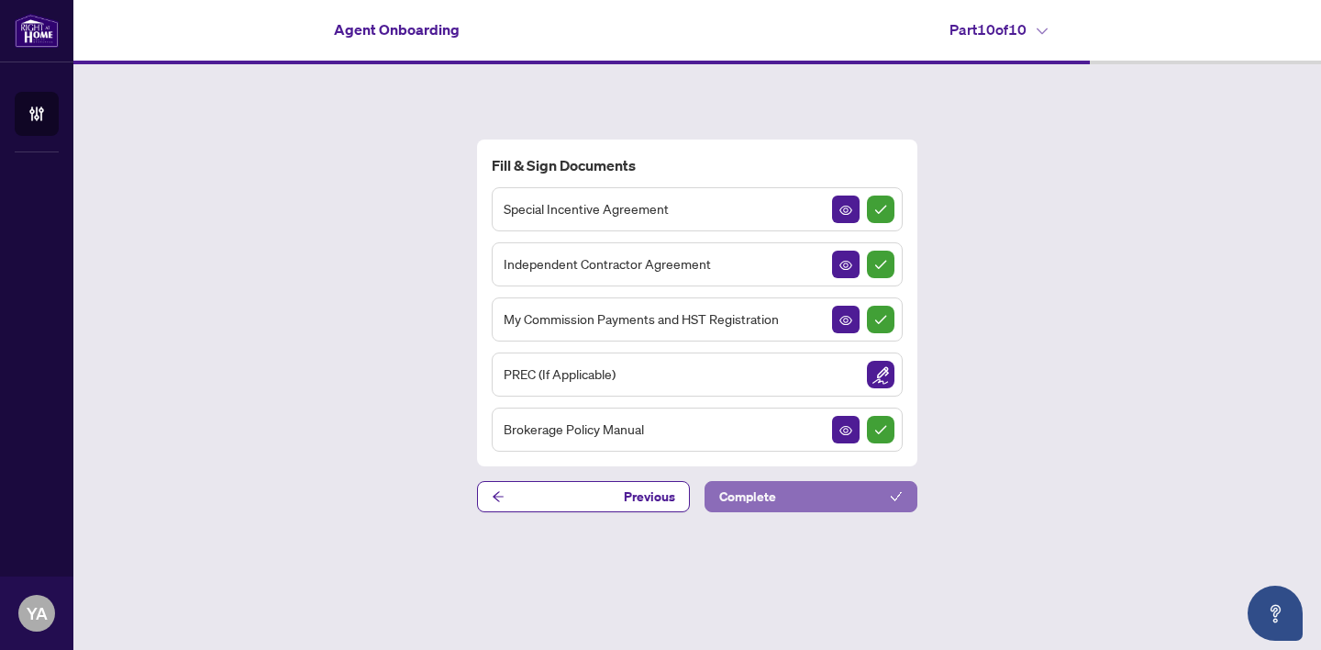
click at [831, 493] on button "Complete" at bounding box center [811, 496] width 213 height 31
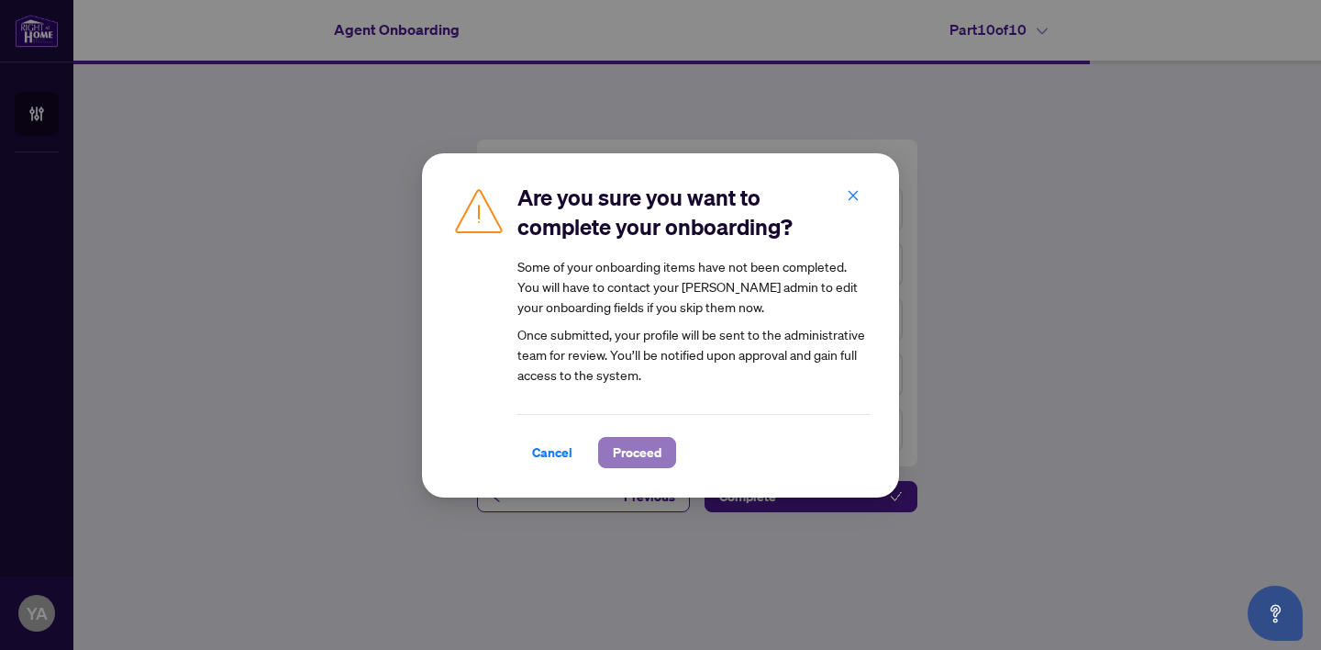
click at [627, 454] on span "Proceed" at bounding box center [637, 452] width 49 height 29
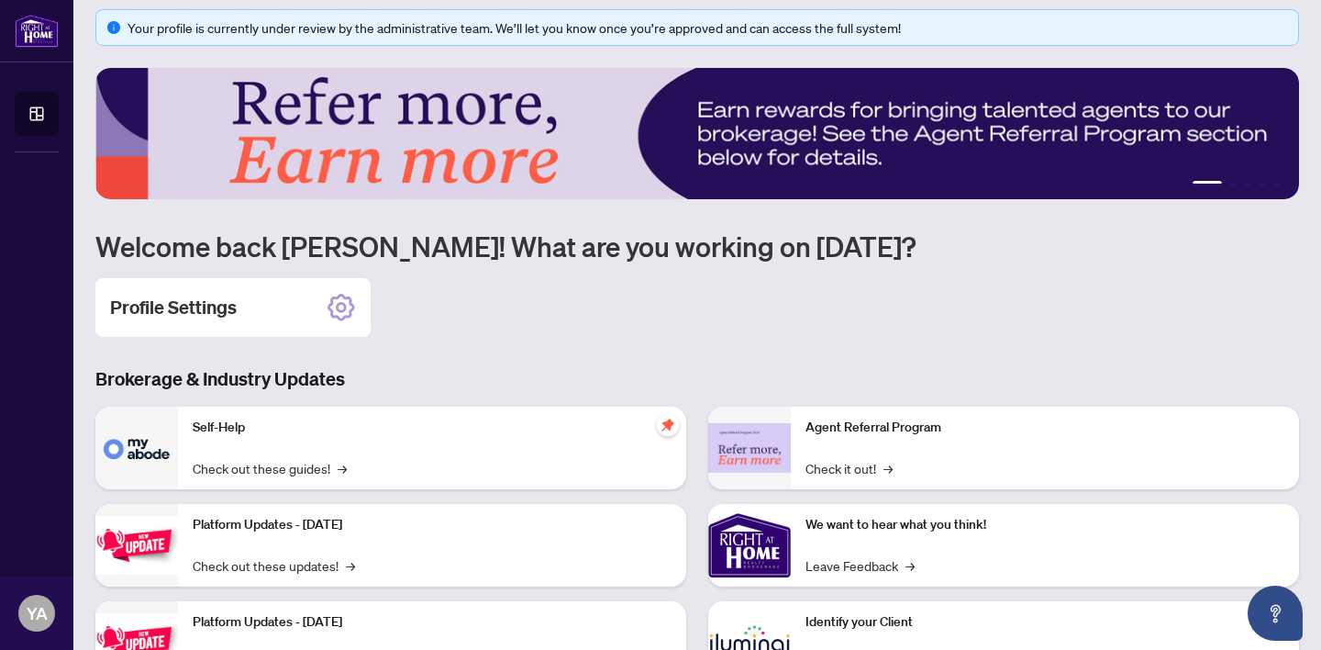
scroll to position [22, 0]
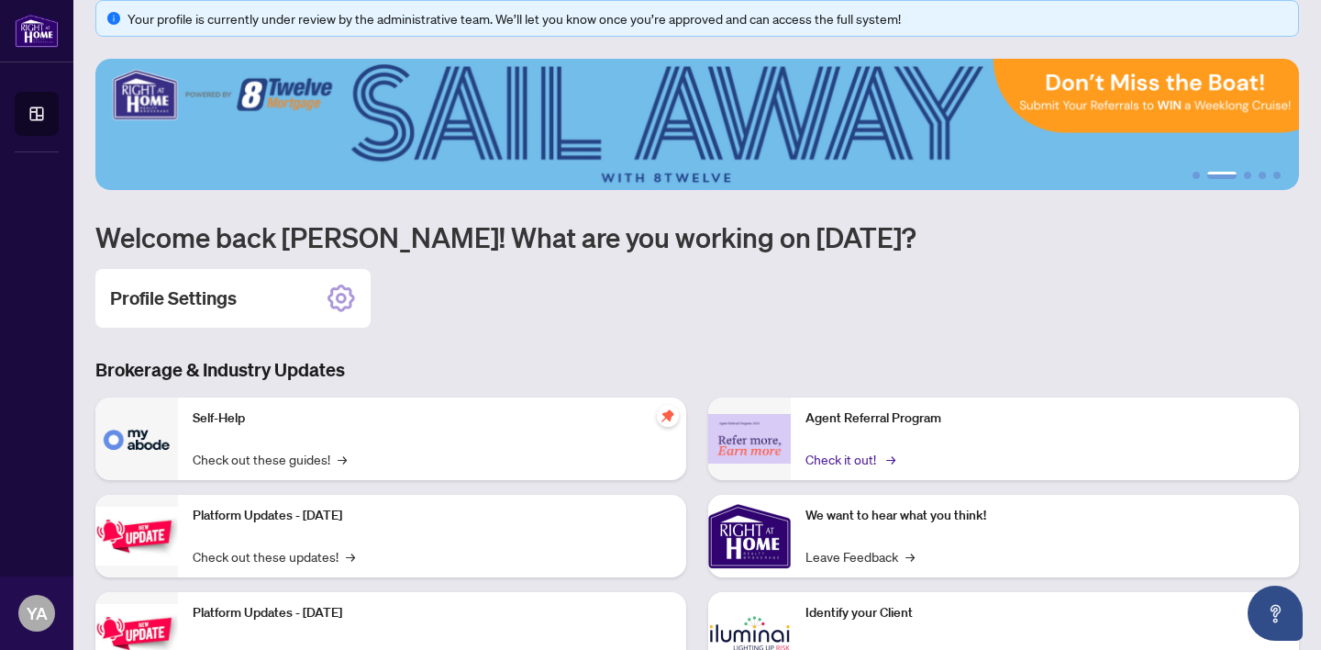
click at [840, 457] on link "Check it out! →" at bounding box center [849, 459] width 87 height 20
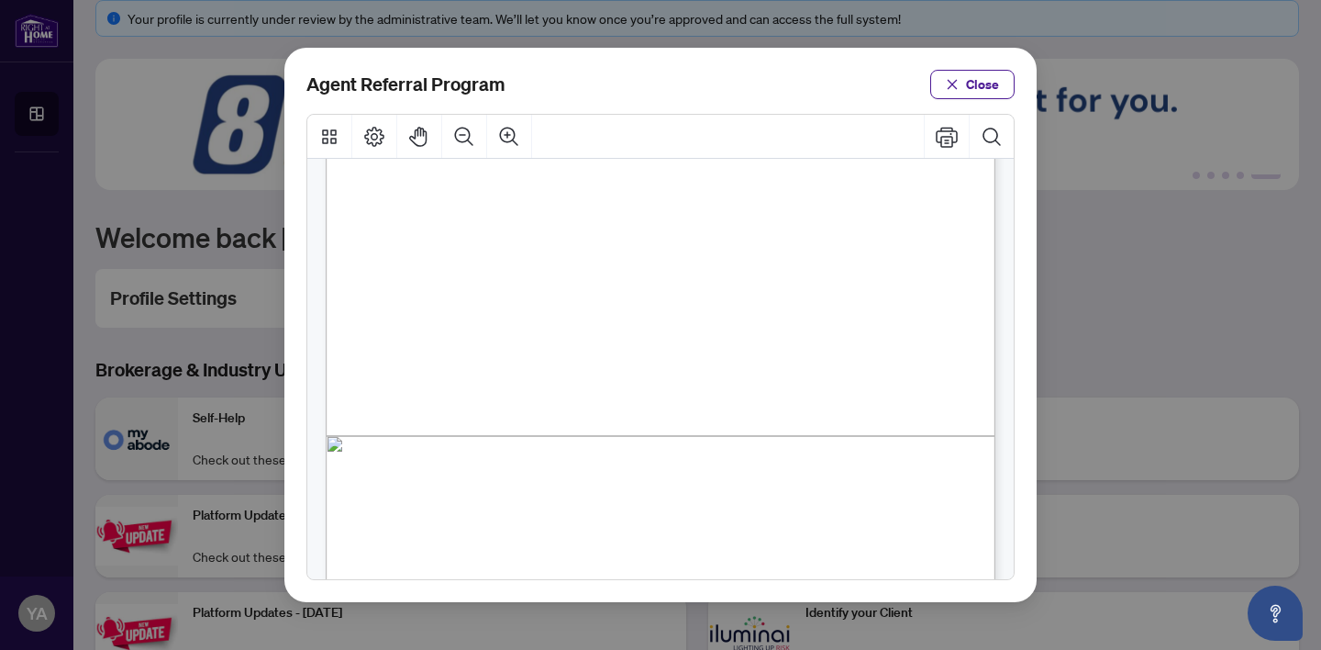
scroll to position [483, 0]
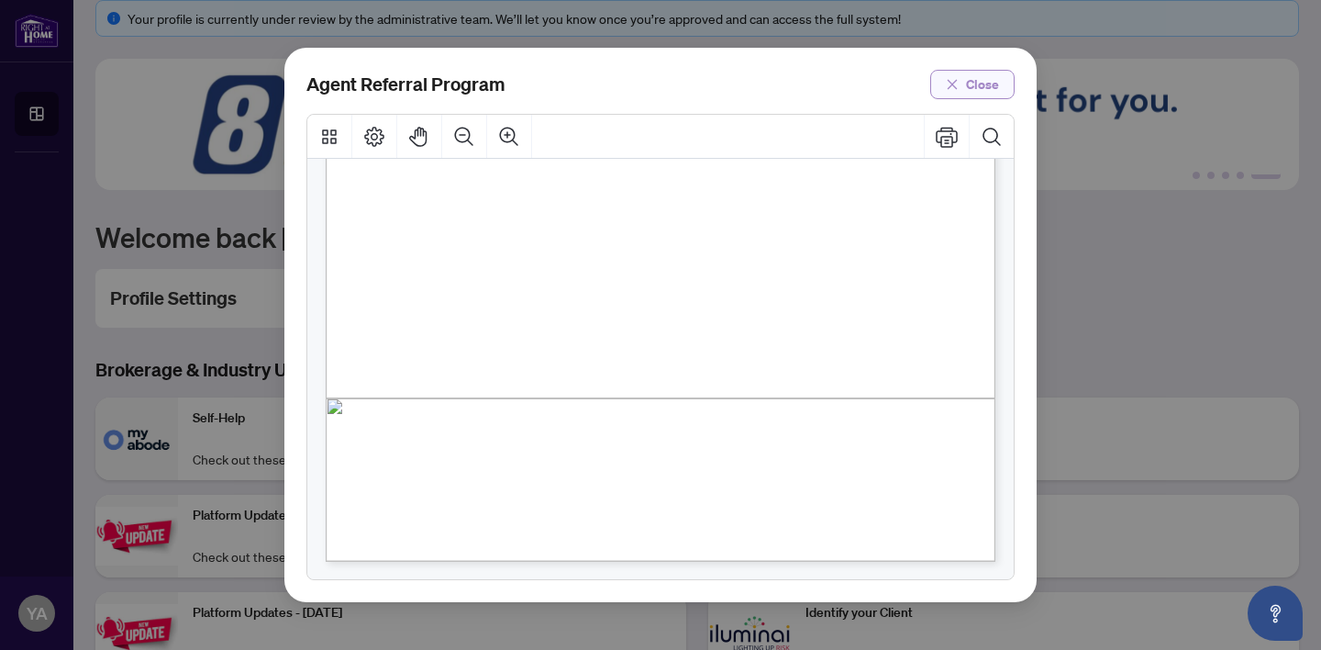
click at [964, 84] on button "Close" at bounding box center [973, 84] width 84 height 29
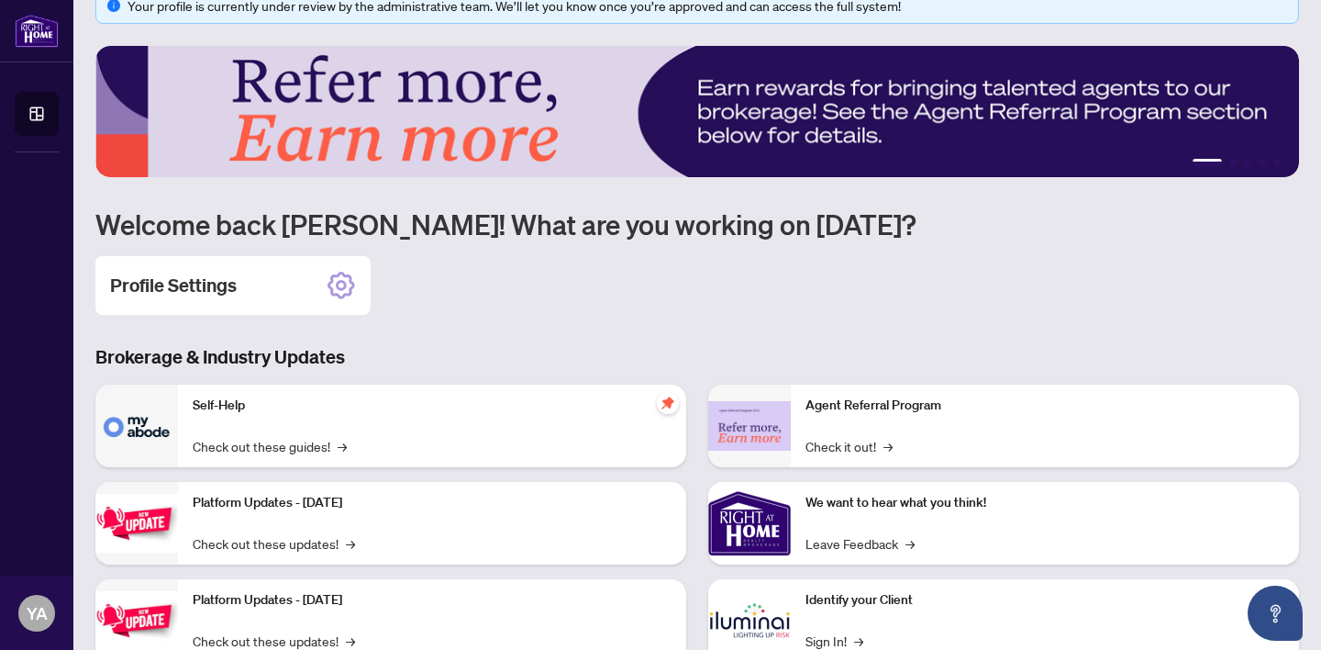
scroll to position [0, 0]
